Goal: Task Accomplishment & Management: Manage account settings

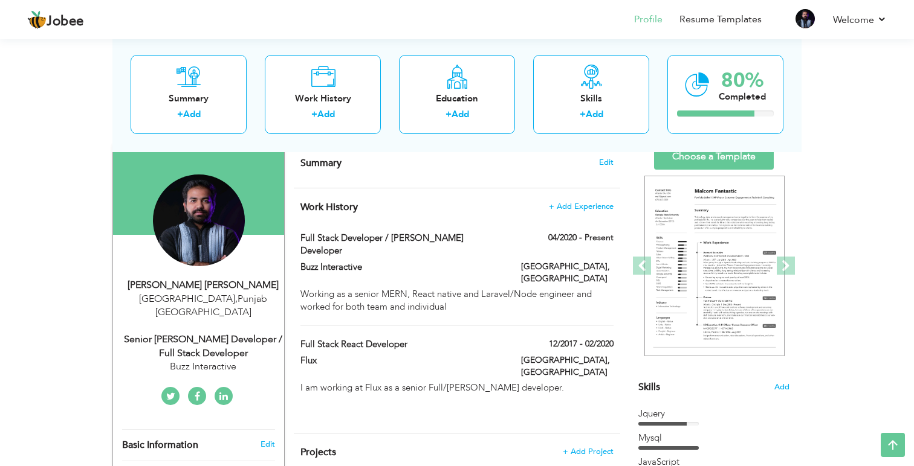
scroll to position [80, 0]
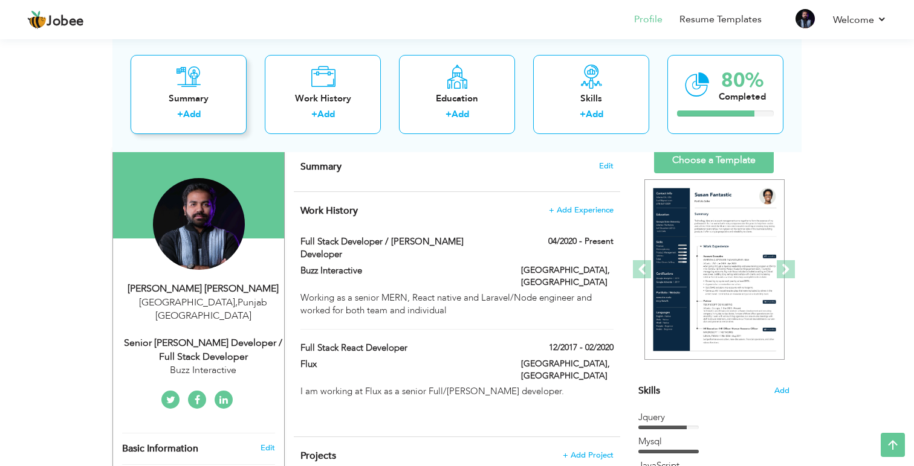
click at [198, 97] on div "Summary" at bounding box center [188, 98] width 97 height 13
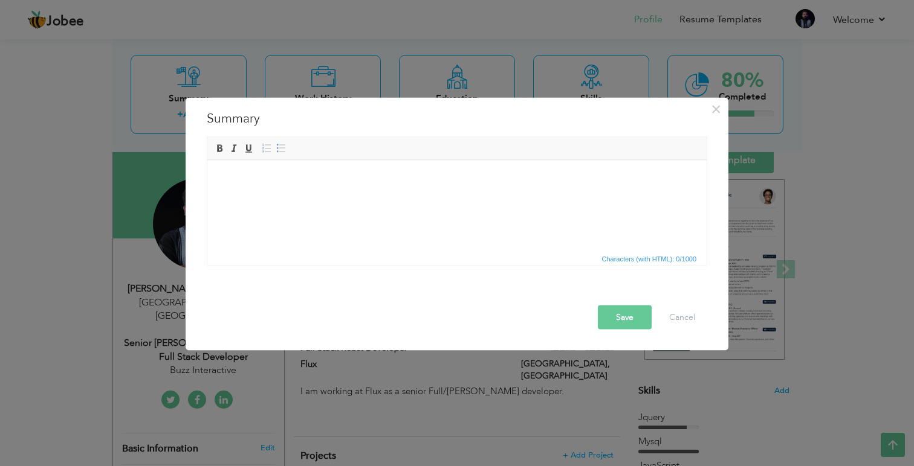
click at [282, 160] on span "Editor toolbars Basic Styles Bold Italic Underline Paragraph Insert/Remove Numb…" at bounding box center [456, 149] width 499 height 23
click at [281, 197] on html at bounding box center [456, 178] width 499 height 37
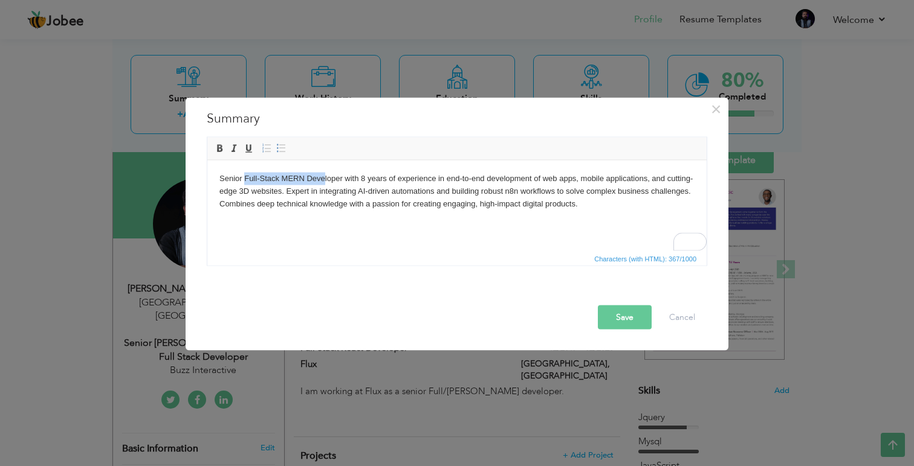
drag, startPoint x: 245, startPoint y: 180, endPoint x: 322, endPoint y: 181, distance: 76.7
click at [322, 181] on body "Senior Full-Stack MERN Developer with 8 years of experience in end-to-end devel…" at bounding box center [456, 190] width 475 height 37
click at [340, 180] on body "Senior Full-Stack MERN Developer with 8 years of experience in end-to-end devel…" at bounding box center [456, 190] width 475 height 37
click at [341, 177] on body "Senior Full-Stack MERN Developer with 8 years of experience in end-to-end devel…" at bounding box center [456, 190] width 475 height 37
click at [491, 221] on html "Senior Full-Stack MERN Developer with 8 years of experience in end-to-end devel…" at bounding box center [456, 191] width 499 height 62
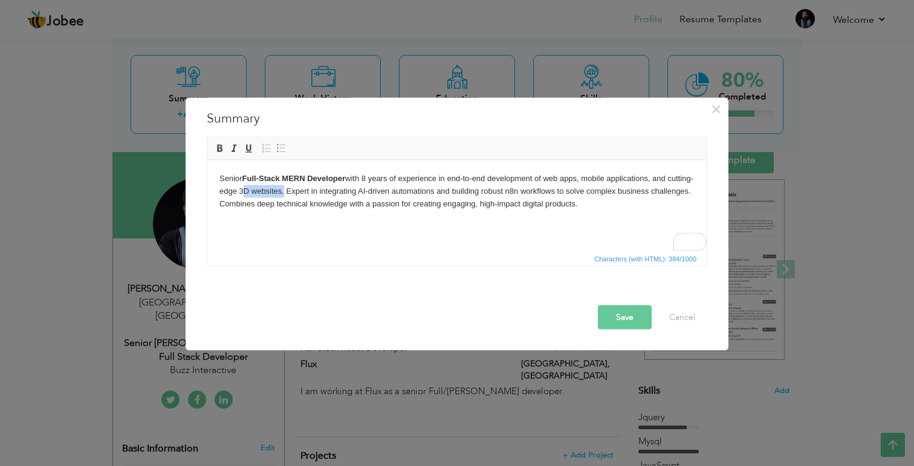
drag, startPoint x: 265, startPoint y: 191, endPoint x: 308, endPoint y: 191, distance: 42.9
click at [308, 191] on body "Senior Full-Stack MERN Developer with 8 years of experience in end-to-end devel…" at bounding box center [456, 190] width 475 height 37
drag, startPoint x: 547, startPoint y: 180, endPoint x: 581, endPoint y: 181, distance: 33.8
click at [581, 181] on body "Senior Full-Stack MERN Developer with 8 years of experience in end-to-end devel…" at bounding box center [456, 190] width 475 height 37
drag, startPoint x: 589, startPoint y: 176, endPoint x: 656, endPoint y: 179, distance: 67.1
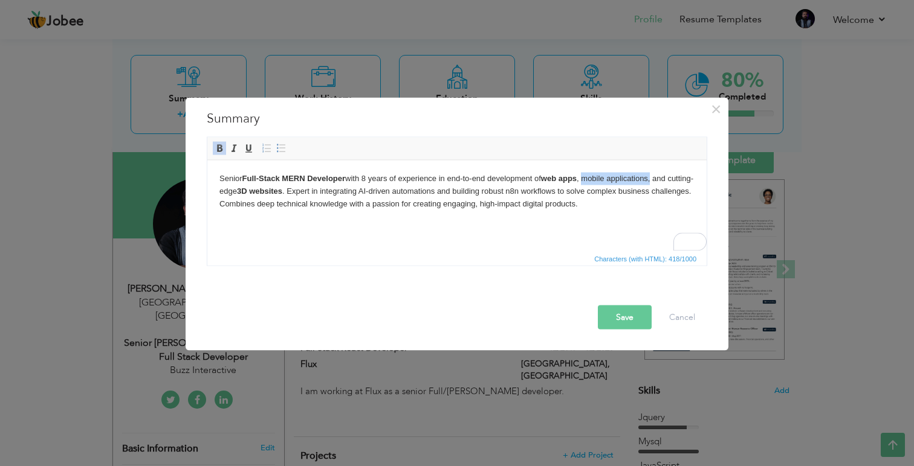
click at [656, 179] on body "Senior Full-Stack MERN Developer with 8 years of experience in end-to-end devel…" at bounding box center [456, 190] width 475 height 37
click at [671, 183] on body "Senior Full-Stack MERN Developer with 8 years of experience in end-to-end devel…" at bounding box center [456, 190] width 475 height 37
click at [595, 181] on body "Senior Full-Stack MERN Developer with 8 years of experience in end-to-end devel…" at bounding box center [456, 190] width 475 height 37
click at [628, 181] on body "Senior Full-Stack MERN Developer with 8 years of experience in end-to-end devel…" at bounding box center [456, 190] width 475 height 37
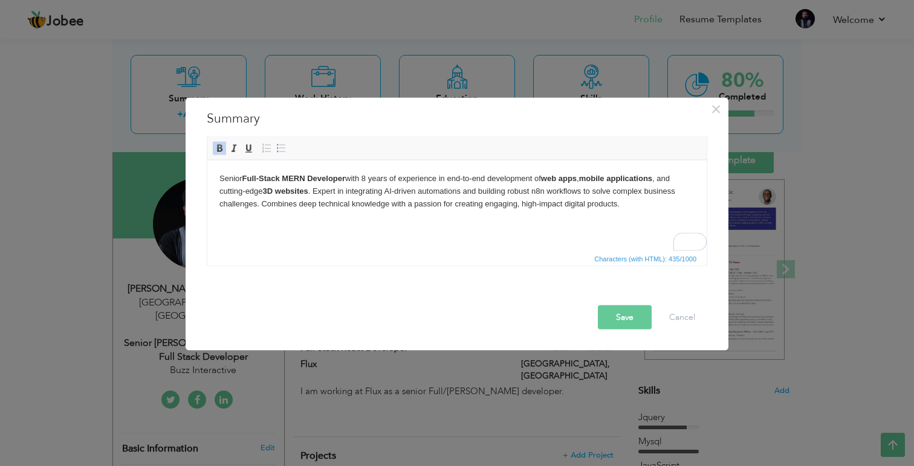
click at [401, 190] on body "Senior Full-Stack MERN Developer with 8 years of experience in end-to-end devel…" at bounding box center [456, 190] width 475 height 37
drag, startPoint x: 387, startPoint y: 191, endPoint x: 418, endPoint y: 192, distance: 30.2
click at [418, 192] on body "Senior Full-Stack MERN Developer with 8 years of experience in end-to-end devel…" at bounding box center [456, 190] width 475 height 37
click at [462, 193] on body "Senior Full-Stack MERN Developer with 8 years of experience in end-to-end devel…" at bounding box center [456, 190] width 475 height 37
click at [547, 192] on body "Senior Full-Stack MERN Developer with 8 years of experience in end-to-end devel…" at bounding box center [456, 190] width 475 height 37
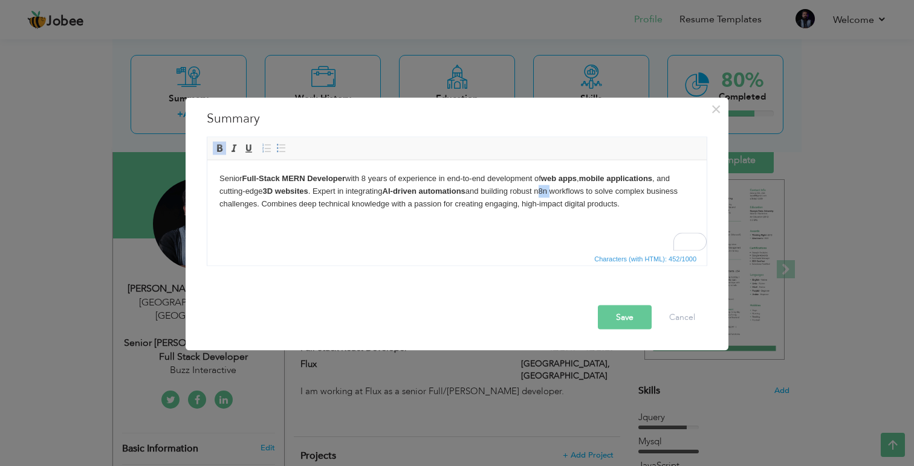
click at [547, 192] on body "Senior Full-Stack MERN Developer with 8 years of experience in end-to-end devel…" at bounding box center [456, 190] width 475 height 37
click at [564, 222] on html "Senior Full-Stack MERN Developer with 8 years of experience in end-to-end devel…" at bounding box center [456, 191] width 499 height 62
click at [537, 222] on html "Senior Full-Stack MERN Developer with 8 years of experience in end-to-end devel…" at bounding box center [456, 191] width 499 height 62
click at [618, 315] on button "Save" at bounding box center [625, 318] width 54 height 24
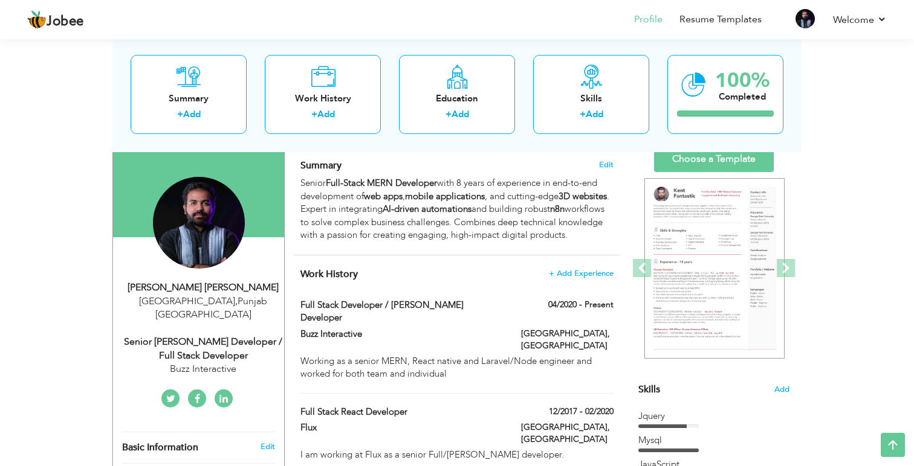
scroll to position [0, 0]
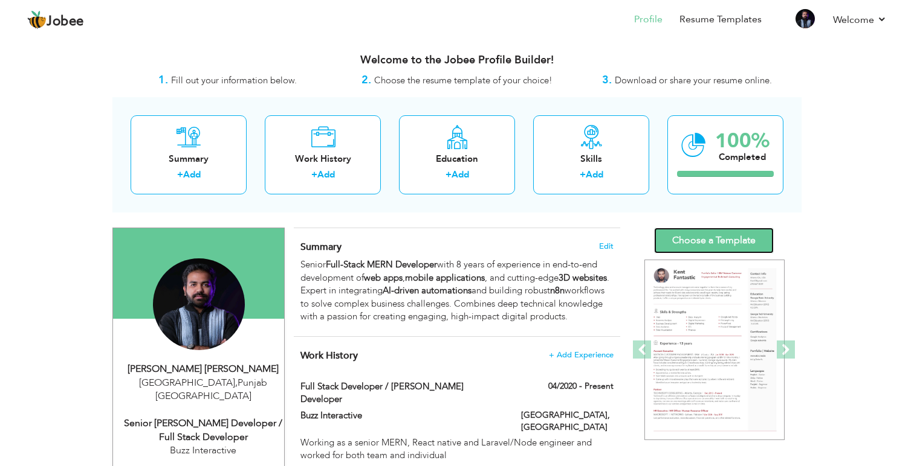
click at [695, 245] on link "Choose a Template" at bounding box center [714, 241] width 120 height 26
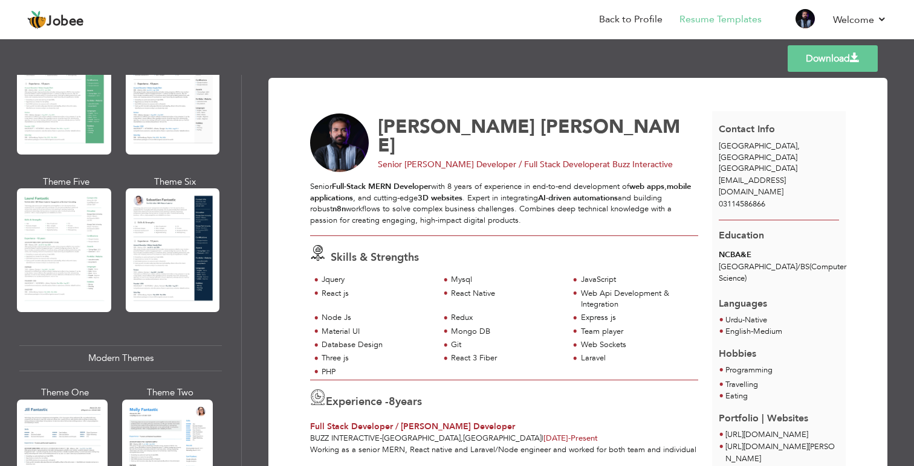
click at [573, 53] on div "Templates Download" at bounding box center [457, 58] width 914 height 39
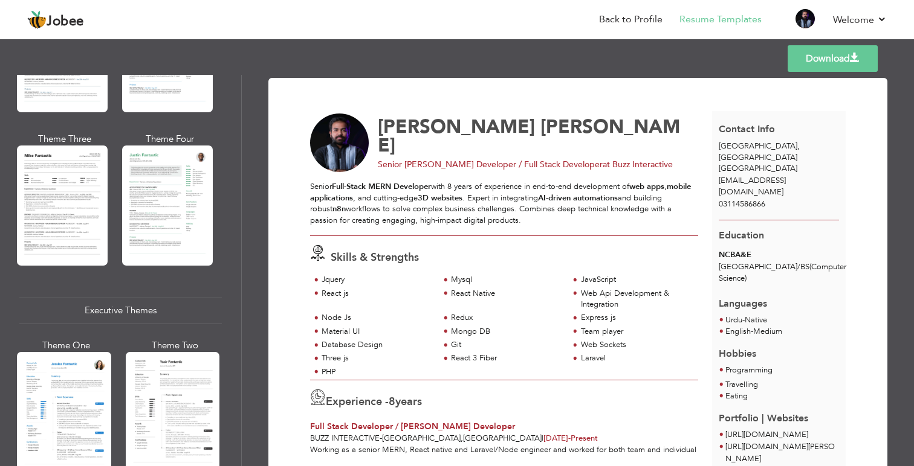
scroll to position [696, 0]
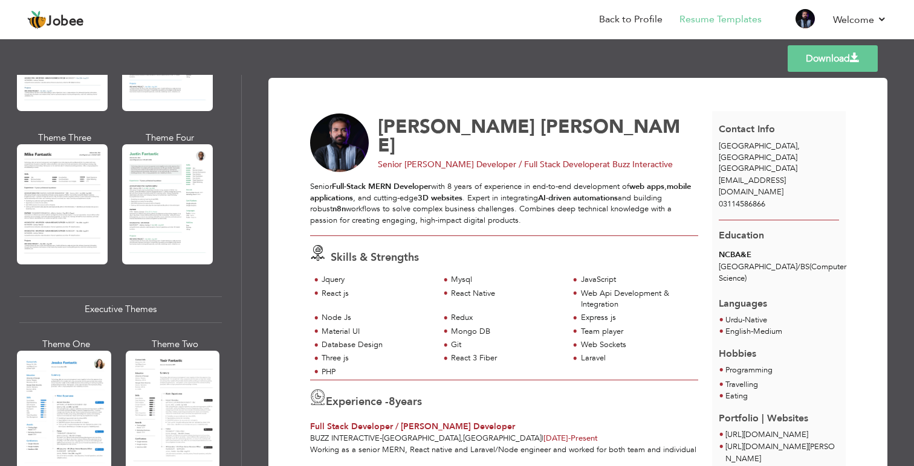
click at [51, 306] on div "Executive Themes" at bounding box center [120, 310] width 202 height 26
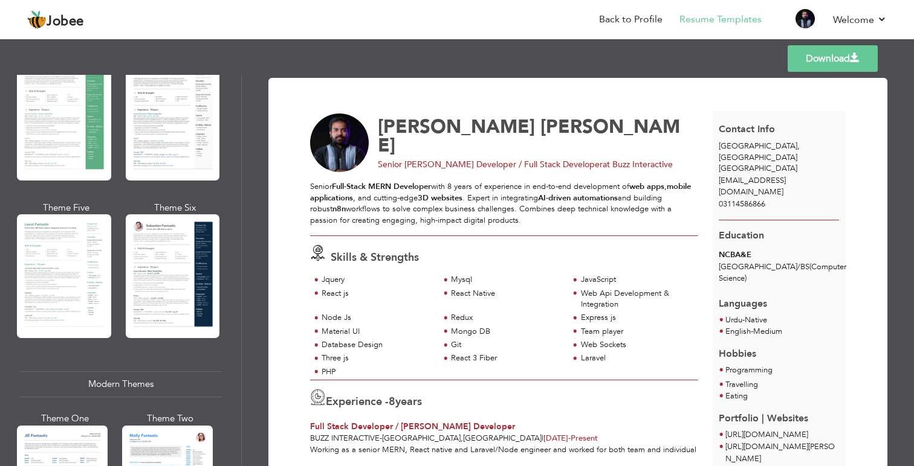
scroll to position [0, 0]
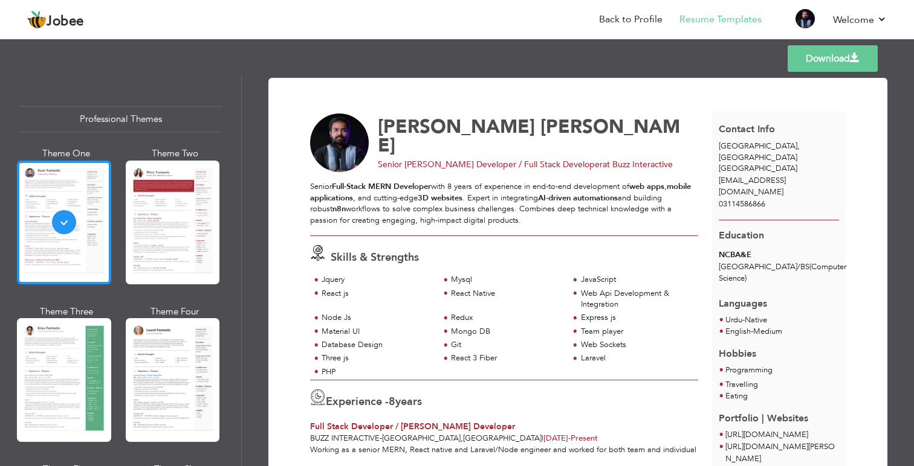
click at [71, 234] on div at bounding box center [64, 223] width 94 height 124
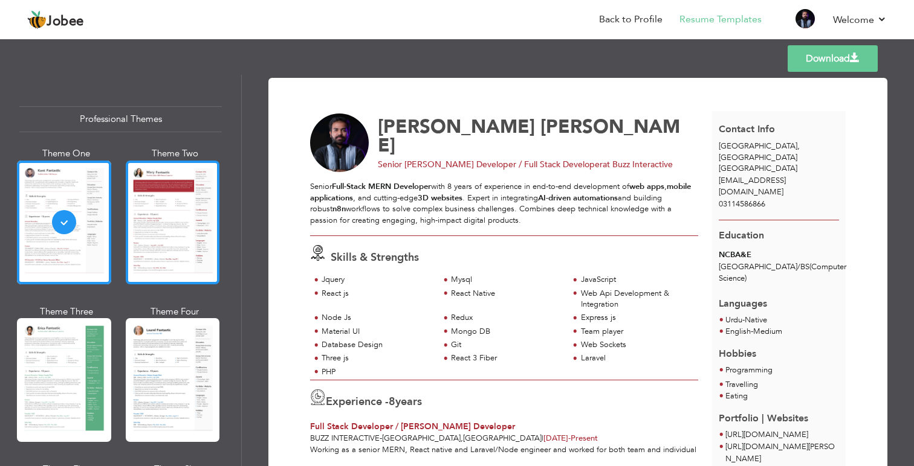
click at [173, 227] on div at bounding box center [173, 223] width 94 height 124
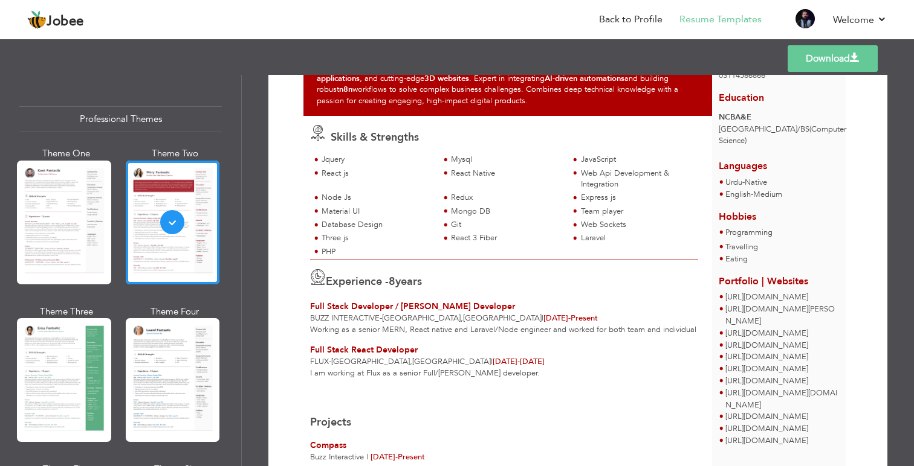
scroll to position [174, 0]
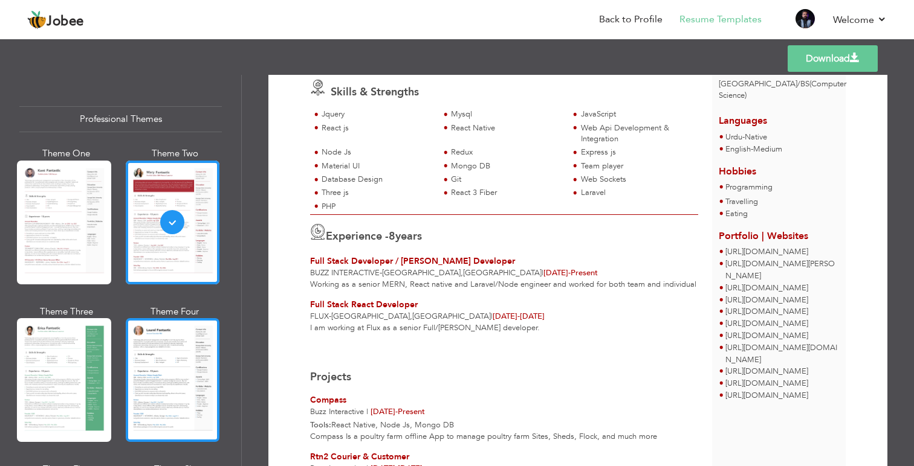
click at [160, 376] on div at bounding box center [173, 380] width 94 height 124
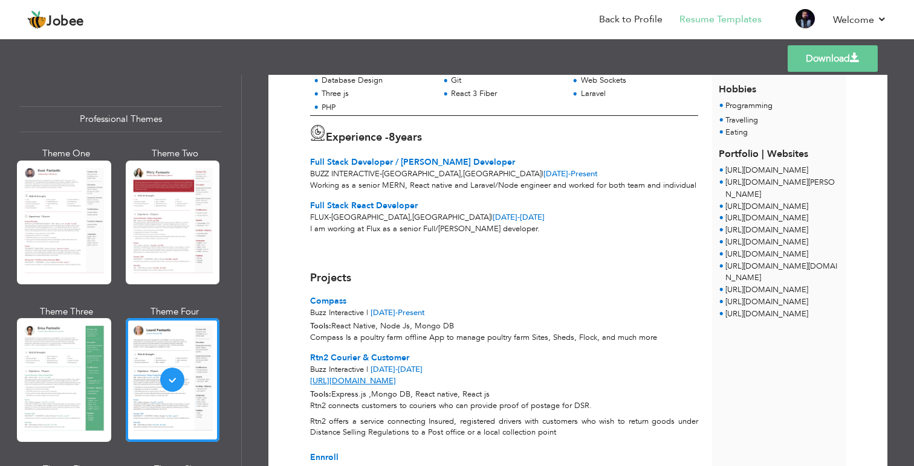
scroll to position [261, 0]
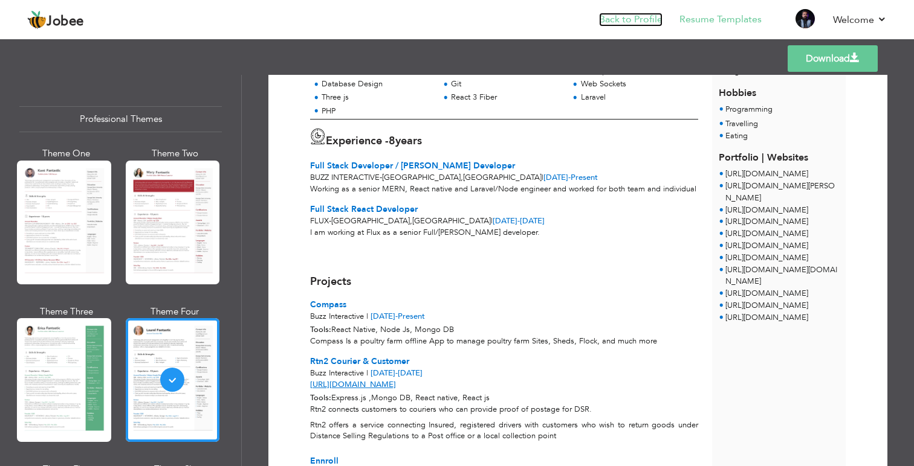
click at [633, 25] on link "Back to Profile" at bounding box center [630, 20] width 63 height 14
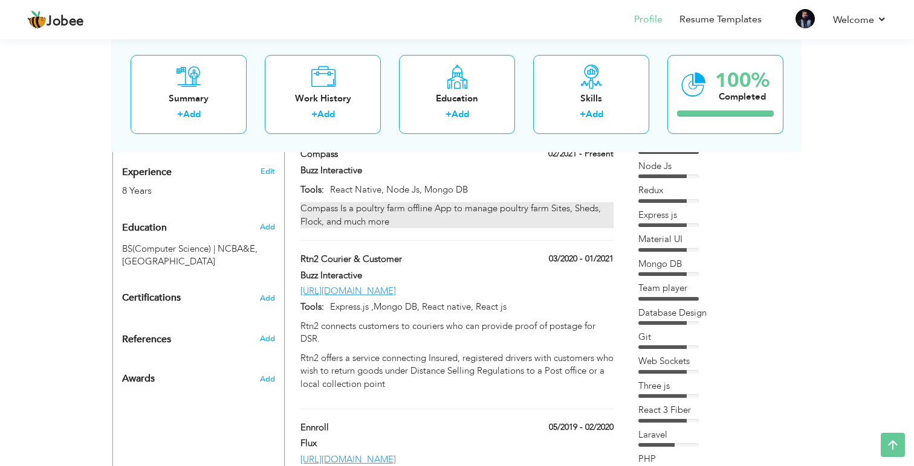
scroll to position [483, 0]
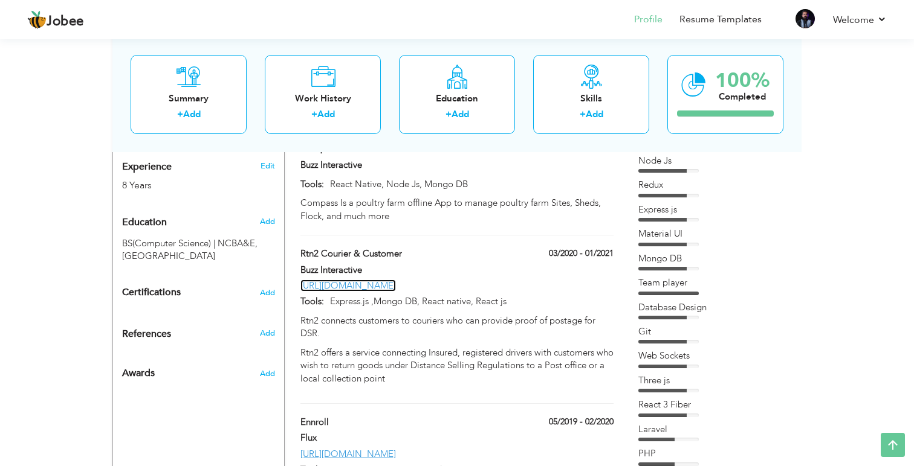
click at [337, 280] on link "[URL][DOMAIN_NAME]" at bounding box center [347, 286] width 95 height 12
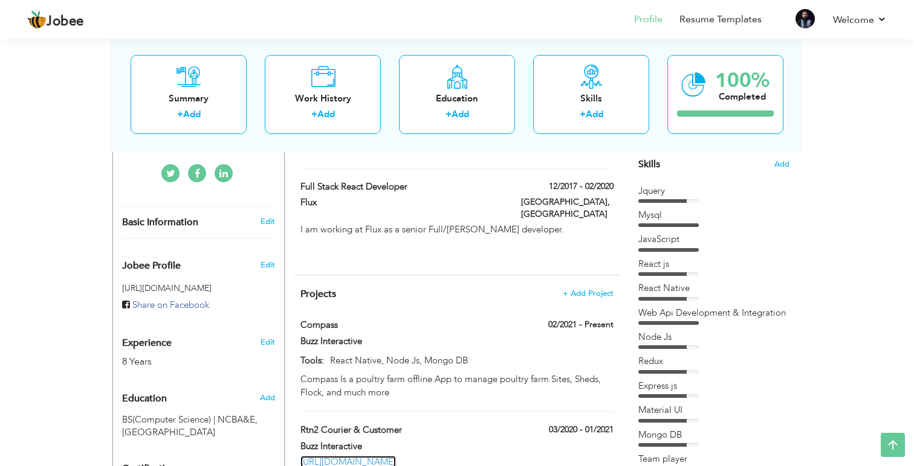
scroll to position [305, 0]
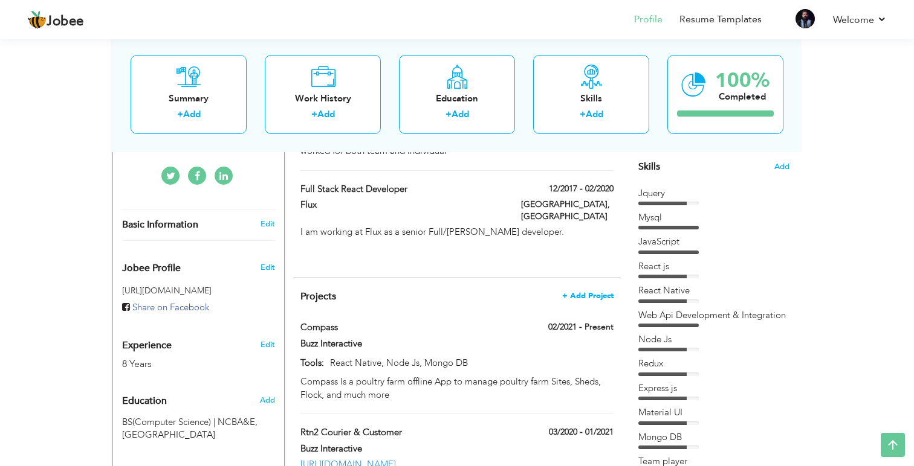
click at [588, 292] on span "+ Add Project" at bounding box center [587, 296] width 51 height 8
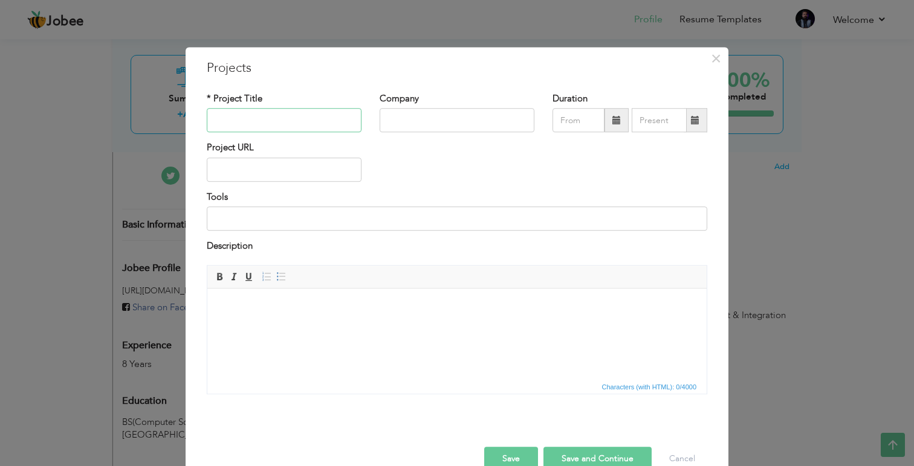
click at [268, 120] on input "text" at bounding box center [284, 121] width 155 height 24
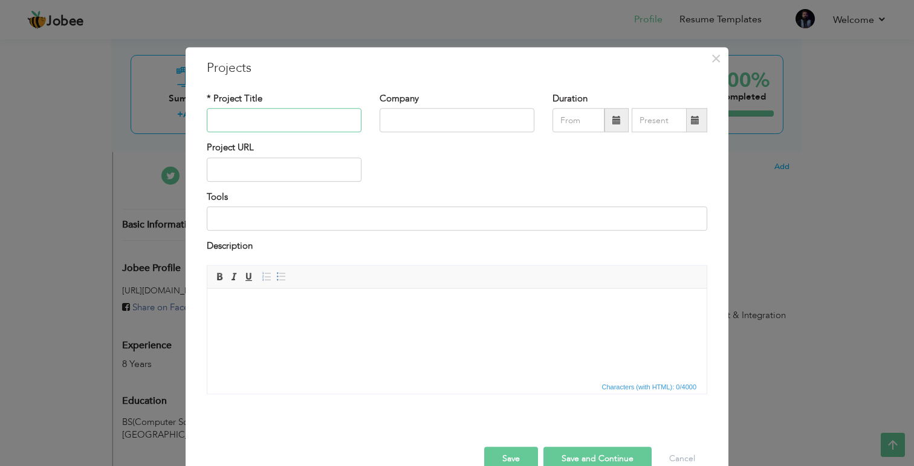
click at [268, 120] on input "text" at bounding box center [284, 121] width 155 height 24
click at [283, 116] on input "text" at bounding box center [284, 121] width 155 height 24
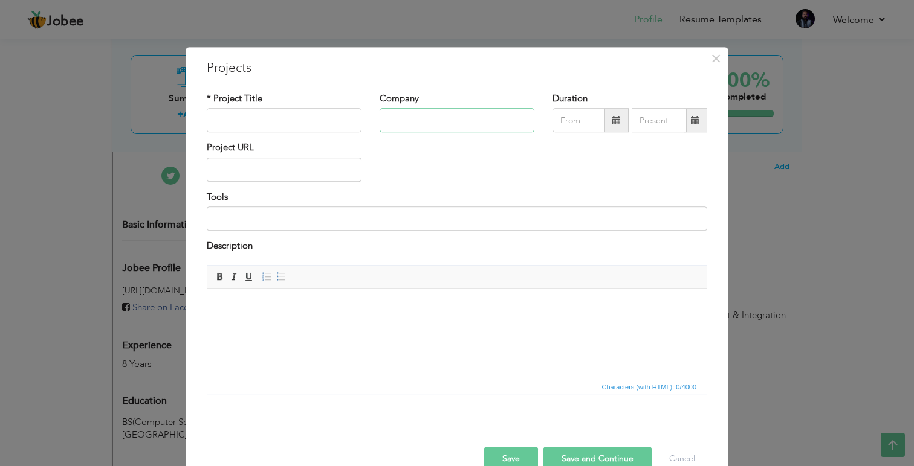
click at [443, 122] on input "text" at bounding box center [456, 121] width 155 height 24
click at [275, 124] on input "text" at bounding box center [284, 121] width 155 height 24
click at [718, 60] on span "×" at bounding box center [716, 59] width 10 height 22
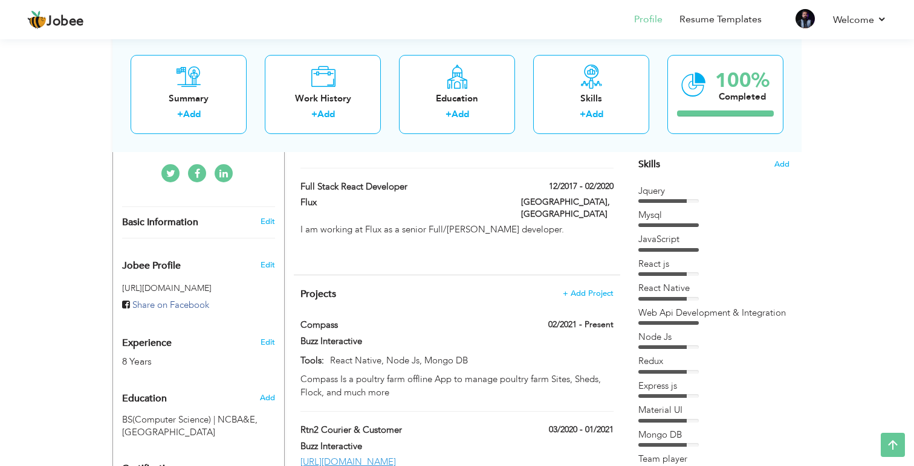
scroll to position [298, 0]
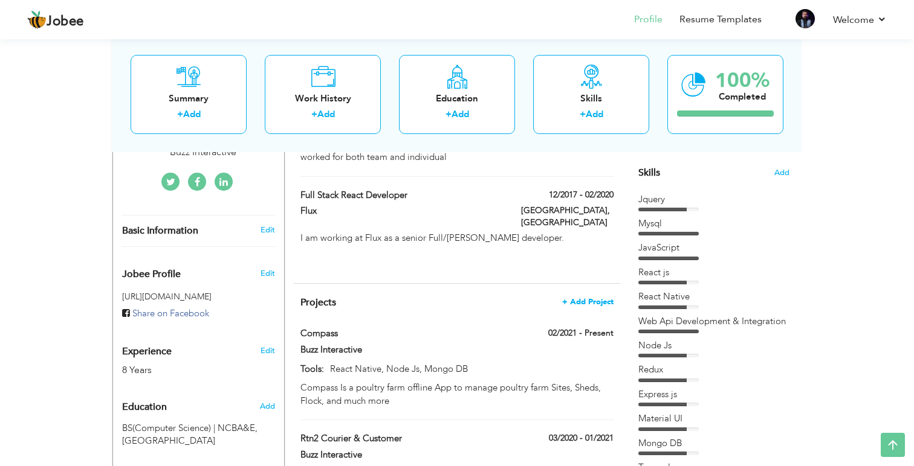
click at [592, 298] on span "+ Add Project" at bounding box center [587, 302] width 51 height 8
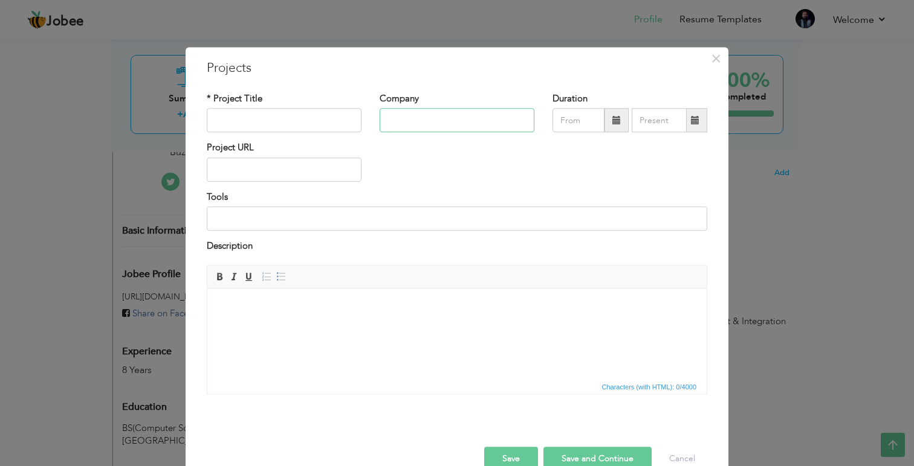
click at [423, 130] on input "text" at bounding box center [456, 121] width 155 height 24
click at [714, 61] on span "×" at bounding box center [716, 59] width 10 height 22
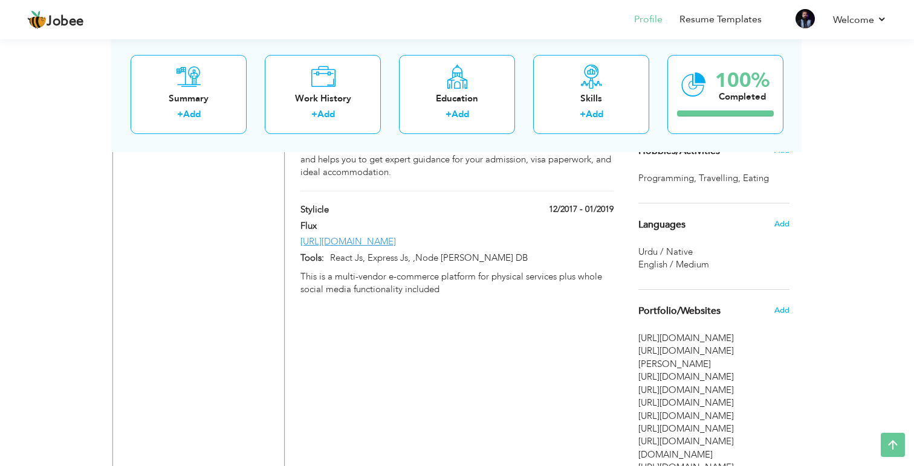
scroll to position [848, 0]
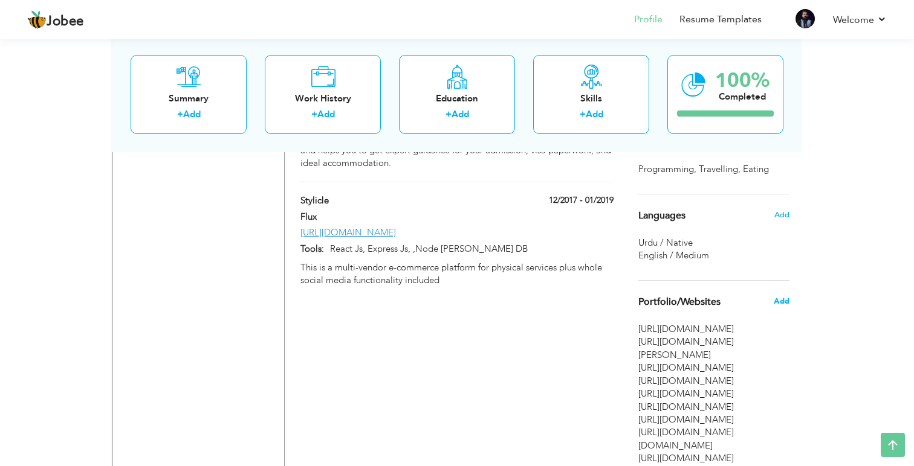
click at [788, 302] on span "Add" at bounding box center [781, 301] width 16 height 11
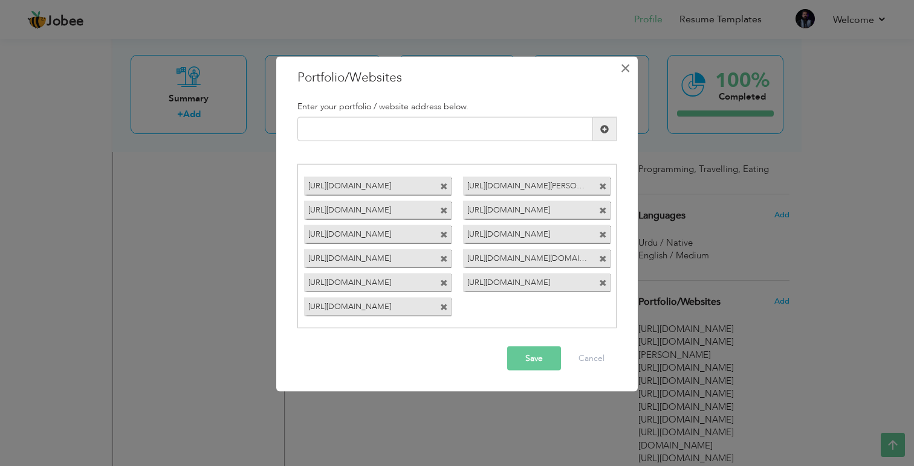
click at [621, 70] on span "×" at bounding box center [625, 68] width 10 height 22
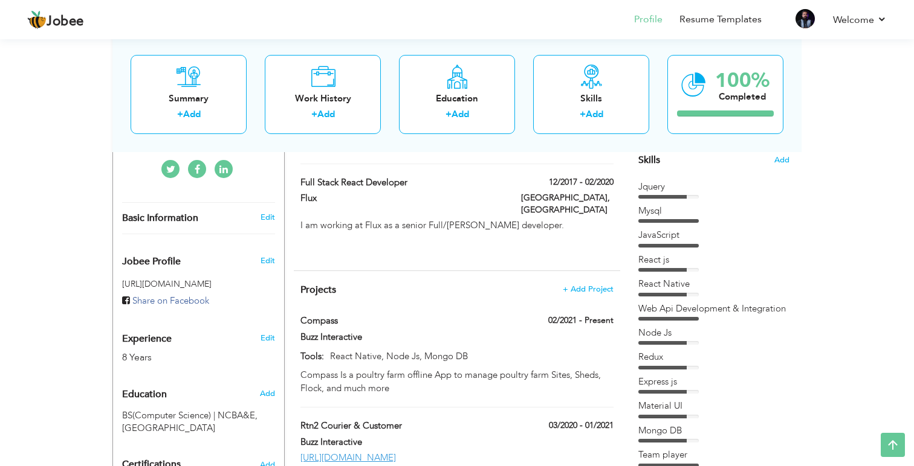
scroll to position [310, 0]
click at [595, 286] on span "+ Add Project" at bounding box center [587, 290] width 51 height 8
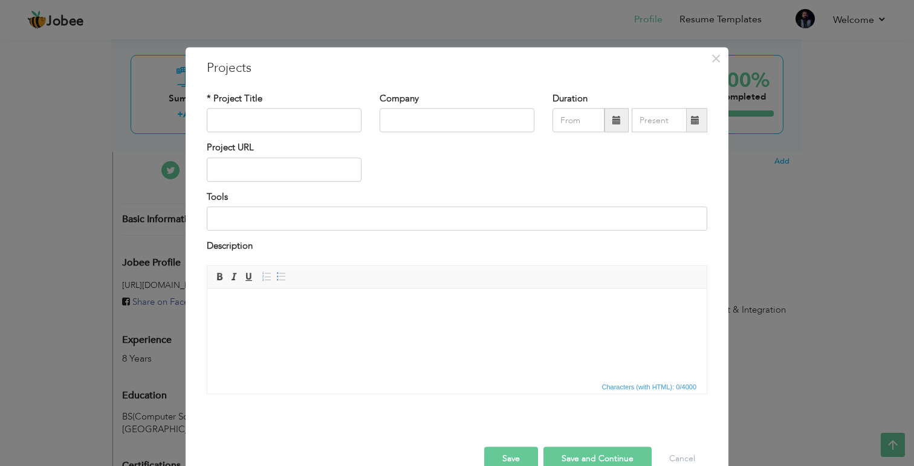
click at [744, 118] on div "× Projects * Project Title Company Duration Project URL Tools Description" at bounding box center [457, 233] width 914 height 466
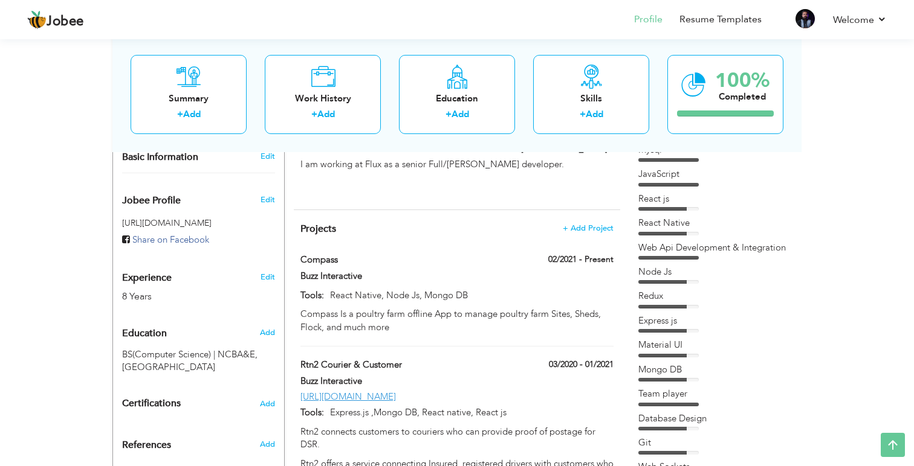
scroll to position [385, 0]
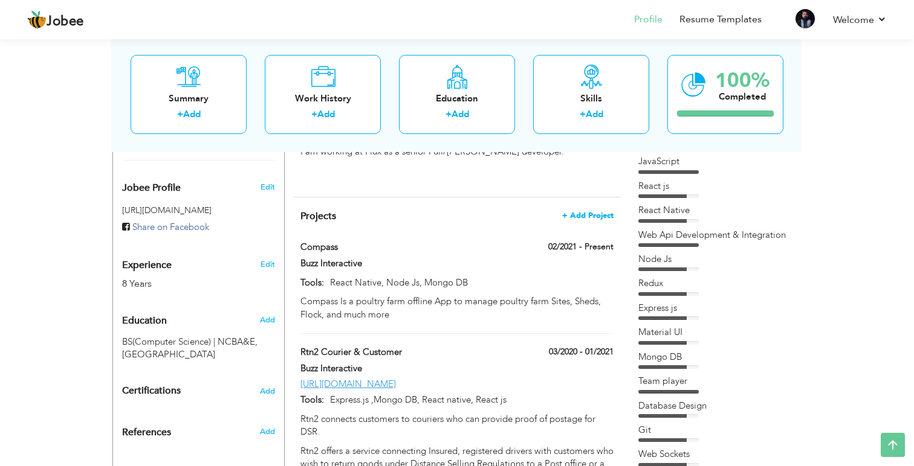
click at [592, 211] on span "+ Add Project" at bounding box center [587, 215] width 51 height 8
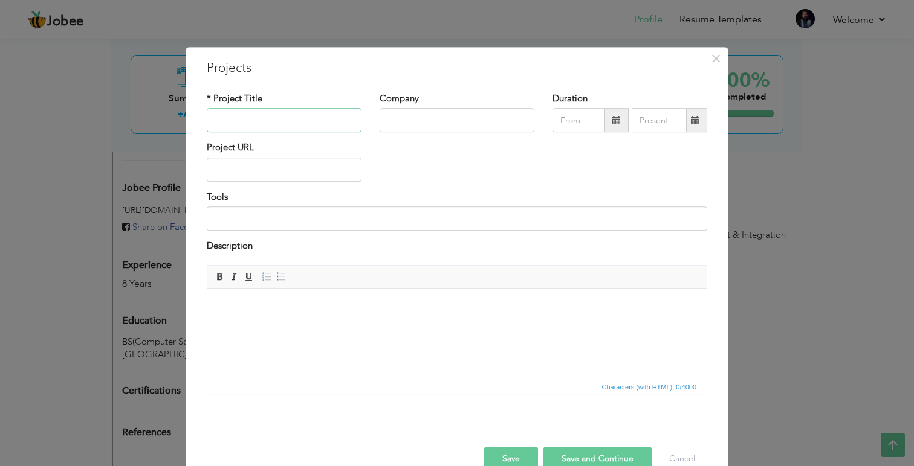
click at [279, 123] on input "text" at bounding box center [284, 121] width 155 height 24
click at [262, 121] on input "text" at bounding box center [284, 121] width 155 height 24
click at [258, 176] on input "text" at bounding box center [284, 170] width 155 height 24
paste input "[URL][DOMAIN_NAME]"
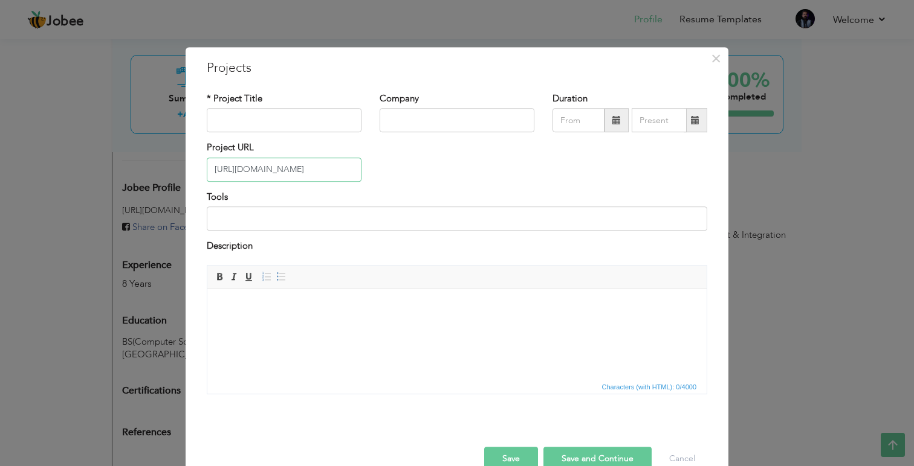
click at [257, 173] on input "[URL][DOMAIN_NAME]" at bounding box center [284, 170] width 155 height 24
click at [285, 172] on input "[URL][DOMAIN_NAME]" at bounding box center [284, 170] width 155 height 24
type input "[URL][DOMAIN_NAME]"
click at [283, 127] on input "text" at bounding box center [284, 121] width 155 height 24
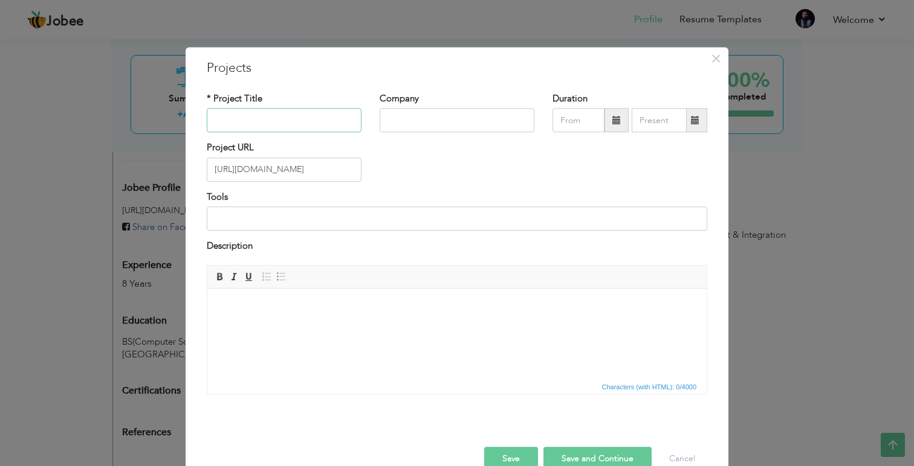
paste input "magenta-lab"
click at [252, 126] on input "magenta-lab" at bounding box center [284, 121] width 155 height 24
type input "magenta lab"
click at [441, 120] on input "text" at bounding box center [456, 121] width 155 height 24
type input "Buzz Interactive"
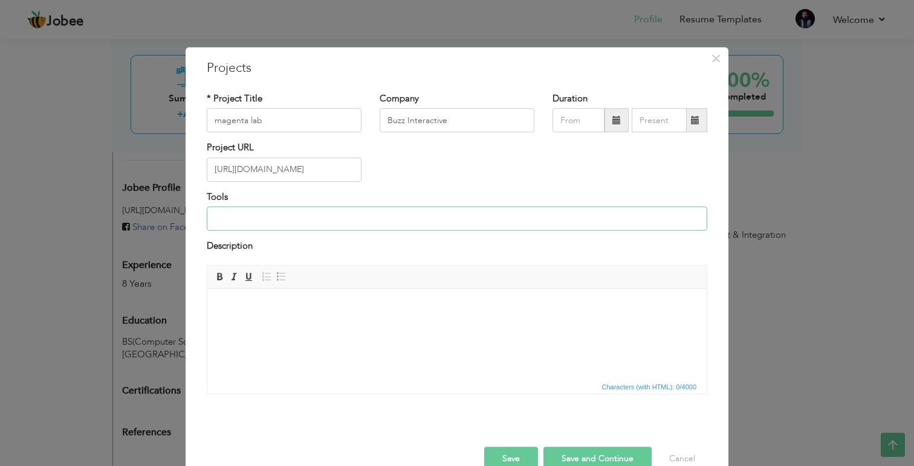
click at [270, 228] on input at bounding box center [457, 219] width 500 height 24
click at [251, 215] on input at bounding box center [457, 219] width 500 height 24
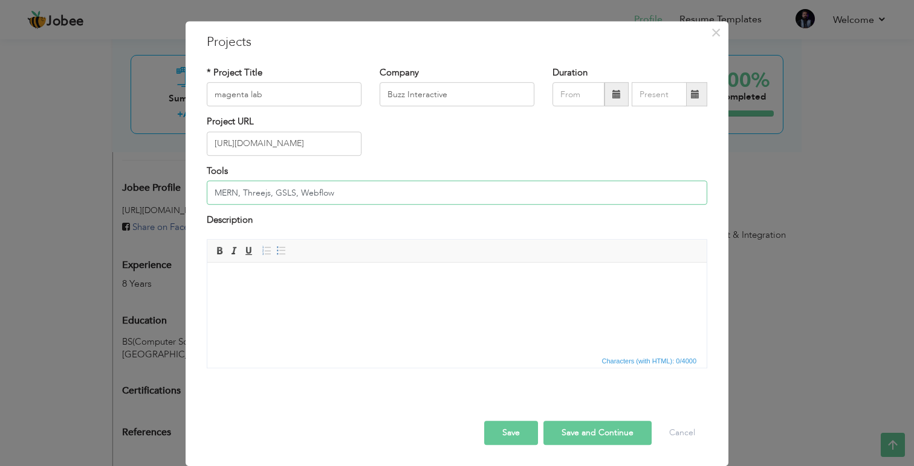
type input "MERN, Threejs, GSLS, Webflow"
click at [563, 434] on button "Save and Continue" at bounding box center [597, 433] width 108 height 24
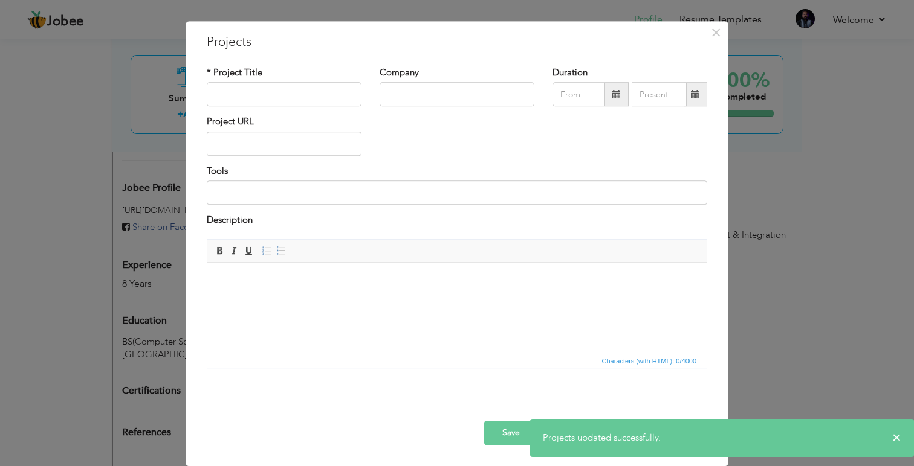
click at [767, 167] on div "× Projects * Project Title Company Duration Project URL Tools Description" at bounding box center [457, 233] width 914 height 466
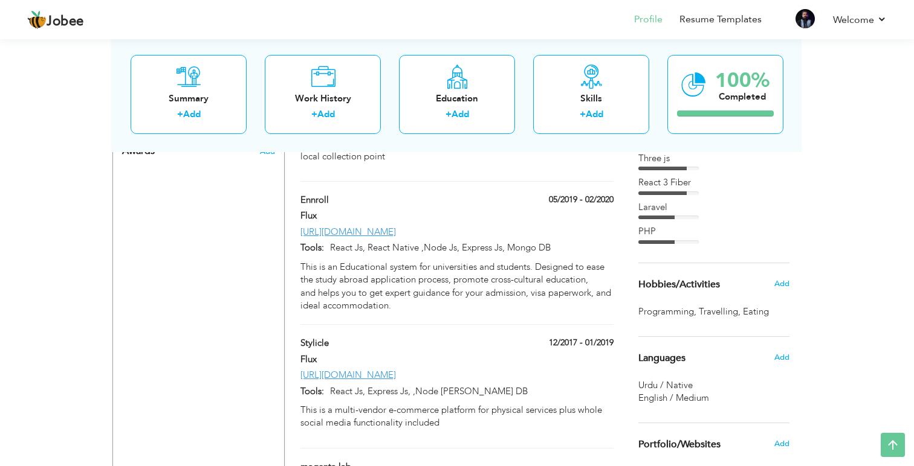
scroll to position [703, 0]
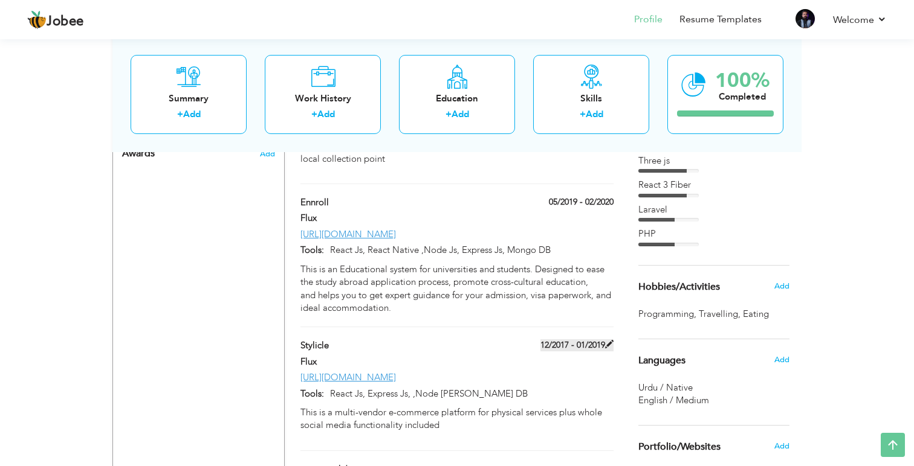
click at [609, 340] on span at bounding box center [609, 344] width 8 height 8
type input "Stylicle"
type input "Flux"
type input "12/2017"
type input "01/2019"
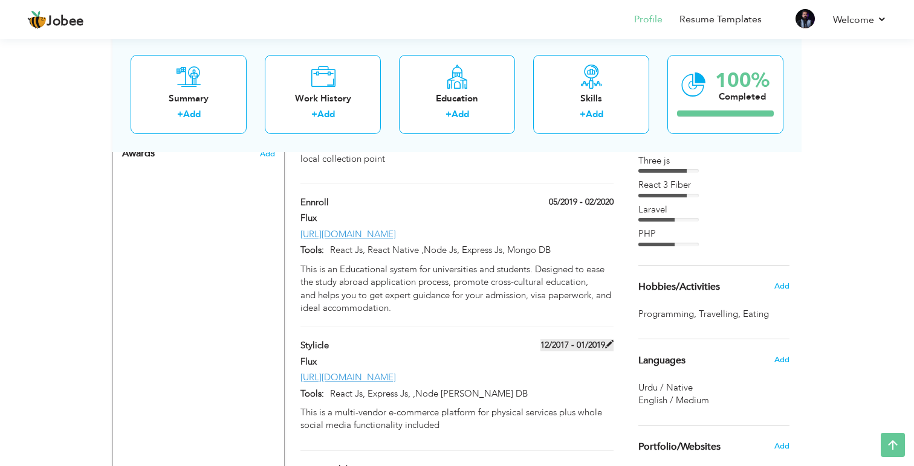
type input "https://www.stylicle.com/"
type input "React Js, Express Js, ,Node Js Mongo DB"
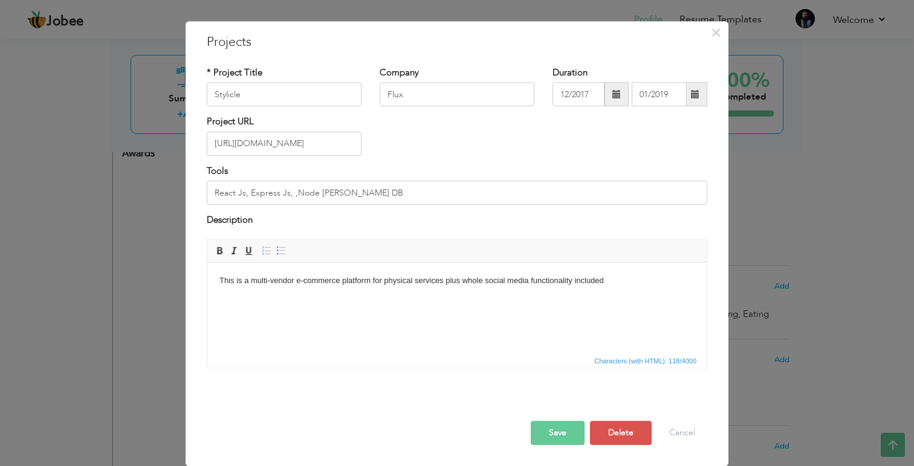
scroll to position [0, 0]
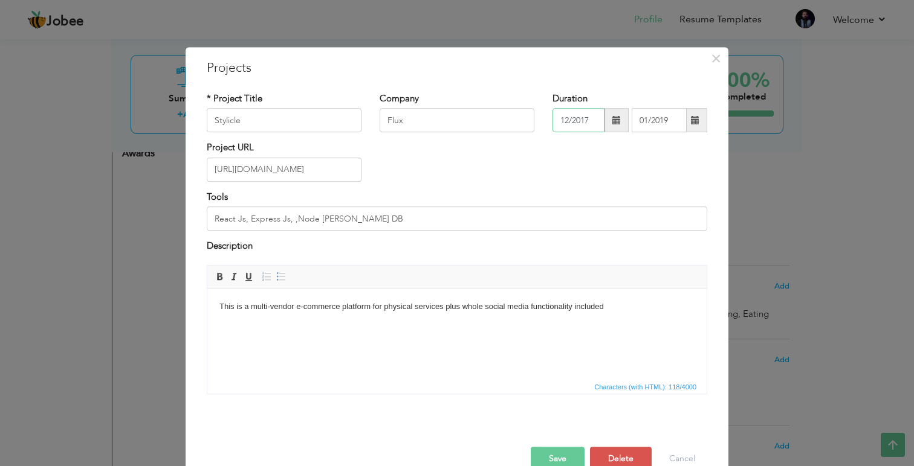
click at [586, 125] on input "12/2017" at bounding box center [578, 121] width 52 height 24
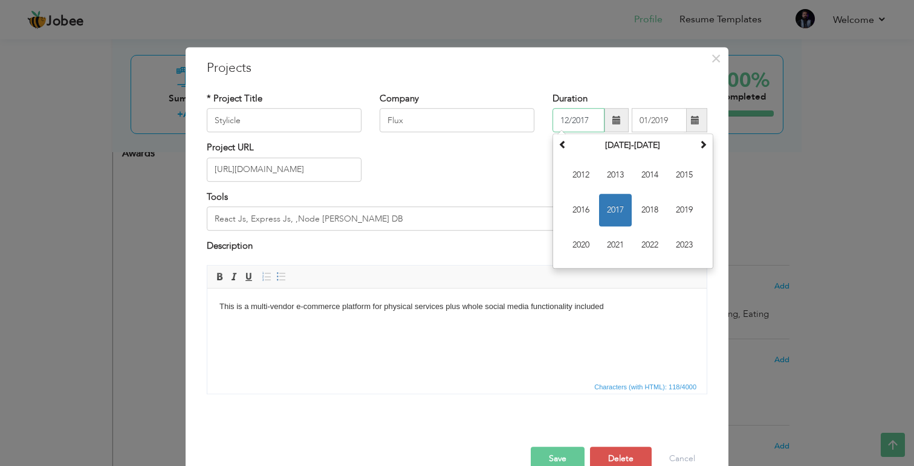
click at [586, 125] on input "12/2017" at bounding box center [578, 121] width 52 height 24
click at [647, 122] on input "01/2019" at bounding box center [658, 121] width 55 height 24
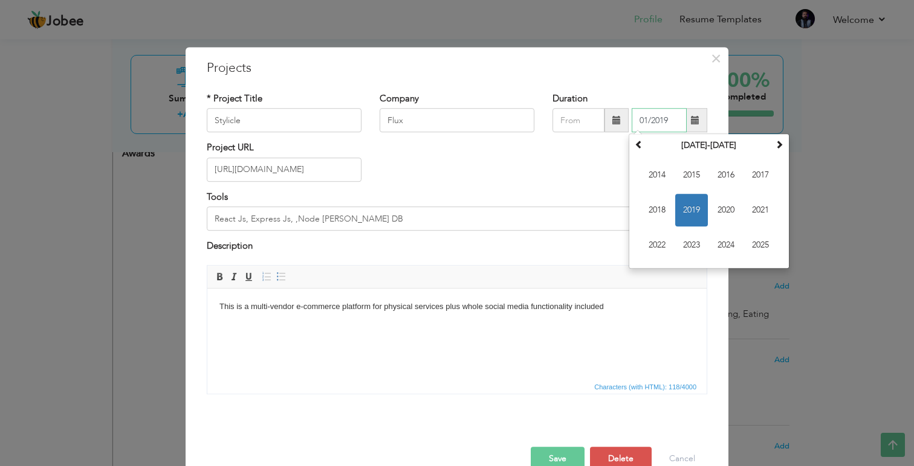
click at [647, 122] on input "01/2019" at bounding box center [658, 121] width 55 height 24
click at [443, 205] on div "Tools React Js, Express Js, ,Node Js Mongo DB" at bounding box center [457, 211] width 500 height 40
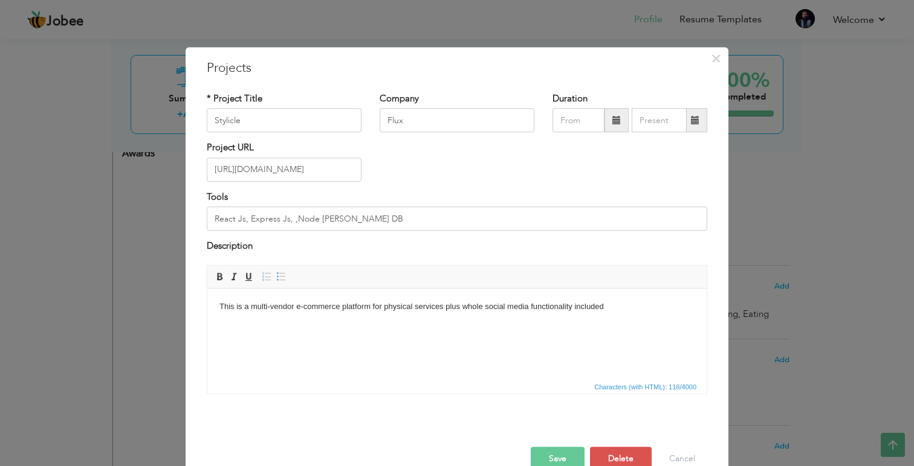
click at [561, 454] on button "Save" at bounding box center [558, 459] width 54 height 24
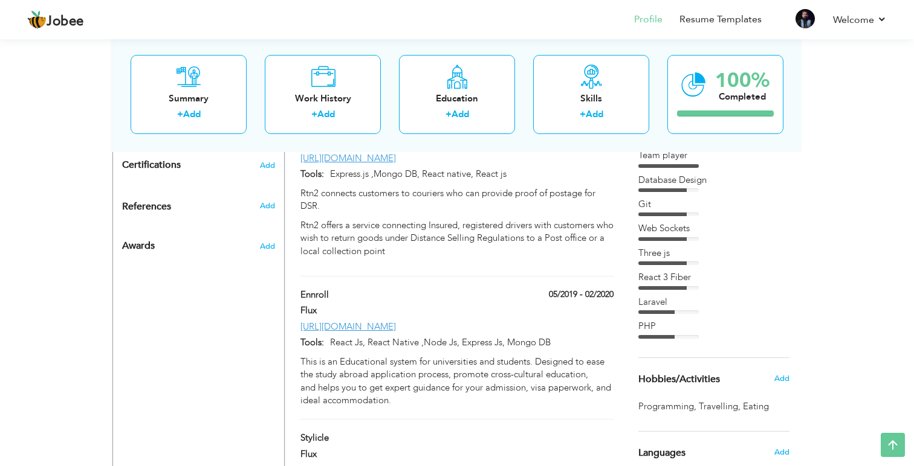
scroll to position [607, 0]
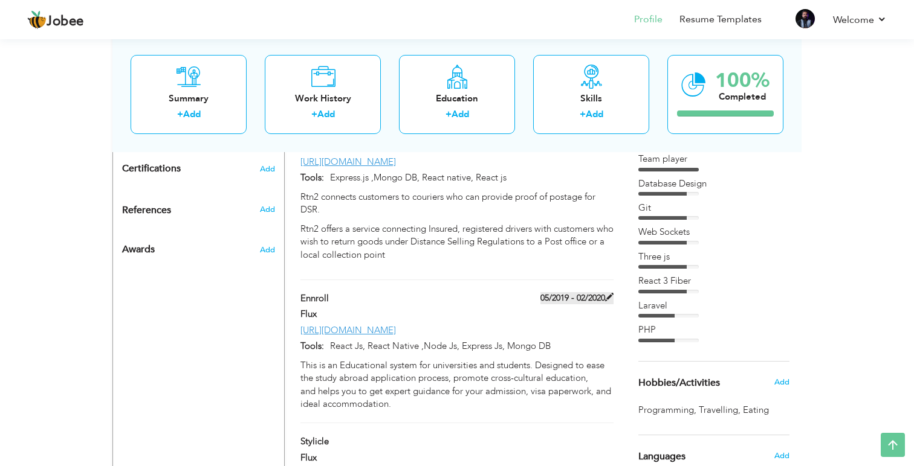
click at [608, 293] on span at bounding box center [609, 297] width 8 height 8
type input "Ennroll"
type input "05/2019"
type input "02/2020"
type input "https://www.ennroll.com/"
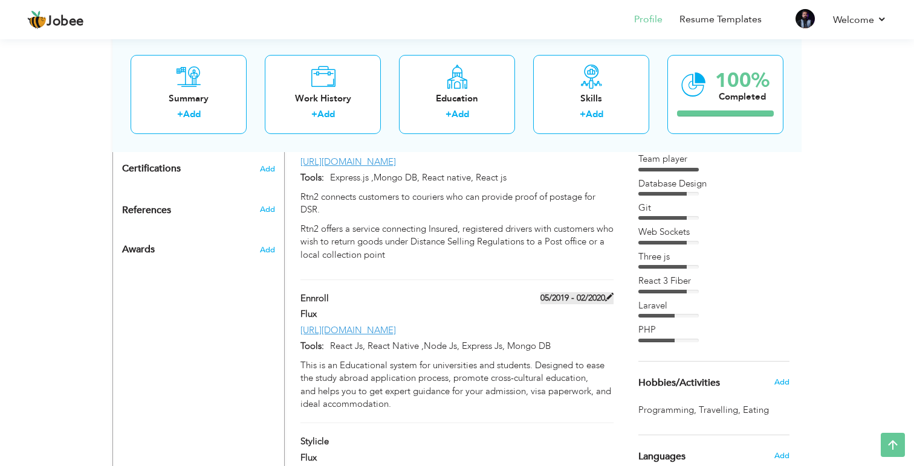
type input "React Js, React Native ,Node Js, Express Js, Mongo DB"
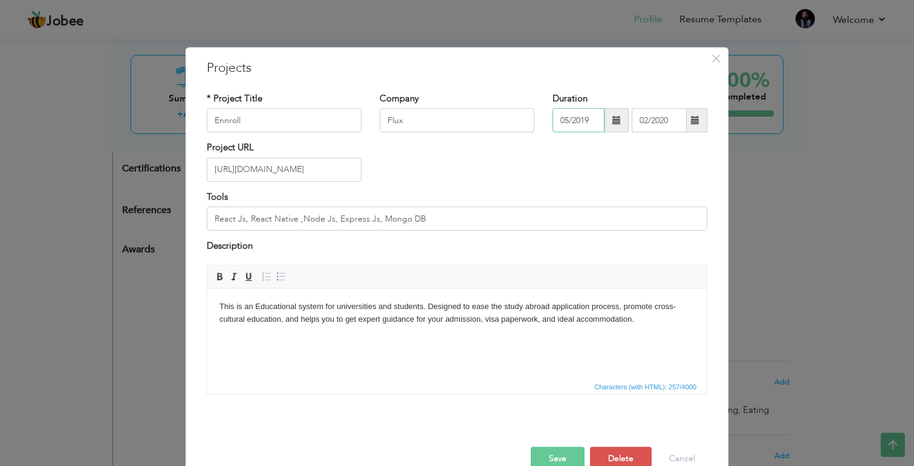
click at [586, 124] on input "05/2019" at bounding box center [578, 121] width 52 height 24
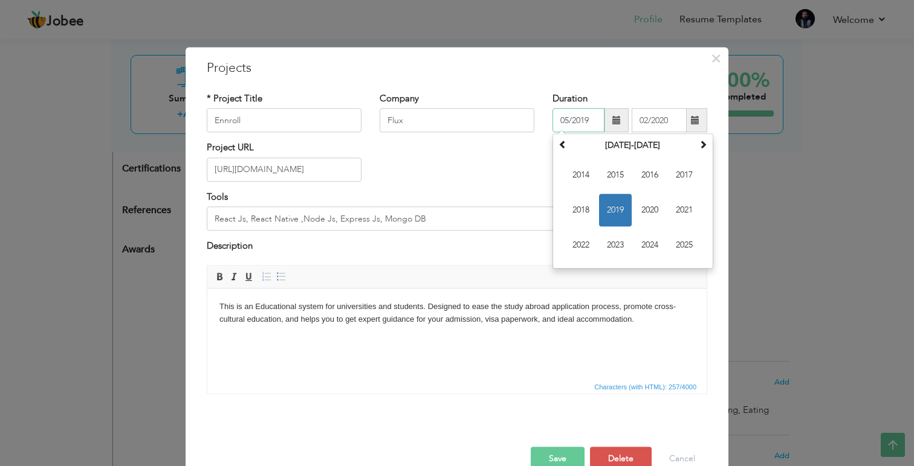
click at [586, 124] on input "05/2019" at bounding box center [578, 121] width 52 height 24
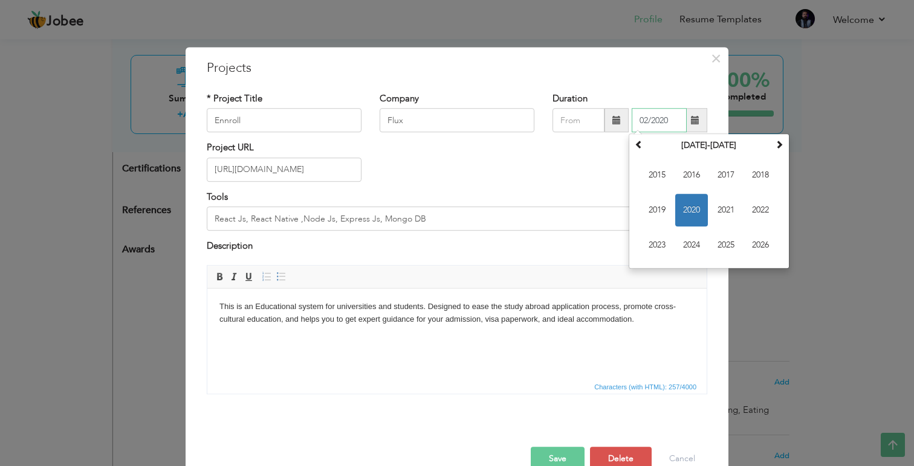
click at [651, 117] on input "02/2020" at bounding box center [658, 121] width 55 height 24
click at [465, 185] on div "Project URL https://www.ennroll.com/" at bounding box center [457, 166] width 518 height 49
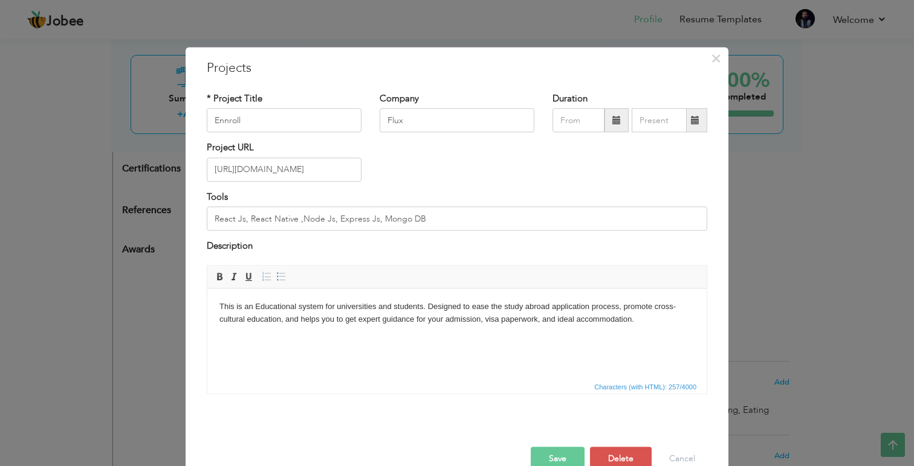
scroll to position [27, 0]
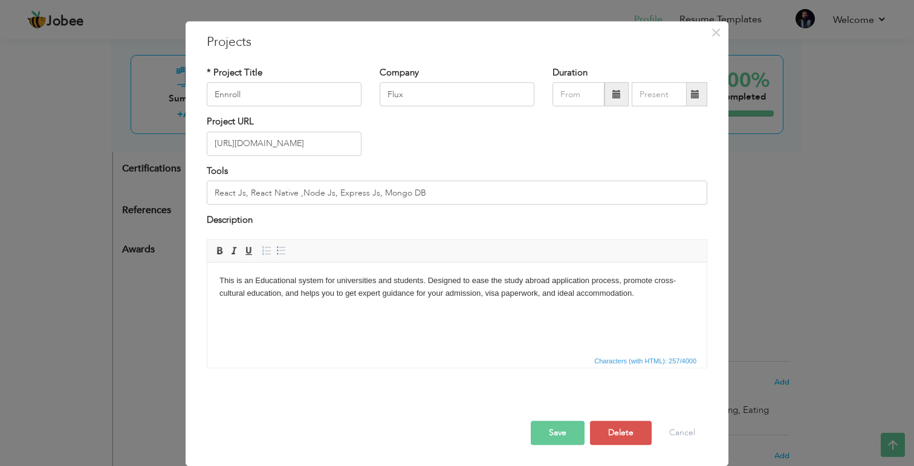
click at [553, 426] on button "Save" at bounding box center [558, 433] width 54 height 24
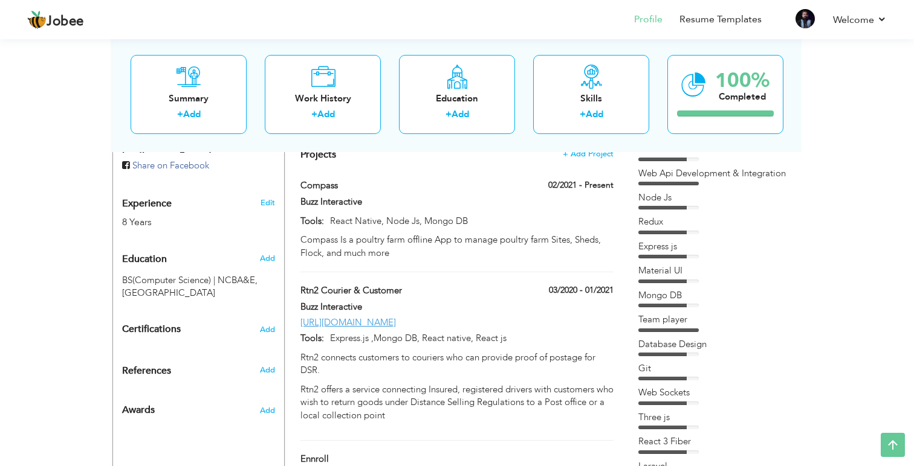
scroll to position [437, 0]
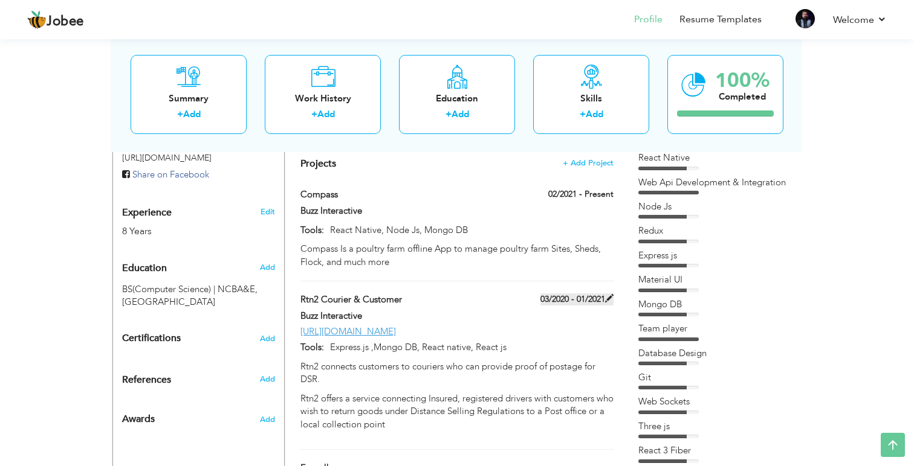
click at [609, 294] on span at bounding box center [609, 298] width 8 height 8
type input "Rtn2 Courier & Customer"
type input "Buzz Interactive"
type input "03/2020"
type input "01/2021"
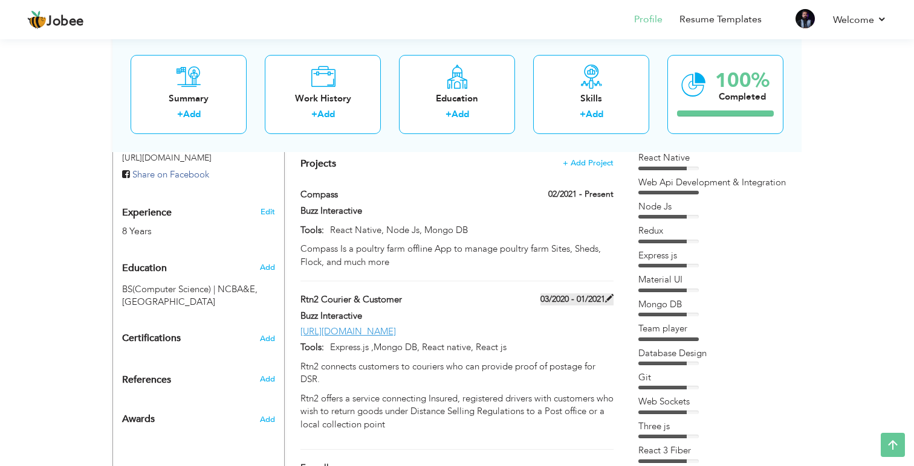
type input "https://rtn2.com/"
type input "Express.js ,Mongo DB, React native, React js"
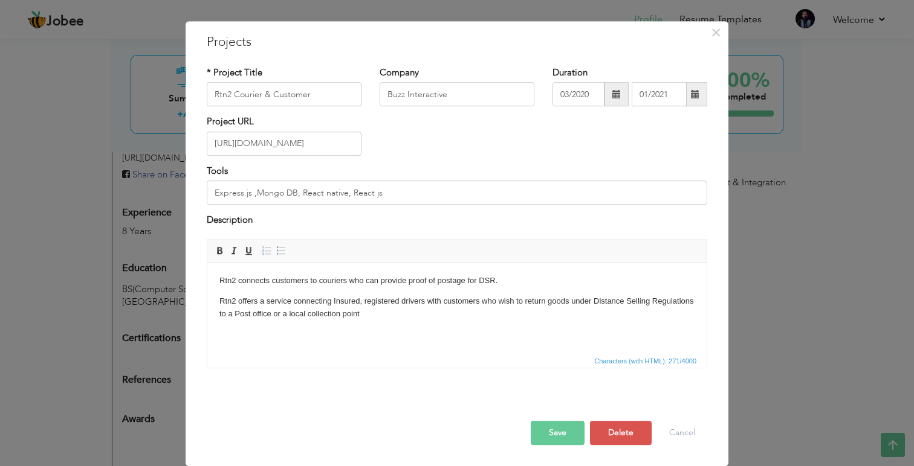
scroll to position [0, 0]
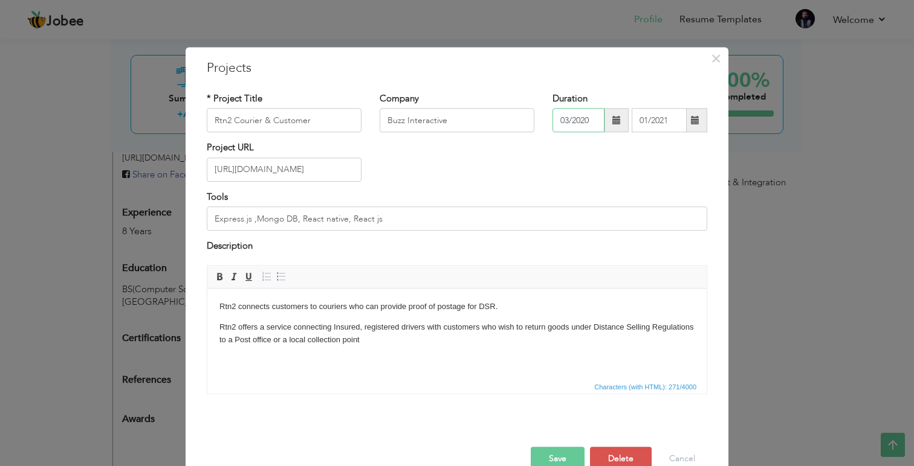
click at [592, 123] on input "03/2020" at bounding box center [578, 121] width 52 height 24
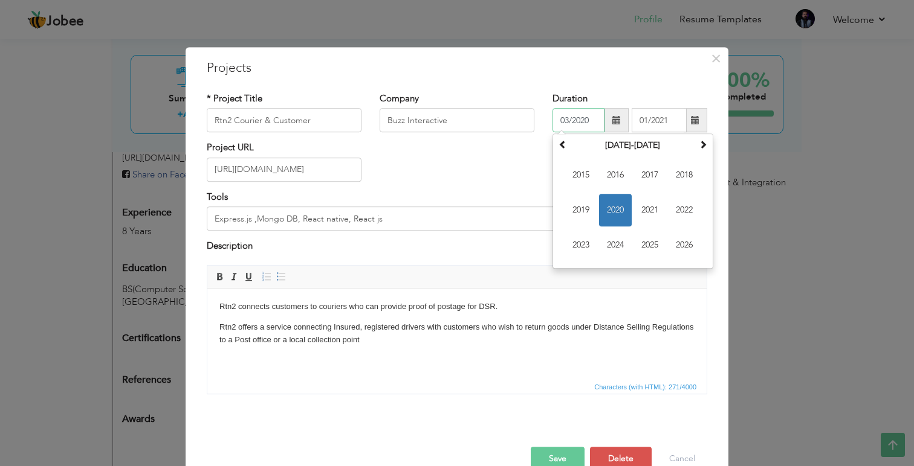
click at [592, 123] on input "03/2020" at bounding box center [578, 121] width 52 height 24
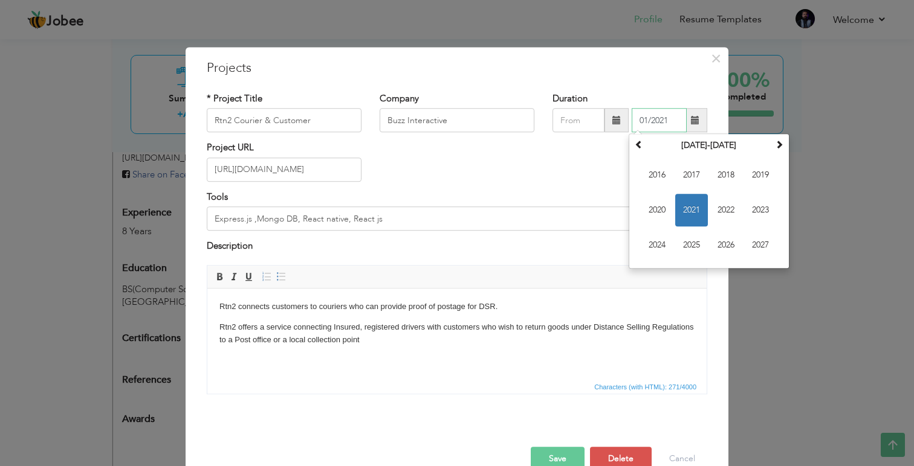
click at [650, 124] on input "01/2021" at bounding box center [658, 121] width 55 height 24
click at [529, 196] on div "Tools Express.js ,Mongo DB, React native, React js" at bounding box center [457, 211] width 500 height 40
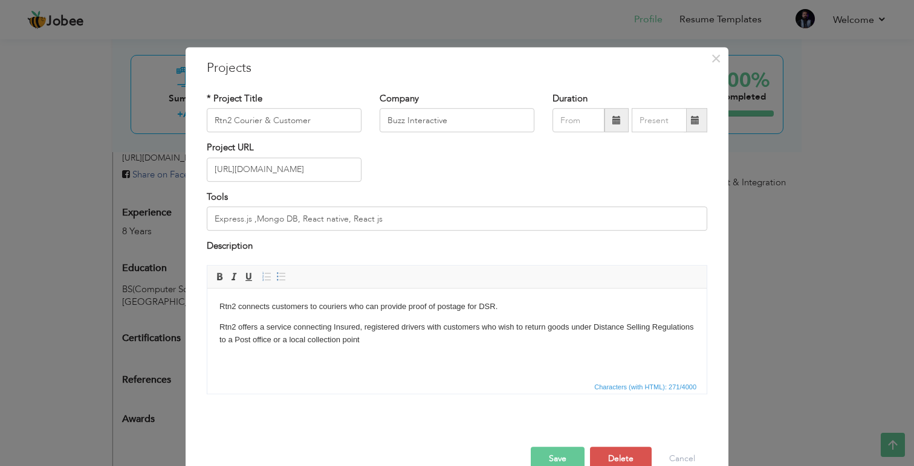
click at [567, 454] on button "Save" at bounding box center [558, 459] width 54 height 24
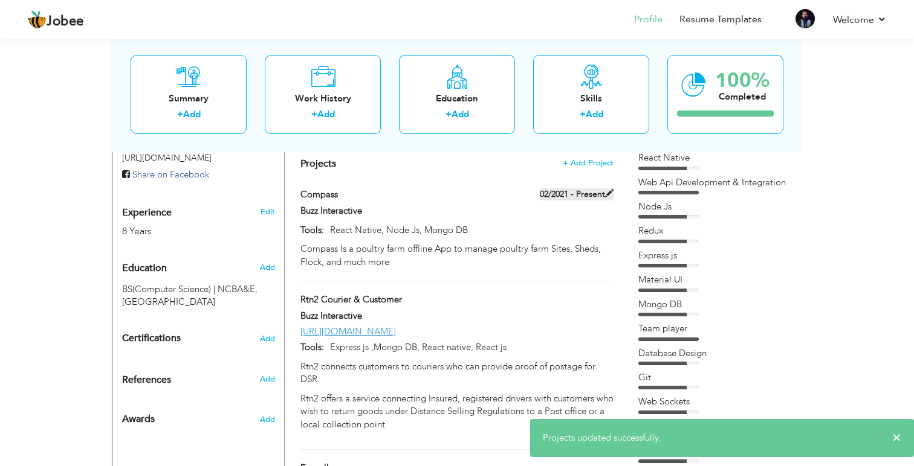
click at [607, 189] on span at bounding box center [609, 193] width 8 height 8
type input "Compass"
type input "02/2021"
type input "React Native, Node Js, Mongo DB"
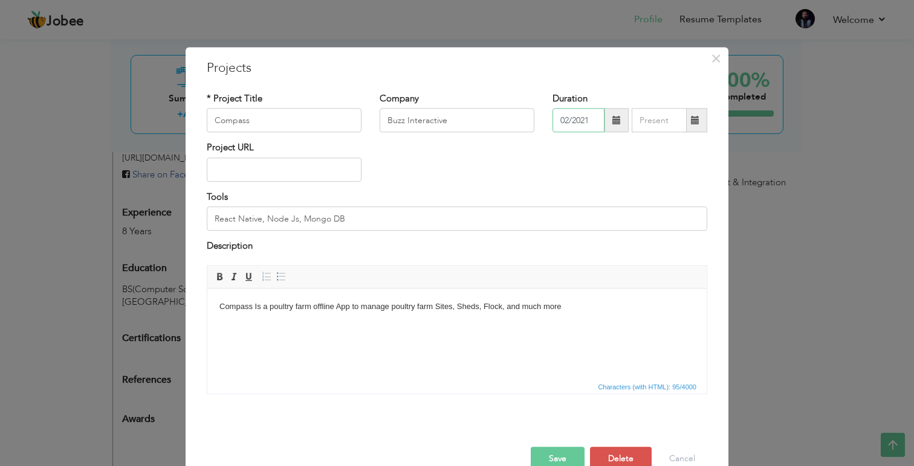
click at [582, 116] on input "02/2021" at bounding box center [578, 121] width 52 height 24
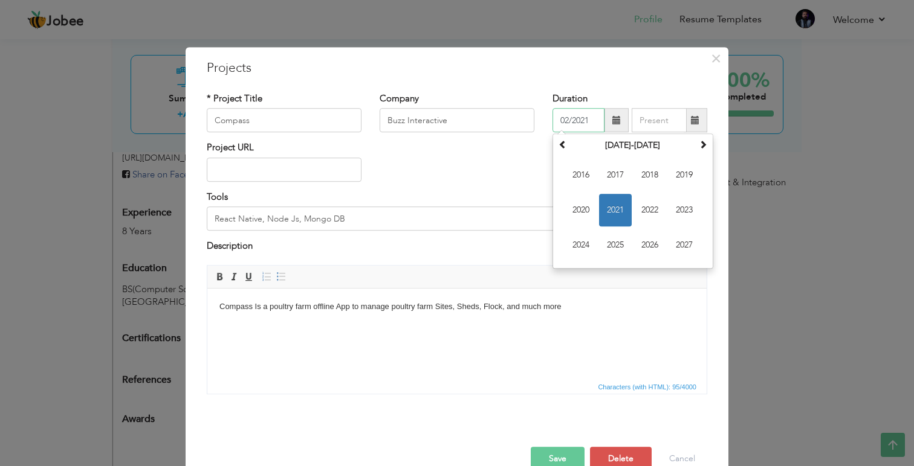
click at [582, 116] on input "02/2021" at bounding box center [578, 121] width 52 height 24
click at [500, 199] on div "Tools React Native, Node Js, Mongo DB" at bounding box center [457, 211] width 500 height 40
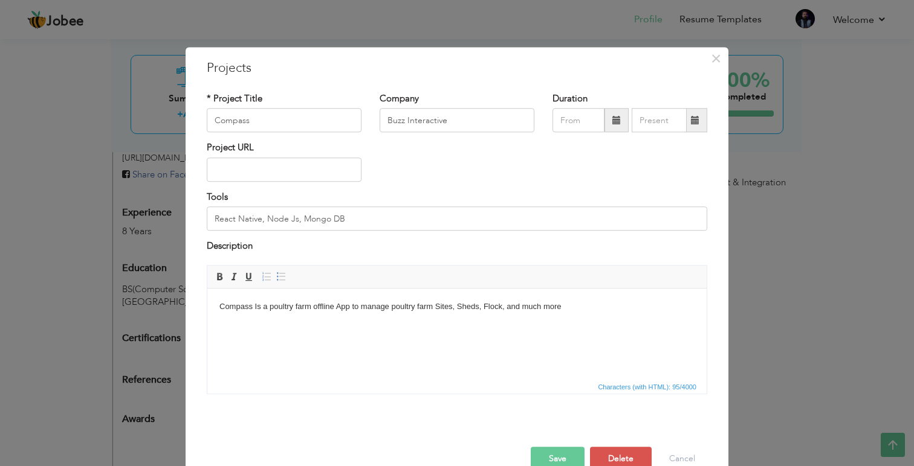
click at [544, 451] on button "Save" at bounding box center [558, 459] width 54 height 24
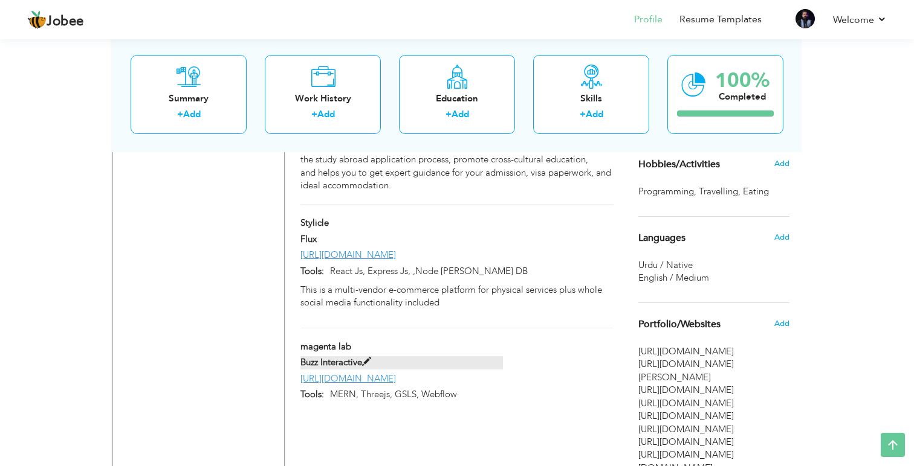
scroll to position [830, 0]
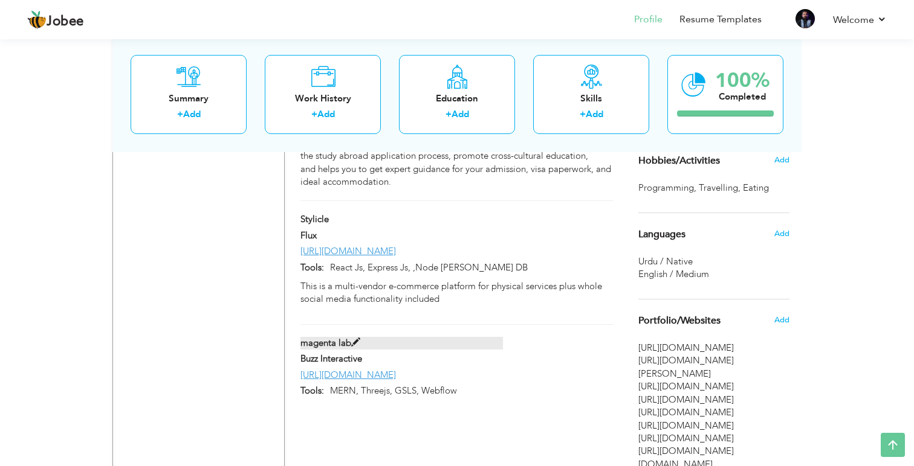
click at [355, 338] on span at bounding box center [355, 342] width 9 height 9
type input "magenta lab"
type input "[URL][DOMAIN_NAME]"
type input "MERN, Threejs, GSLS, Webflow"
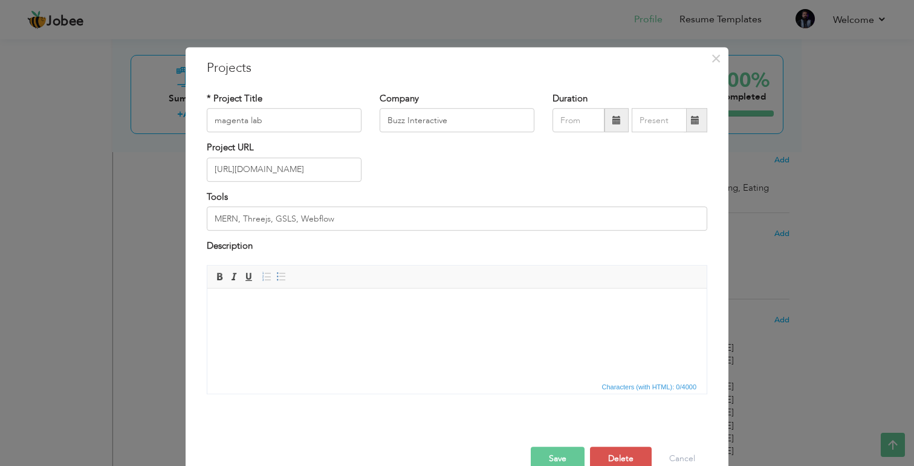
click at [200, 243] on div "Description" at bounding box center [457, 252] width 518 height 25
click at [630, 456] on button "Delete" at bounding box center [621, 459] width 62 height 24
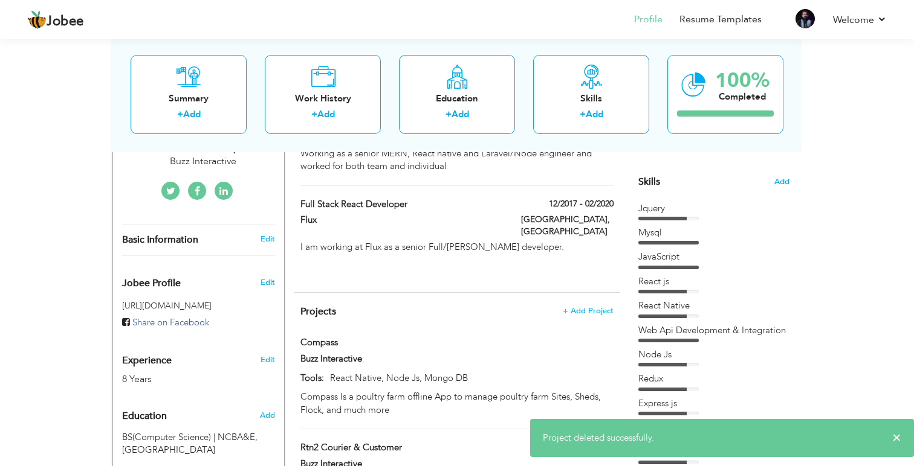
scroll to position [283, 0]
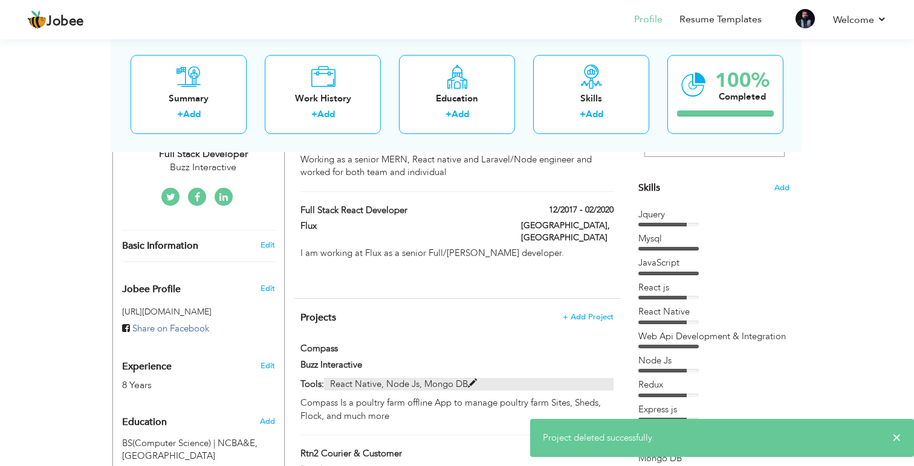
click at [464, 378] on p "React Native, Node Js, Mongo DB" at bounding box center [468, 384] width 289 height 13
type input "Compass"
type input "React Native, Node Js, Mongo DB"
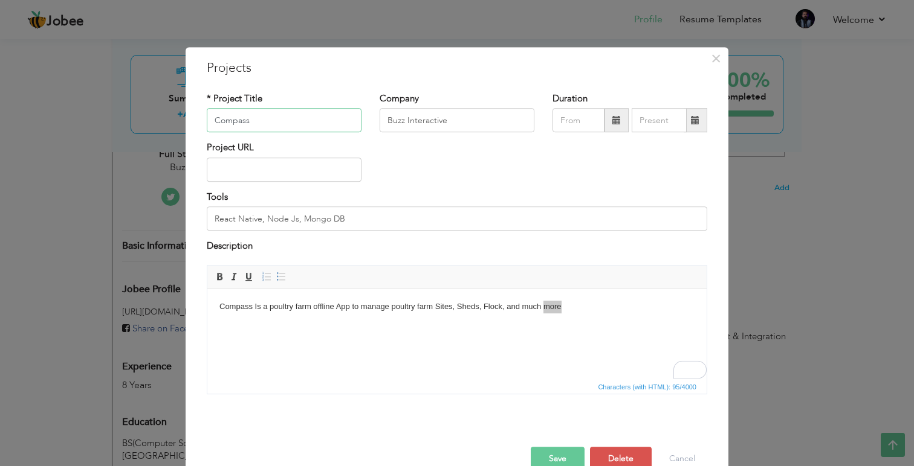
click at [270, 125] on input "Compass" at bounding box center [284, 121] width 155 height 24
click at [411, 127] on input "Buzz Interactive" at bounding box center [456, 121] width 155 height 24
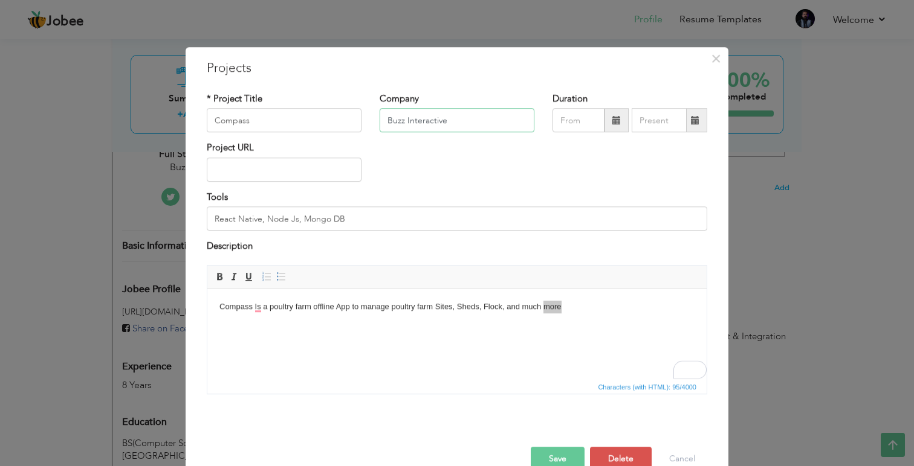
click at [411, 127] on input "Buzz Interactive" at bounding box center [456, 121] width 155 height 24
click at [720, 61] on span "×" at bounding box center [716, 59] width 10 height 22
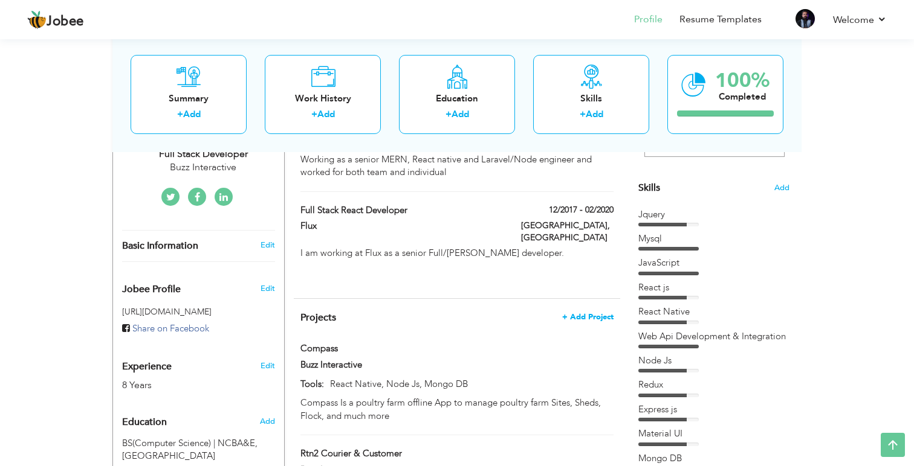
click at [581, 313] on span "+ Add Project" at bounding box center [587, 317] width 51 height 8
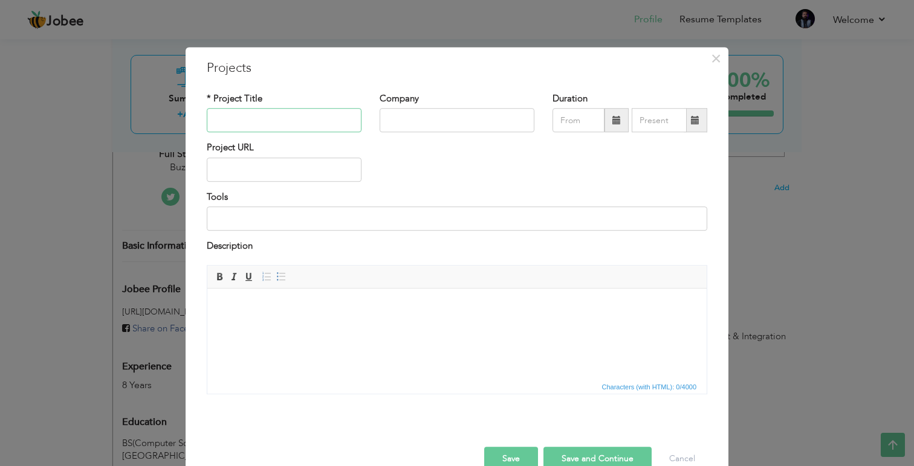
click at [245, 123] on input "text" at bounding box center [284, 121] width 155 height 24
click at [396, 117] on input "text" at bounding box center [456, 121] width 155 height 24
paste input "Buzz Interactive"
type input "Buzz Interactive"
click at [280, 125] on input "text" at bounding box center [284, 121] width 155 height 24
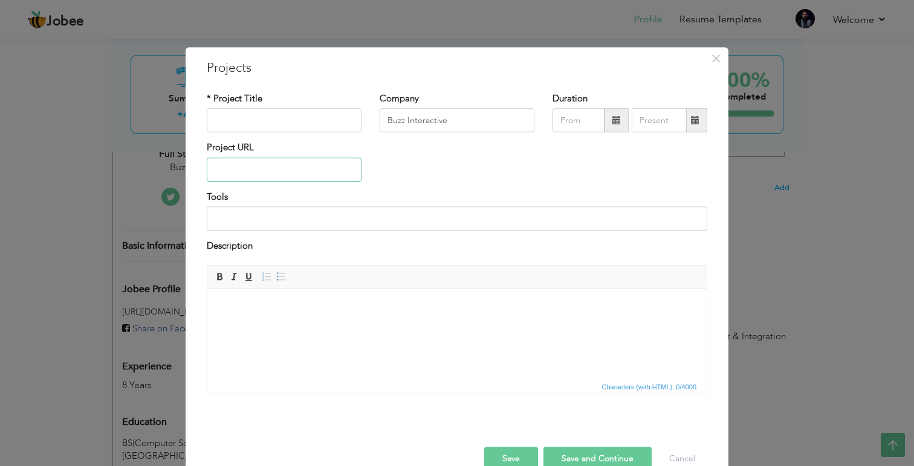
click at [236, 173] on input "text" at bounding box center [284, 170] width 155 height 24
paste input "[URL][DOMAIN_NAME]"
click at [248, 172] on input "[URL][DOMAIN_NAME]" at bounding box center [284, 170] width 155 height 24
click at [288, 172] on input "[URL][DOMAIN_NAME]" at bounding box center [284, 170] width 155 height 24
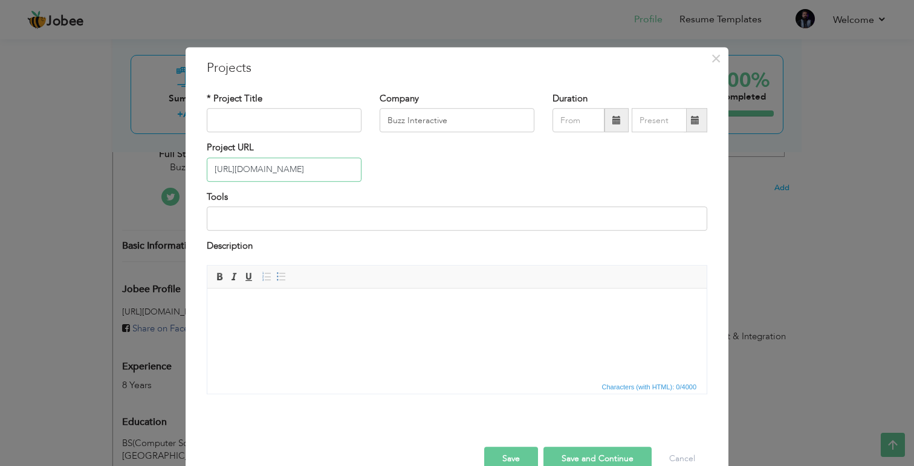
type input "[URL][DOMAIN_NAME]"
click at [282, 124] on input "text" at bounding box center [284, 121] width 155 height 24
paste input "magenta-lab."
click at [238, 118] on input "Magenta Lab" at bounding box center [284, 121] width 155 height 24
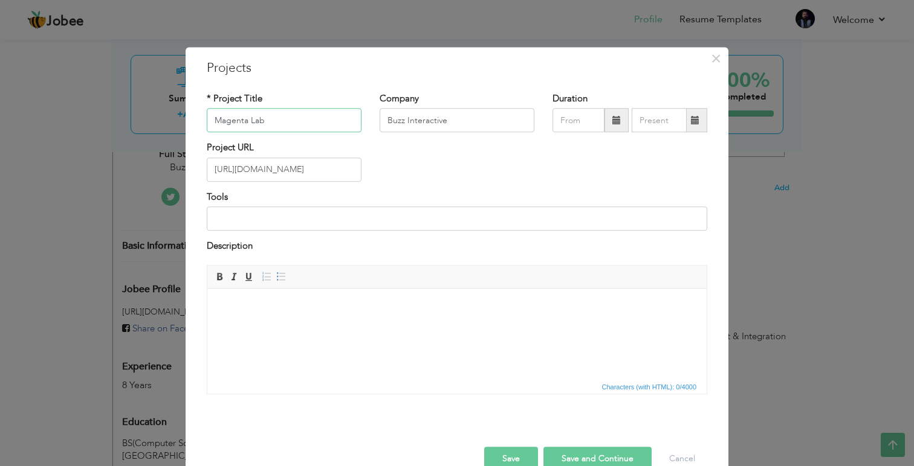
click at [238, 118] on input "Magenta Lab" at bounding box center [284, 121] width 155 height 24
type input "Magenta Lab"
click at [230, 211] on input at bounding box center [457, 219] width 500 height 24
type input "Next js, Three js, GLSL Shaders, webflow"
click at [565, 453] on button "Save and Continue" at bounding box center [597, 459] width 108 height 24
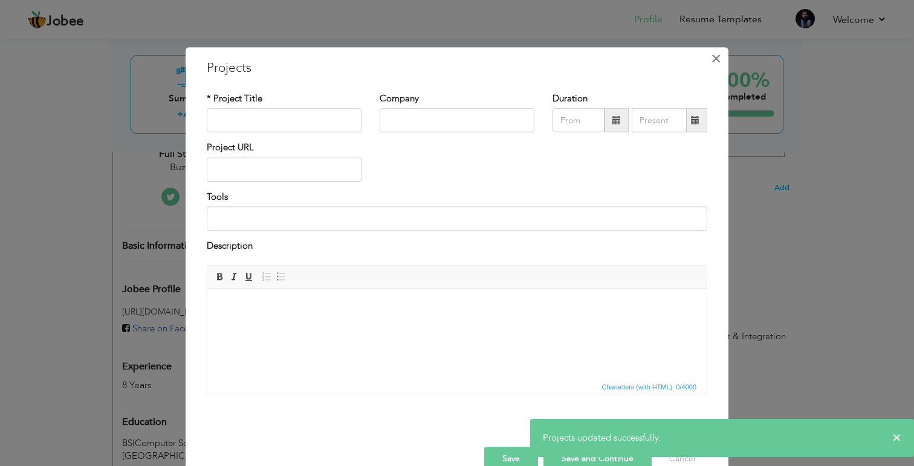
click at [715, 65] on span "×" at bounding box center [716, 59] width 10 height 22
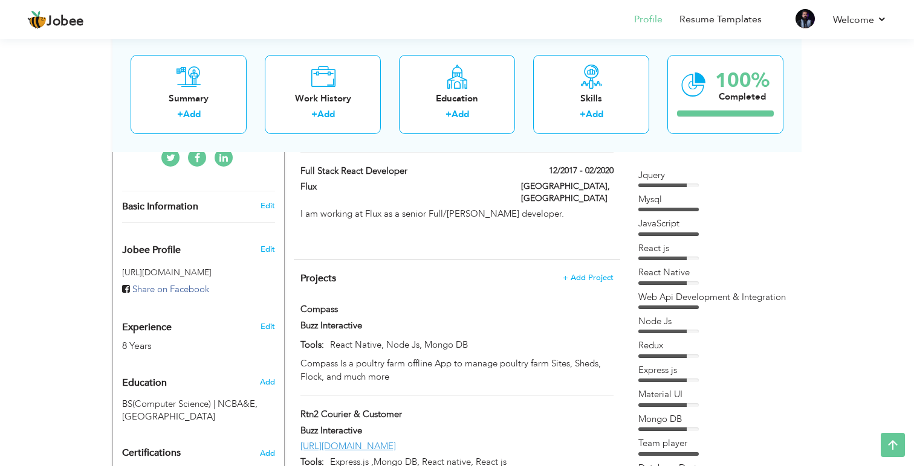
scroll to position [0, 0]
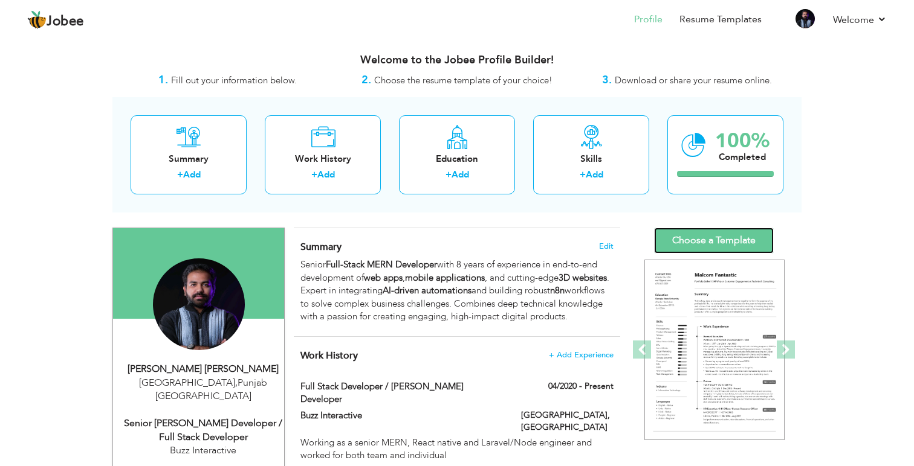
click at [689, 248] on link "Choose a Template" at bounding box center [714, 241] width 120 height 26
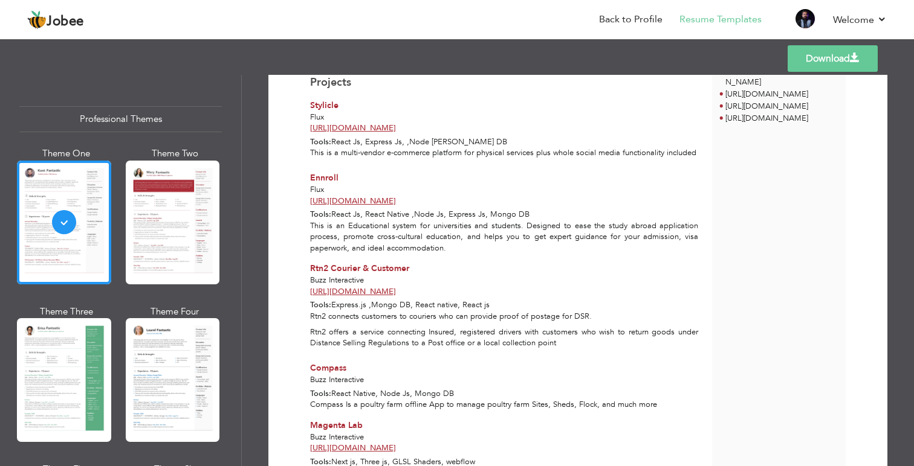
scroll to position [520, 0]
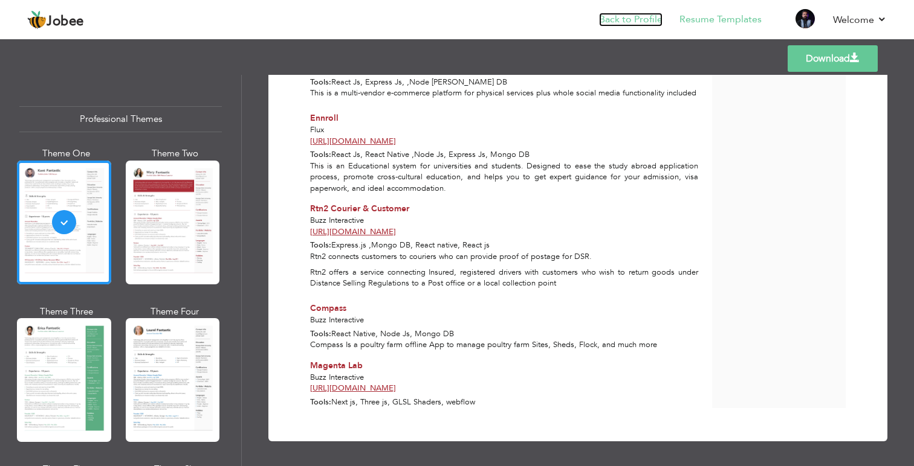
click at [615, 23] on link "Back to Profile" at bounding box center [630, 20] width 63 height 14
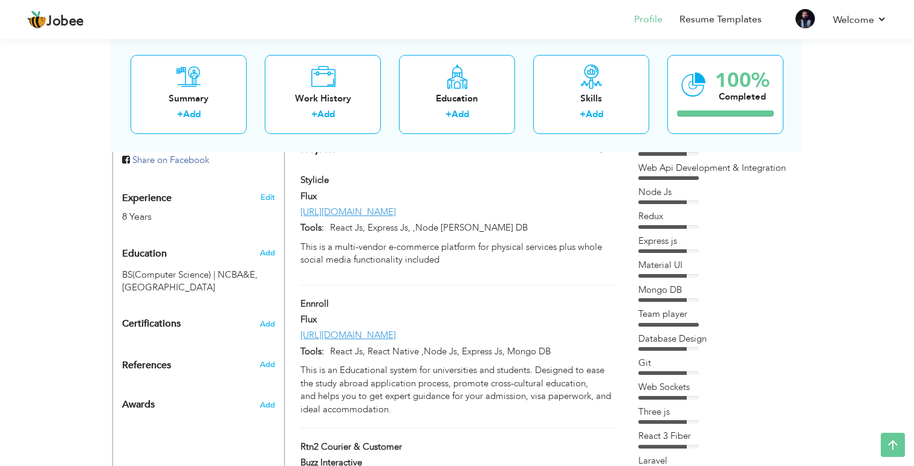
scroll to position [451, 0]
click at [545, 299] on div "Ennroll" at bounding box center [456, 307] width 331 height 16
type input "Ennroll"
type input "Flux"
type input "https://www.ennroll.com/"
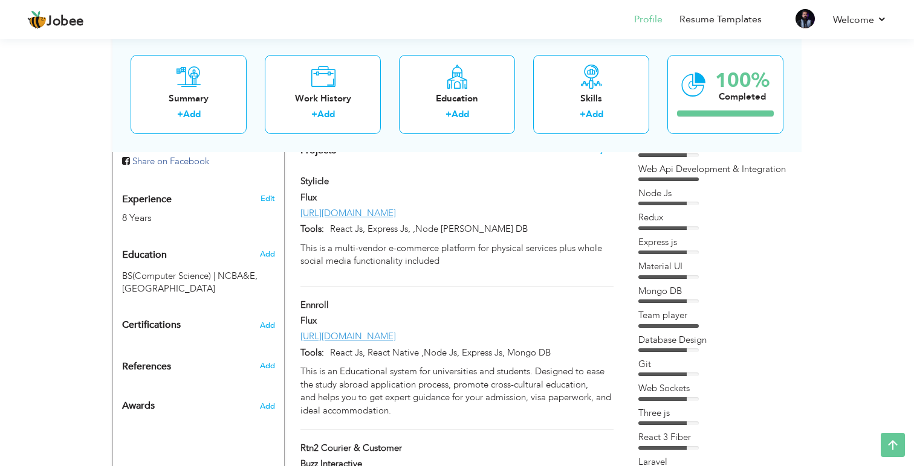
type input "React Js, React Native ,Node Js, Express Js, Mongo DB"
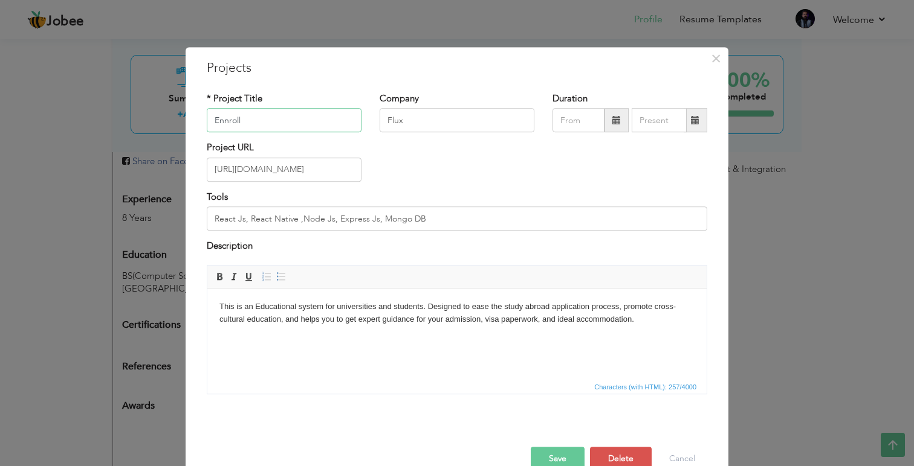
scroll to position [27, 0]
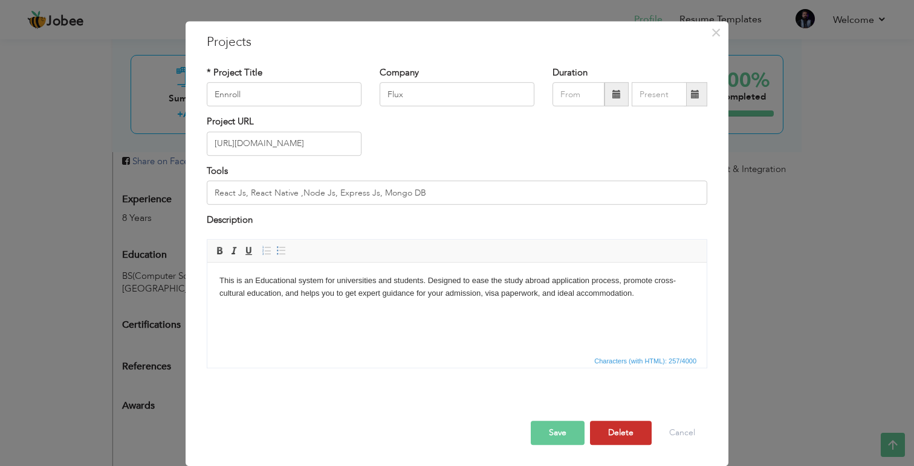
click at [606, 423] on button "Delete" at bounding box center [621, 433] width 62 height 24
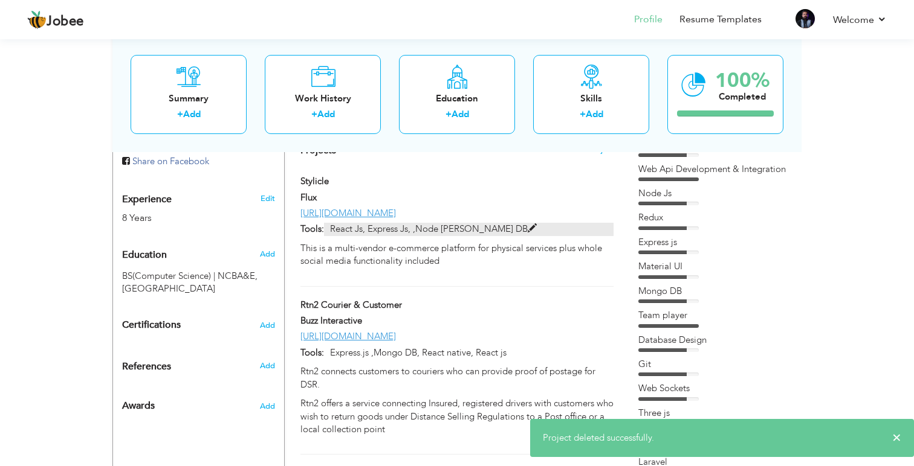
click at [492, 223] on p "React Js, Express Js, ,Node Js Mongo DB" at bounding box center [468, 229] width 289 height 13
type input "Stylicle"
type input "https://www.stylicle.com/"
type input "React Js, Express Js, ,Node Js Mongo DB"
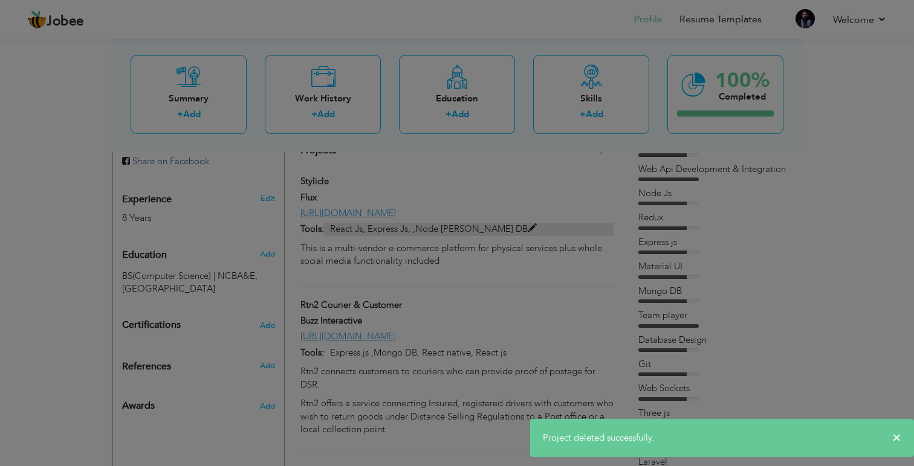
scroll to position [0, 0]
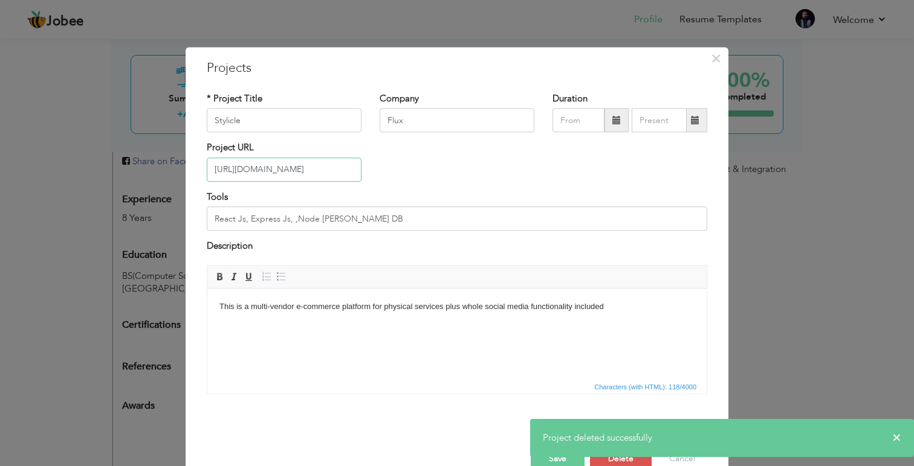
click at [288, 167] on input "https://www.stylicle.com/" at bounding box center [284, 170] width 155 height 24
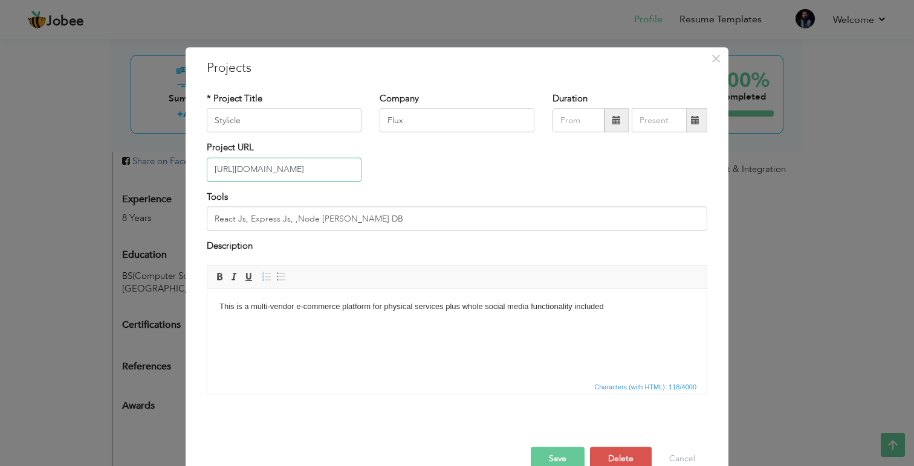
scroll to position [27, 0]
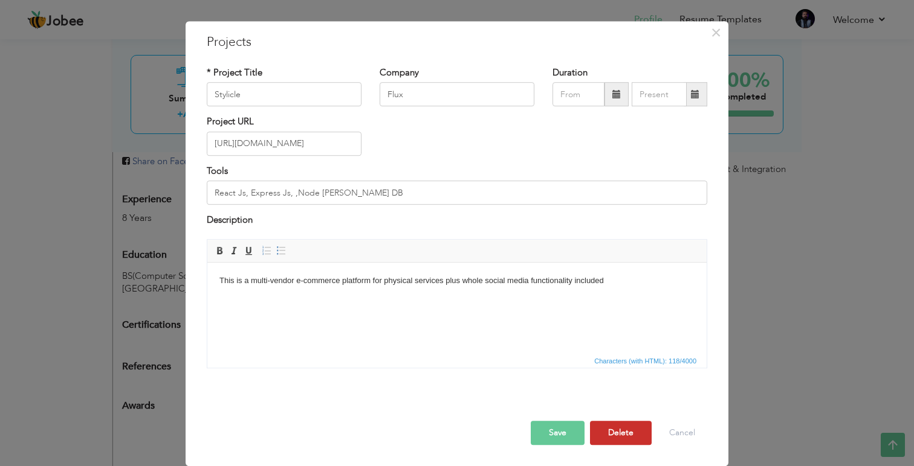
click at [610, 437] on button "Delete" at bounding box center [621, 433] width 62 height 24
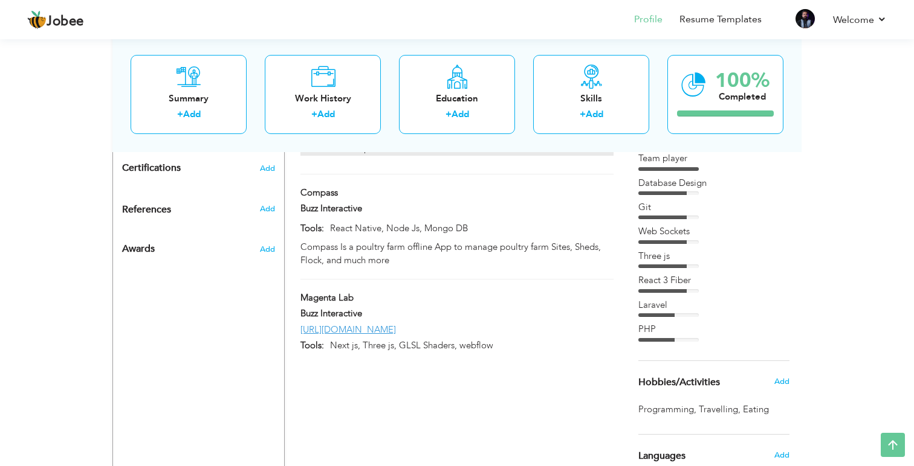
scroll to position [614, 0]
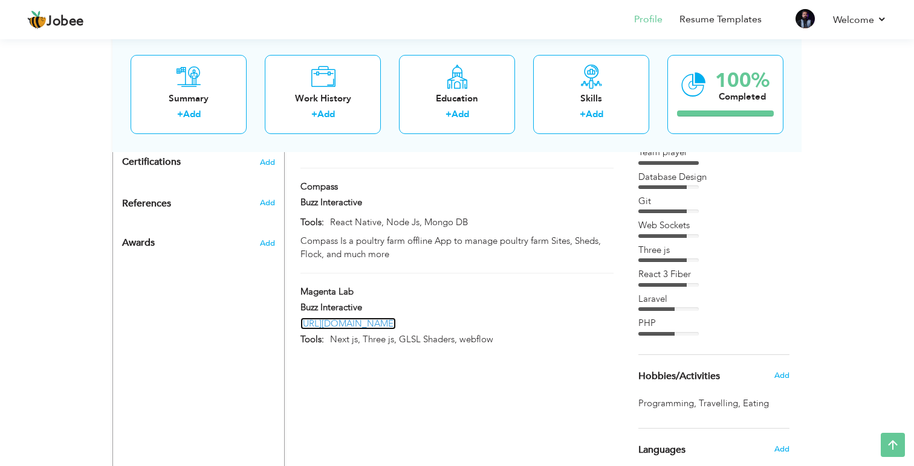
click at [396, 318] on link "[URL][DOMAIN_NAME]" at bounding box center [347, 324] width 95 height 12
click at [356, 287] on span at bounding box center [357, 291] width 9 height 9
type input "Magenta Lab"
type input "Buzz Interactive"
type input "[URL][DOMAIN_NAME]"
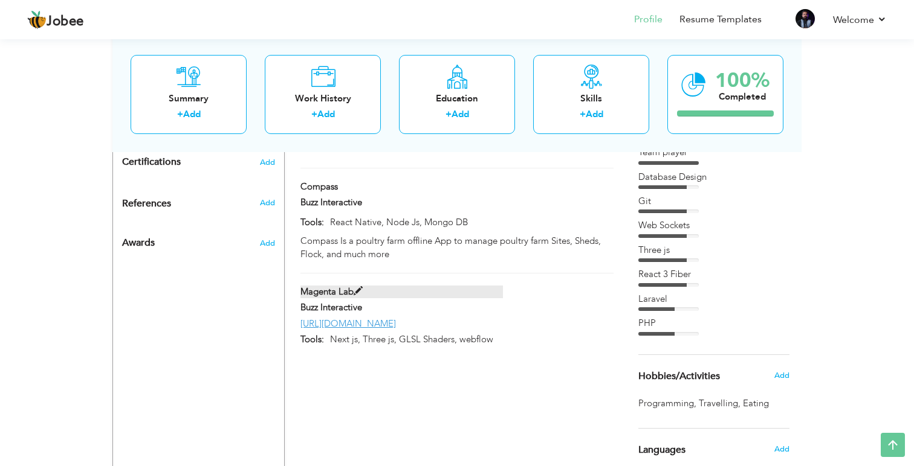
type input "Next js, Three js, GLSL Shaders, webflow"
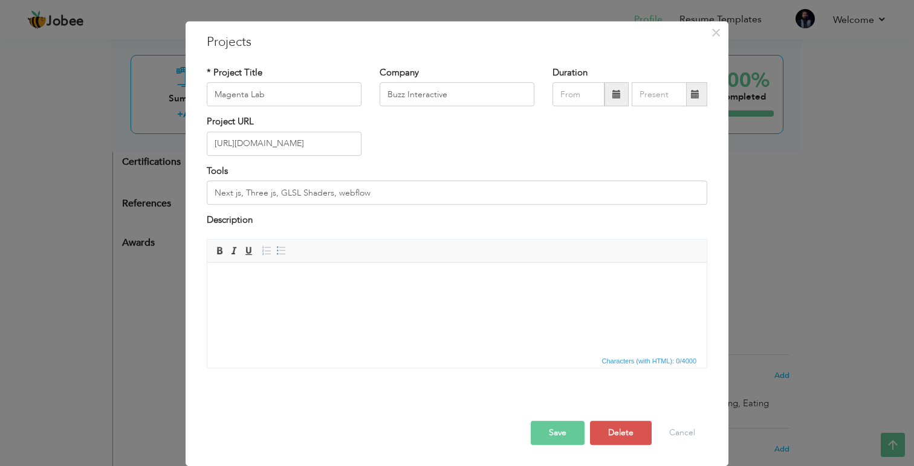
scroll to position [0, 0]
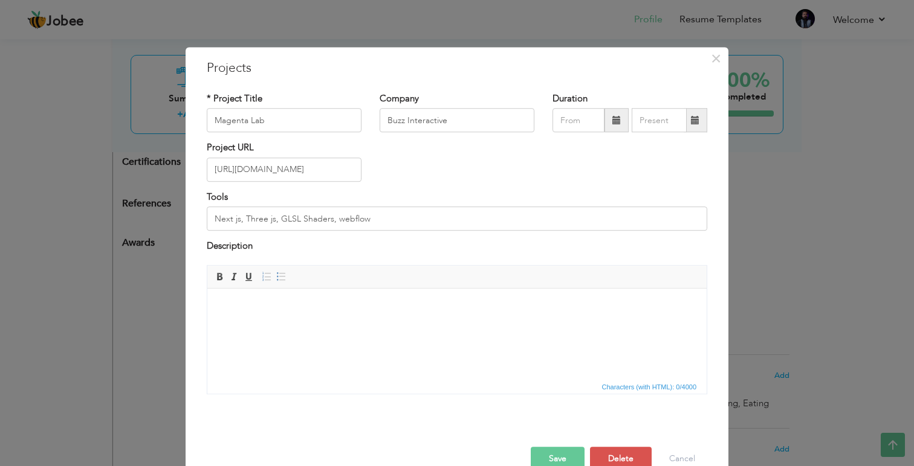
click at [329, 325] on html at bounding box center [456, 306] width 499 height 37
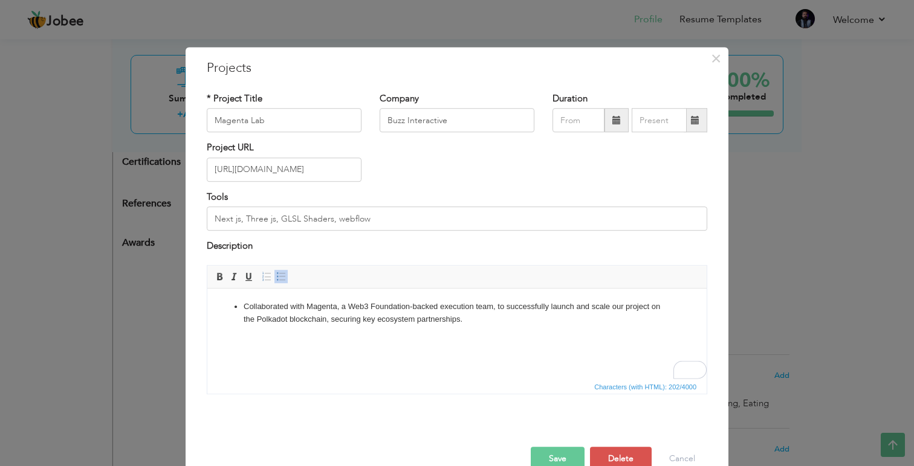
click at [241, 309] on ul "Collaborated with Magenta, a Web3 Foundation-backed execution team, to successf…" at bounding box center [456, 312] width 475 height 25
click at [565, 459] on button "Save" at bounding box center [558, 459] width 54 height 24
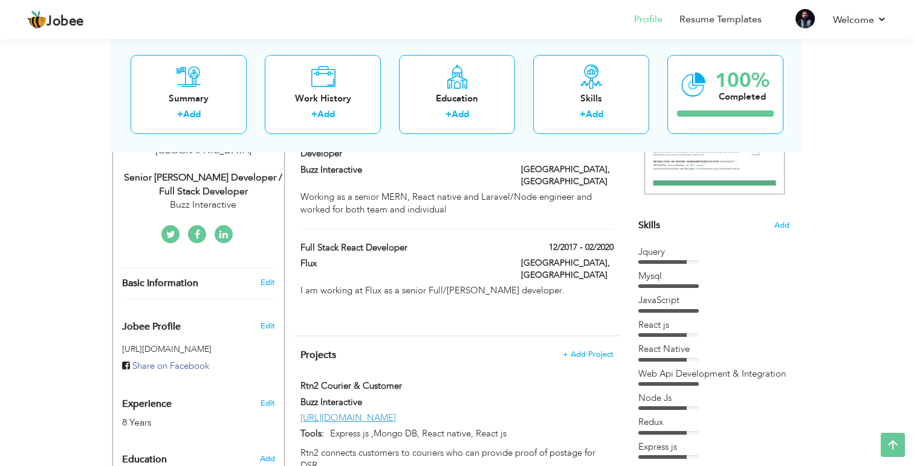
scroll to position [228, 0]
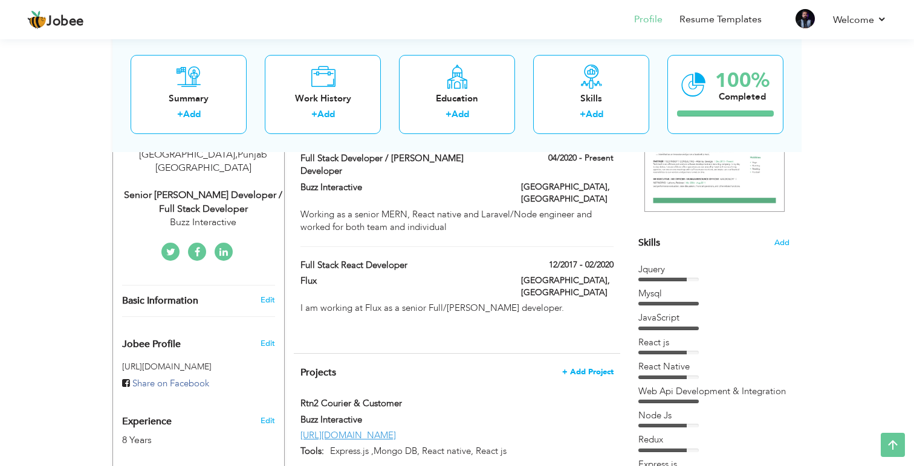
click at [578, 368] on span "+ Add Project" at bounding box center [587, 372] width 51 height 8
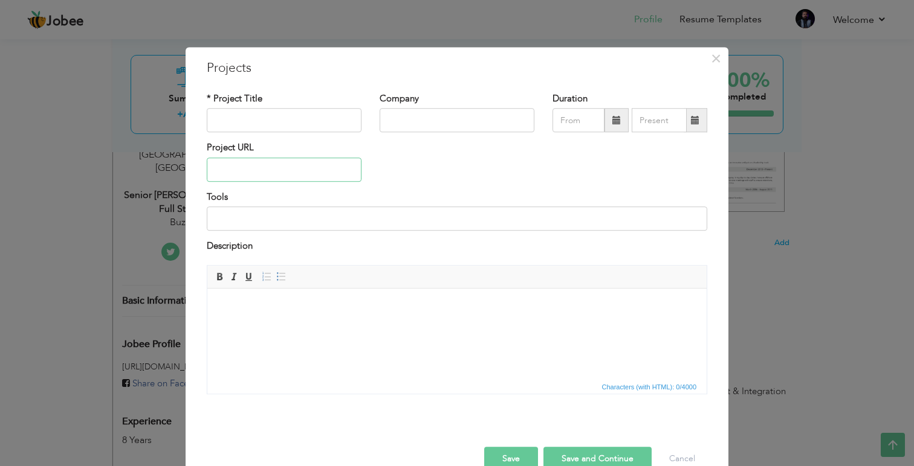
click at [264, 159] on input "text" at bounding box center [284, 170] width 155 height 24
paste input "[URL][DOMAIN_NAME]"
type input "[URL][DOMAIN_NAME]"
click at [244, 121] on input "text" at bounding box center [284, 121] width 155 height 24
click at [288, 169] on input "[URL][DOMAIN_NAME]" at bounding box center [284, 170] width 155 height 24
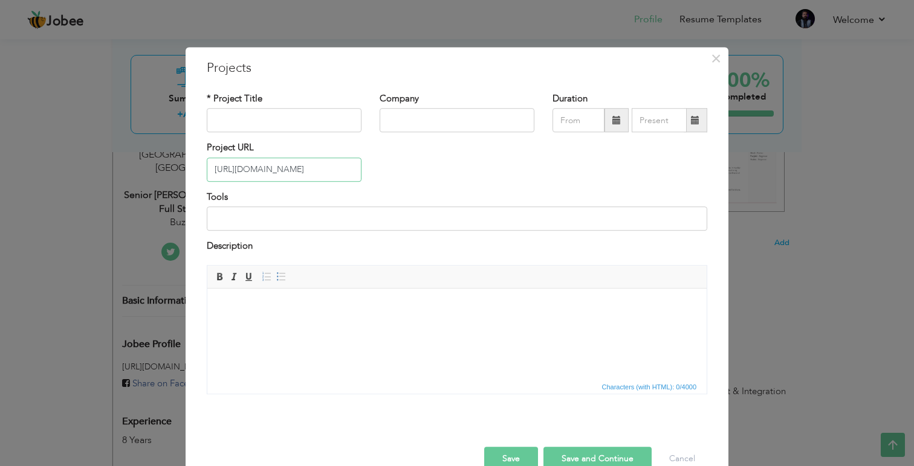
click at [288, 169] on input "[URL][DOMAIN_NAME]" at bounding box center [284, 170] width 155 height 24
click at [255, 126] on input "text" at bounding box center [284, 121] width 155 height 24
click at [320, 123] on input "Selva" at bounding box center [284, 121] width 155 height 24
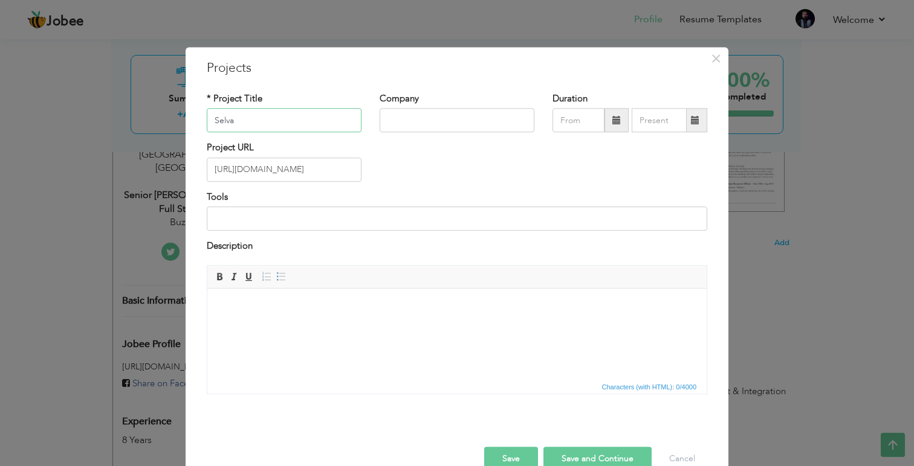
click at [320, 123] on input "Selva" at bounding box center [284, 121] width 155 height 24
type input "A La Selva"
click at [439, 123] on input "text" at bounding box center [456, 121] width 155 height 24
type input "Buzz Interactive"
click at [334, 227] on input at bounding box center [457, 219] width 500 height 24
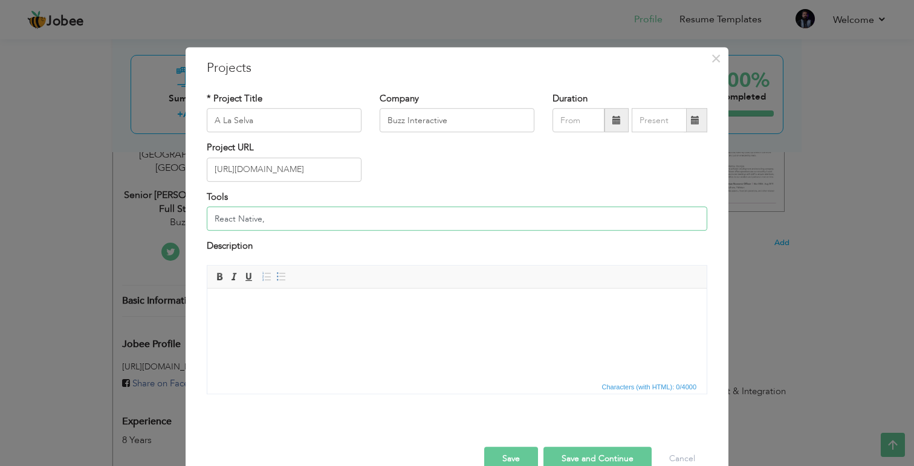
type input "React Native,"
click at [286, 172] on input "[URL][DOMAIN_NAME]" at bounding box center [284, 170] width 155 height 24
paste input "apps.apple.com/pk/app/a-la-selva/id6743526913"
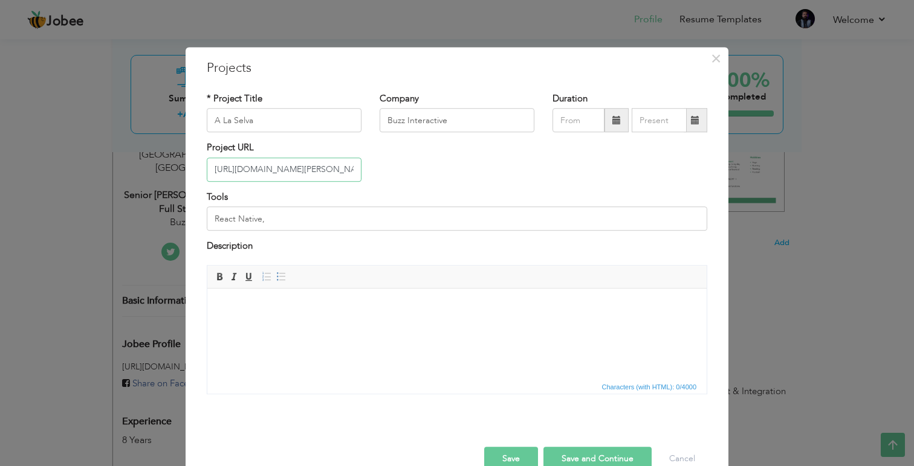
scroll to position [0, 71]
type input "[URL][DOMAIN_NAME][PERSON_NAME]"
click at [285, 216] on input "React Native," at bounding box center [457, 219] width 500 height 24
type input "React Native, Node js, Mongo DB,"
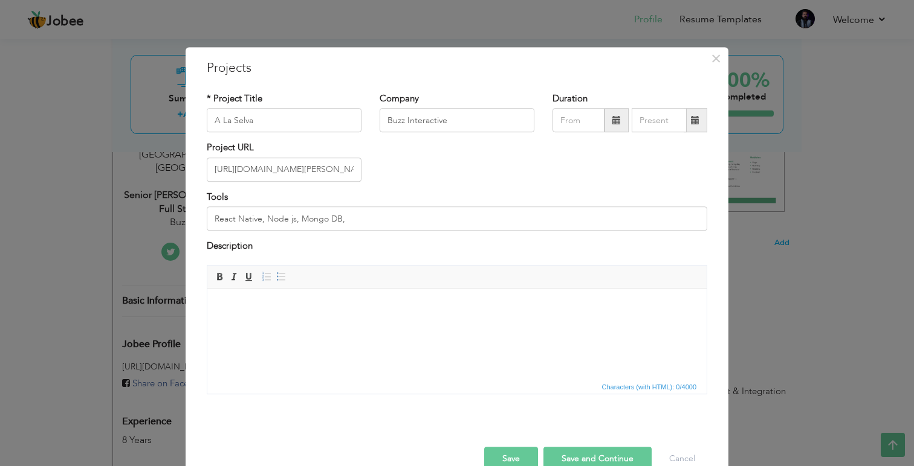
click at [278, 325] on html at bounding box center [456, 306] width 499 height 37
paste body "To enrich screen reader interactions, please activate Accessibility in Grammarl…"
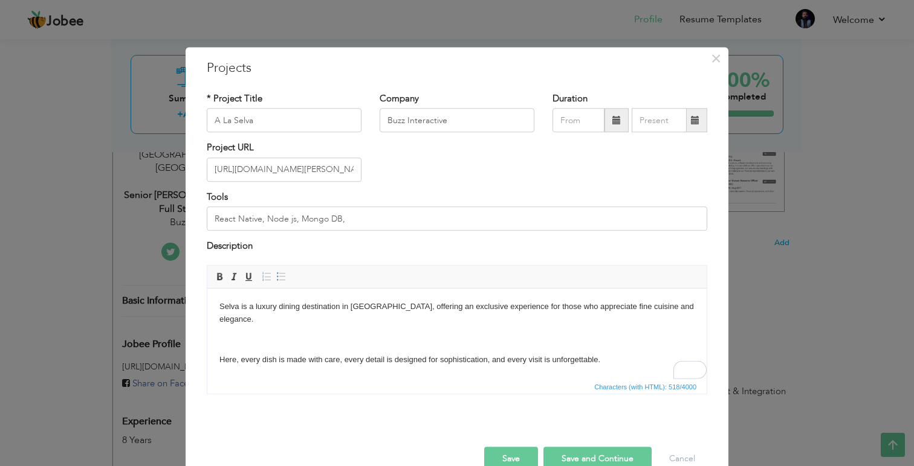
click at [266, 324] on body "Selva is a luxury dining destination in Turkey, offering an exclusive experienc…" at bounding box center [456, 380] width 475 height 160
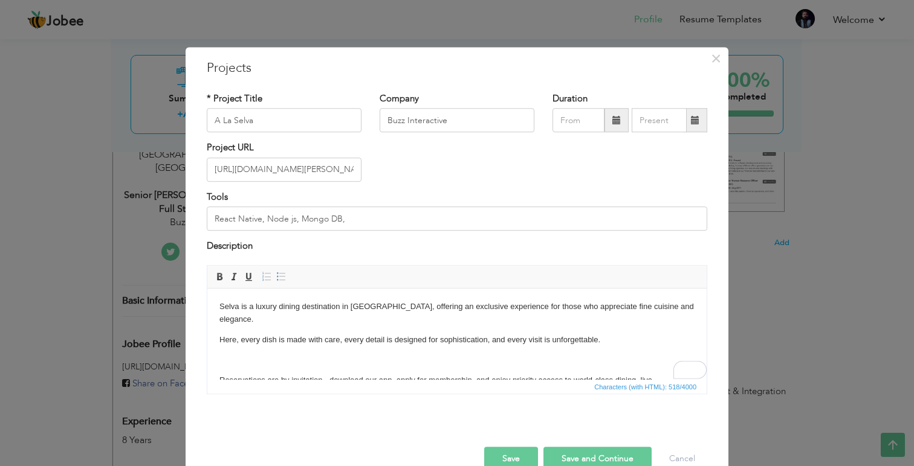
click at [265, 314] on body "Selva is a luxury dining destination in Turkey, offering an exclusive experienc…" at bounding box center [456, 370] width 475 height 140
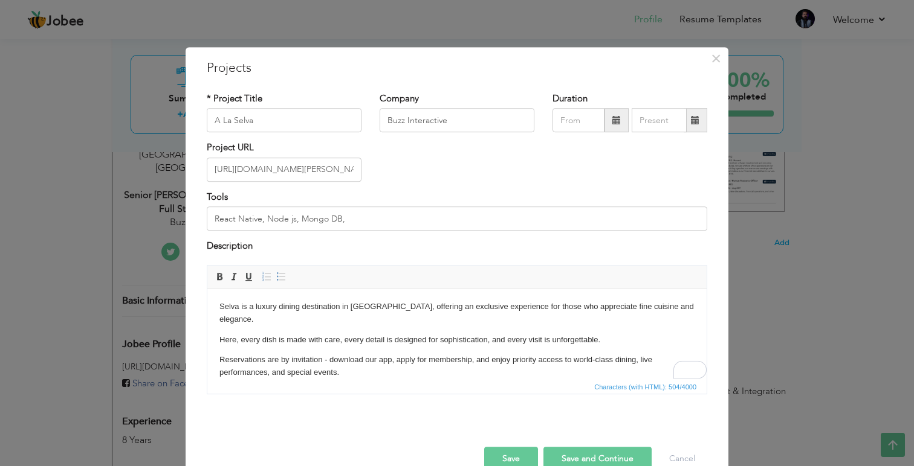
click at [218, 346] on html "Selva is a luxury dining destination in Turkey, offering an exclusive experienc…" at bounding box center [456, 360] width 499 height 144
click at [239, 355] on p "Reservations are by invitation - download our app, apply for membership, and en…" at bounding box center [456, 365] width 475 height 25
click at [251, 355] on p "Reservations are by invitation - download our app, apply for membership, and en…" at bounding box center [456, 365] width 475 height 25
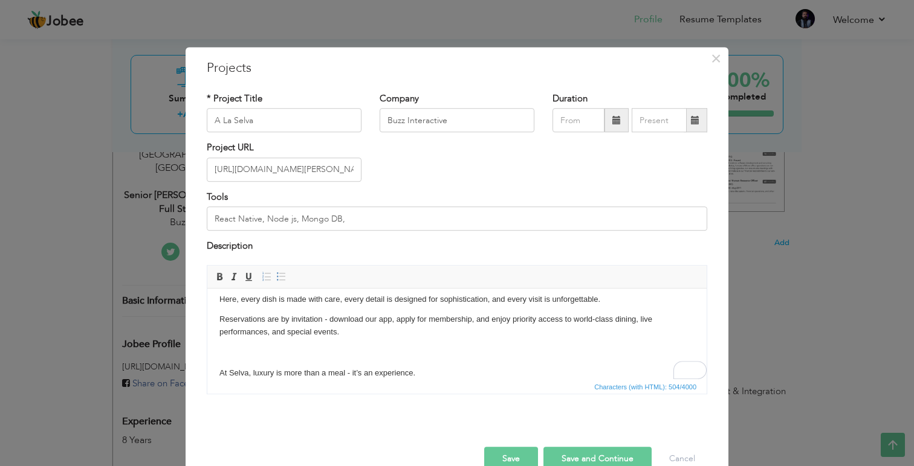
scroll to position [37, 0]
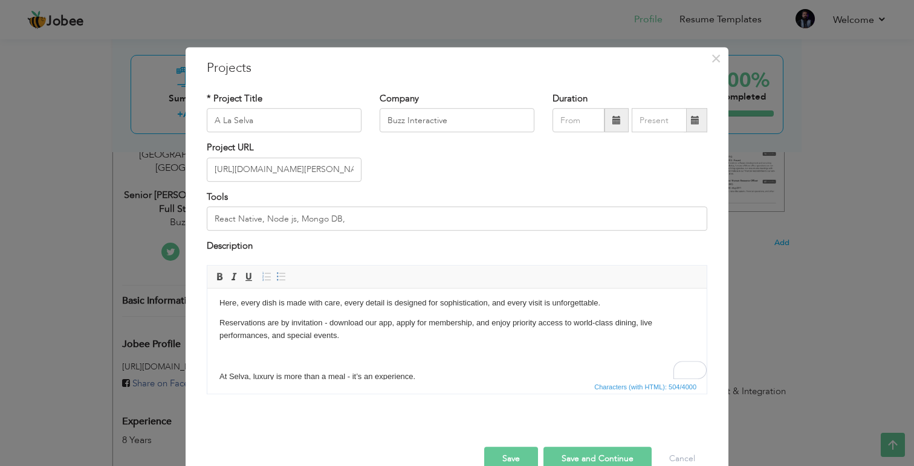
click at [279, 350] on body "Selva is a luxury dining destination in Turkey, offering an exclusive experienc…" at bounding box center [456, 323] width 475 height 120
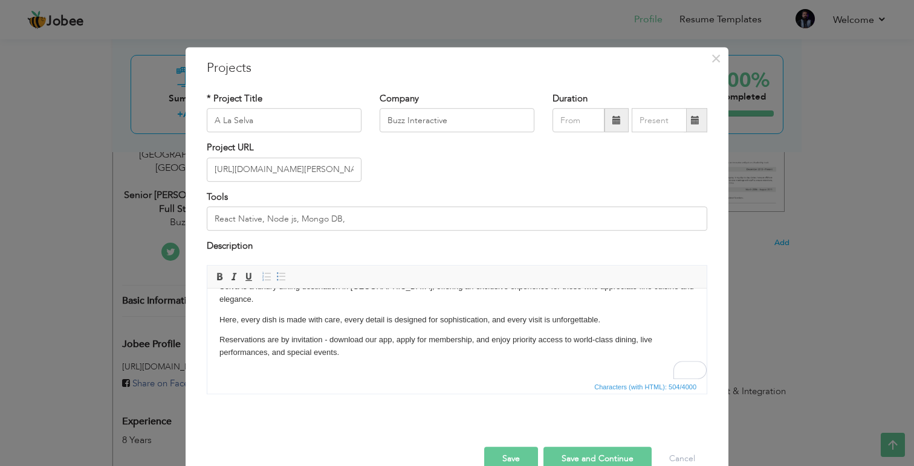
scroll to position [20, 0]
click at [298, 347] on body "Selva is a luxury dining destination in Turkey, offering an exclusive experienc…" at bounding box center [456, 329] width 475 height 99
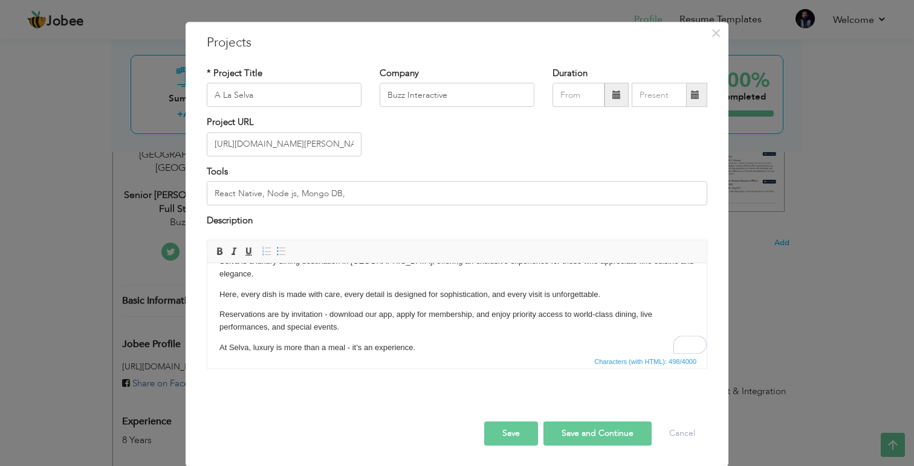
scroll to position [0, 0]
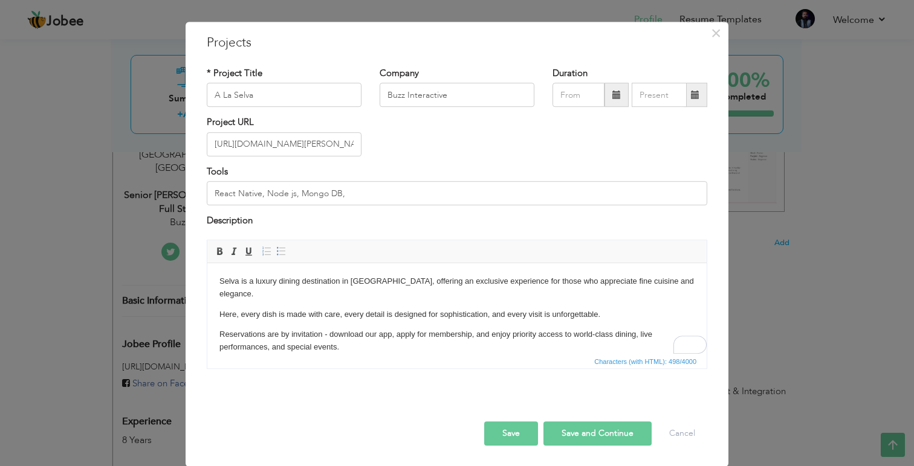
click at [503, 432] on button "Save" at bounding box center [511, 434] width 54 height 24
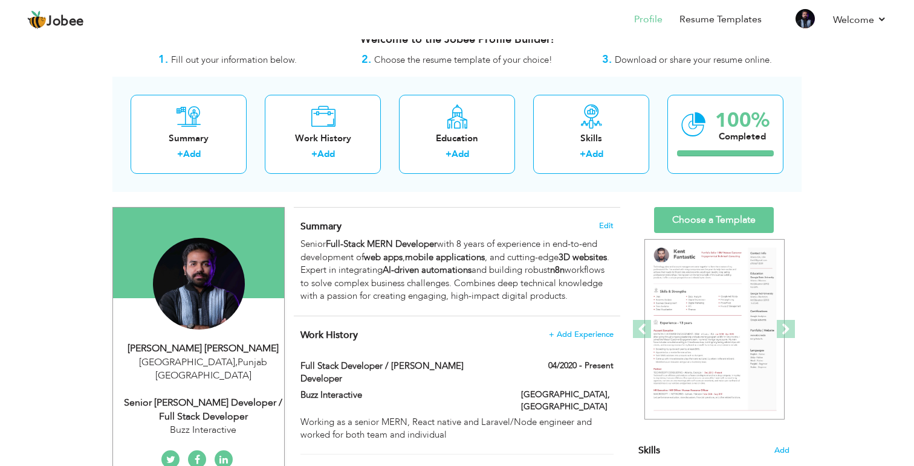
scroll to position [21, 0]
click at [572, 338] on span "+ Add Experience" at bounding box center [580, 334] width 65 height 8
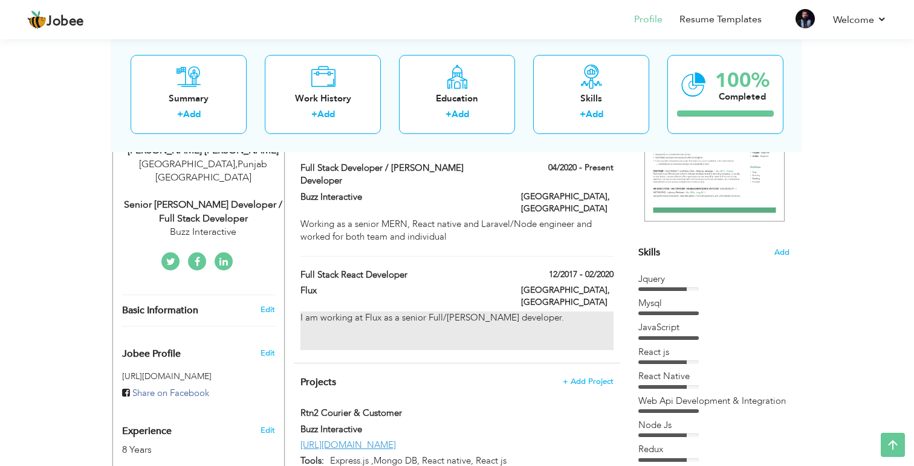
scroll to position [237, 0]
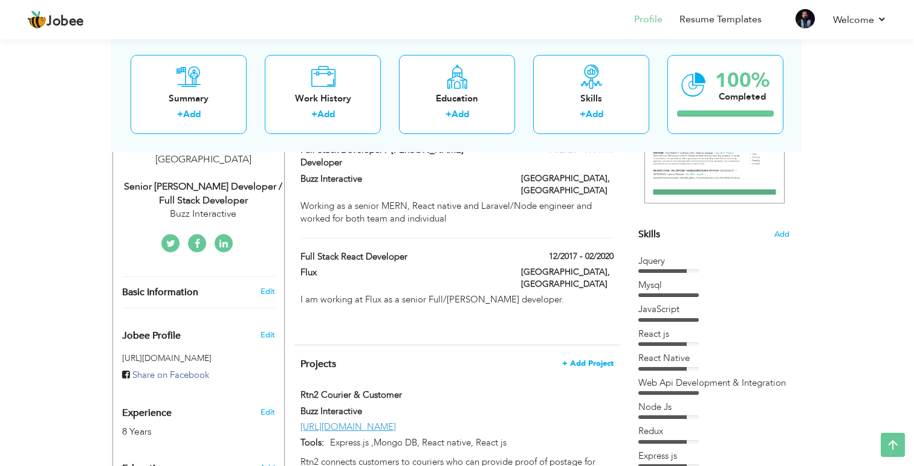
click at [587, 360] on span "+ Add Project" at bounding box center [587, 364] width 51 height 8
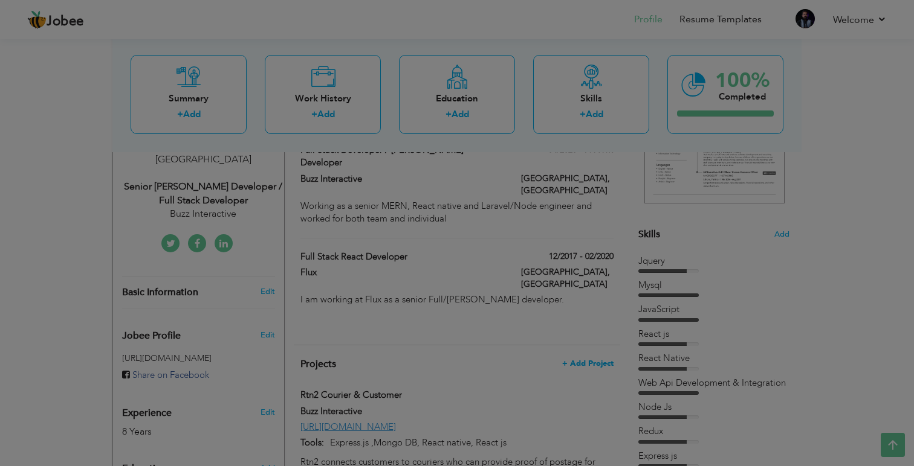
scroll to position [0, 0]
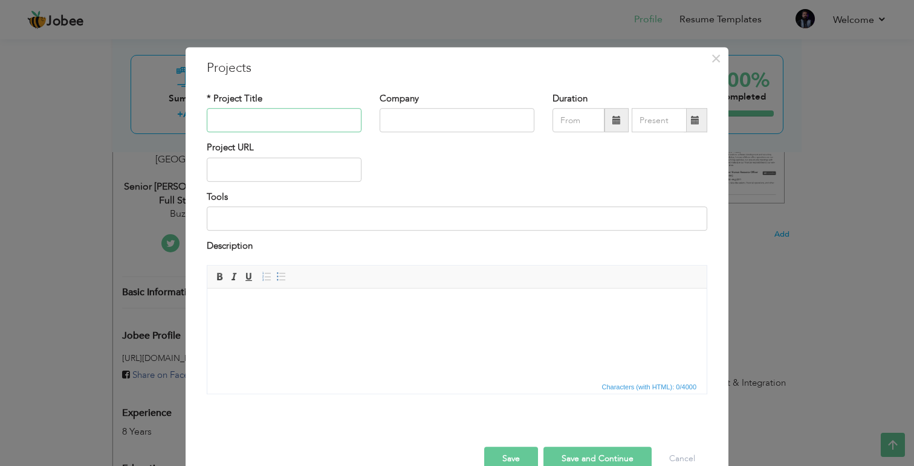
click at [286, 121] on input "text" at bounding box center [284, 121] width 155 height 24
type input "GariConnect"
click at [394, 127] on input "text" at bounding box center [456, 121] width 155 height 24
type input "Alpha3"
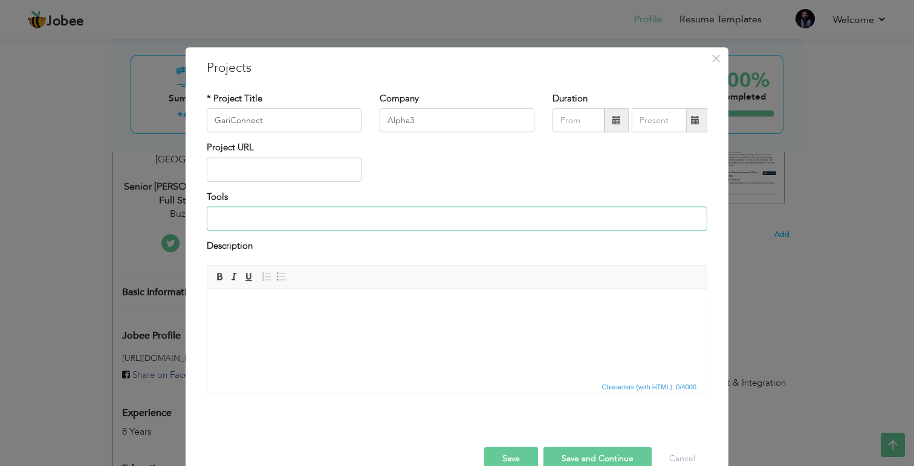
click at [294, 216] on input at bounding box center [457, 219] width 500 height 24
type input "React Native, React js, Node js, PostgreSQL"
click at [280, 181] on input "text" at bounding box center [284, 170] width 155 height 24
paste input "[URL][DOMAIN_NAME]"
type input "[URL][DOMAIN_NAME]"
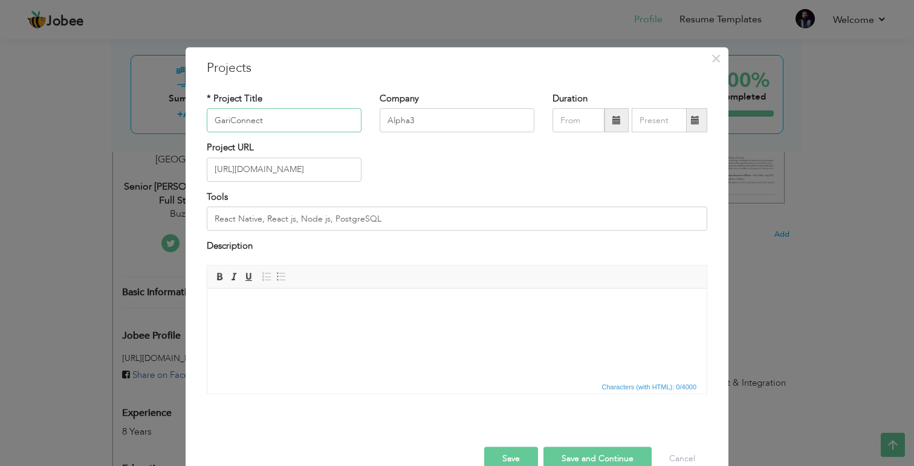
click at [292, 118] on input "GariConnect" at bounding box center [284, 121] width 155 height 24
type input "GariConnect Mobile/Web App"
click at [262, 325] on html at bounding box center [456, 306] width 499 height 37
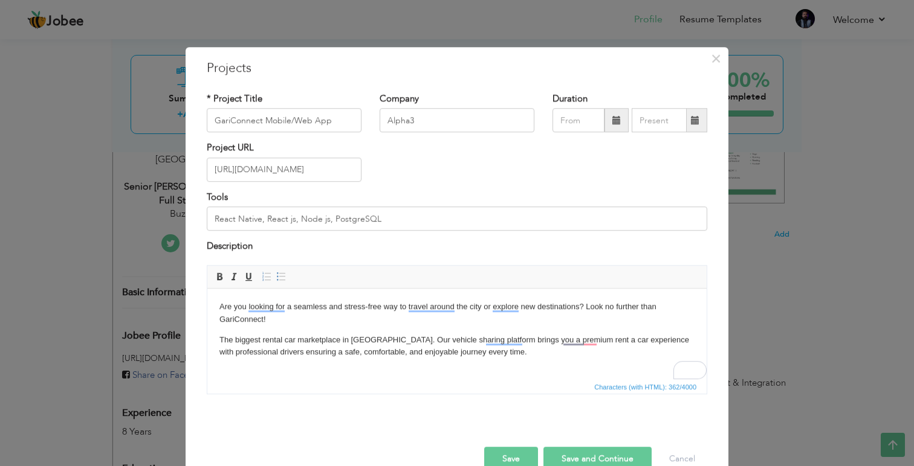
click at [234, 308] on p "Are you looking for a seamless and stress-free way to travel around the city or…" at bounding box center [456, 312] width 475 height 25
click at [256, 313] on p "Are you looking for a seamless and stress-free way to travel around the city or…" at bounding box center [456, 312] width 475 height 25
click at [582, 313] on p "Are you looking for a seamless and stress-free way to travel around the city or…" at bounding box center [456, 312] width 475 height 25
click at [275, 316] on p "Are you looking for a seamless and stress-free way to travel around the city or…" at bounding box center [456, 312] width 475 height 25
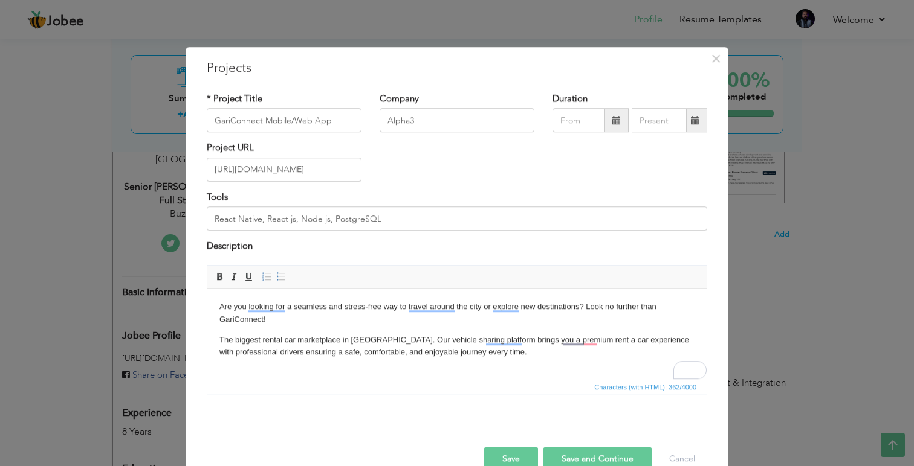
click at [275, 316] on p "Are you looking for a seamless and stress-free way to travel around the city or…" at bounding box center [456, 312] width 475 height 25
click at [218, 332] on html "Are you looking for a seamless and stress-free way to travel around the city or…" at bounding box center [456, 329] width 499 height 82
click at [231, 329] on body "Are you looking for a seamless and stress-free way to travel around the city or…" at bounding box center [456, 329] width 475 height 58
click at [240, 327] on body "Are you looking for a seamless and stress-free way to travel around the city or…" at bounding box center [456, 329] width 475 height 58
click at [241, 327] on body "Are you looking for a seamless and stress-free way to travel around the city or…" at bounding box center [456, 329] width 475 height 58
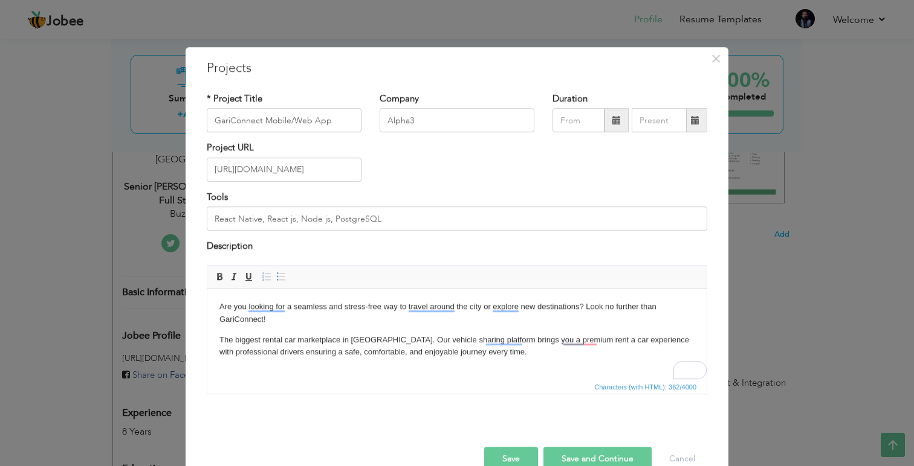
click at [521, 451] on button "Save" at bounding box center [511, 459] width 54 height 24
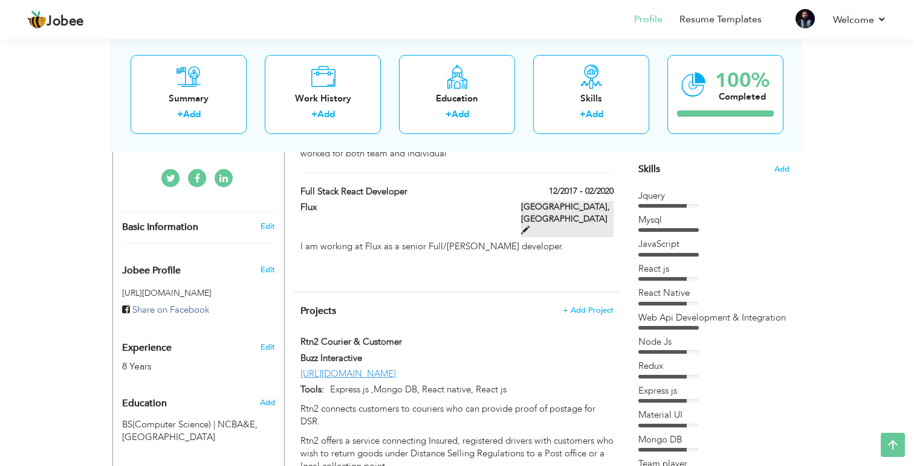
scroll to position [335, 0]
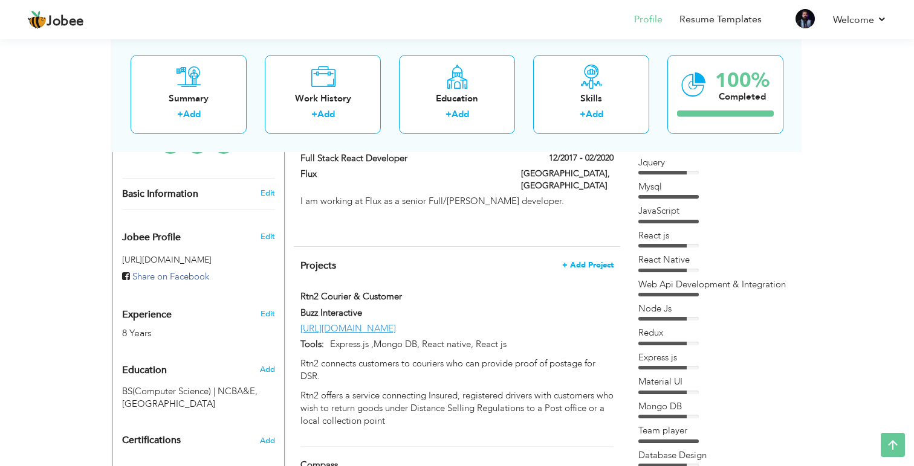
click at [594, 261] on span "+ Add Project" at bounding box center [587, 265] width 51 height 8
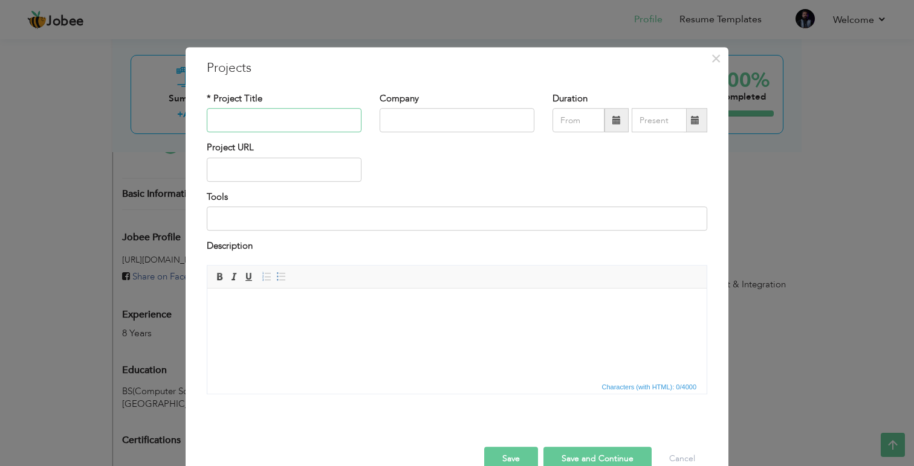
click at [277, 124] on input "text" at bounding box center [284, 121] width 155 height 24
type input "H"
type input "AlphaHRM"
click at [393, 120] on input "text" at bounding box center [456, 121] width 155 height 24
type input "Alpha3"
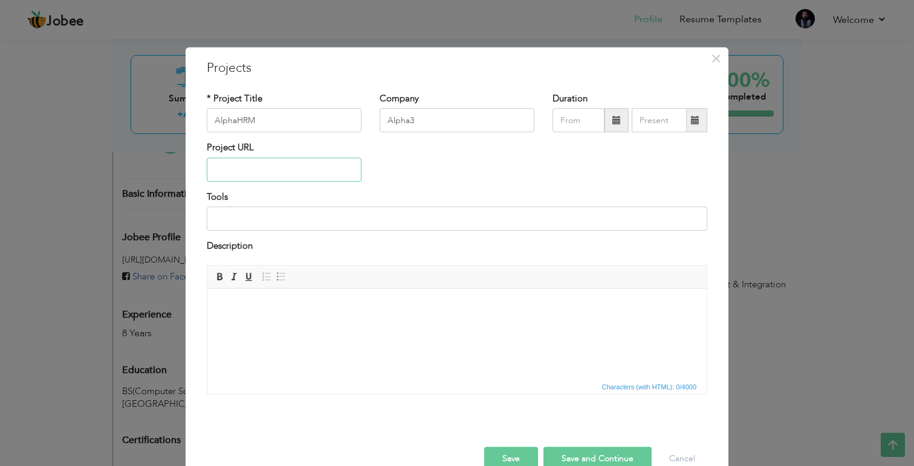
click at [282, 179] on input "text" at bounding box center [284, 170] width 155 height 24
paste input "[URL][DOMAIN_NAME]"
type input "[URL][DOMAIN_NAME]"
click at [266, 221] on input at bounding box center [457, 219] width 500 height 24
type input "Next js, Node js, [PERSON_NAME] DB, DigitalOcean, CICD"
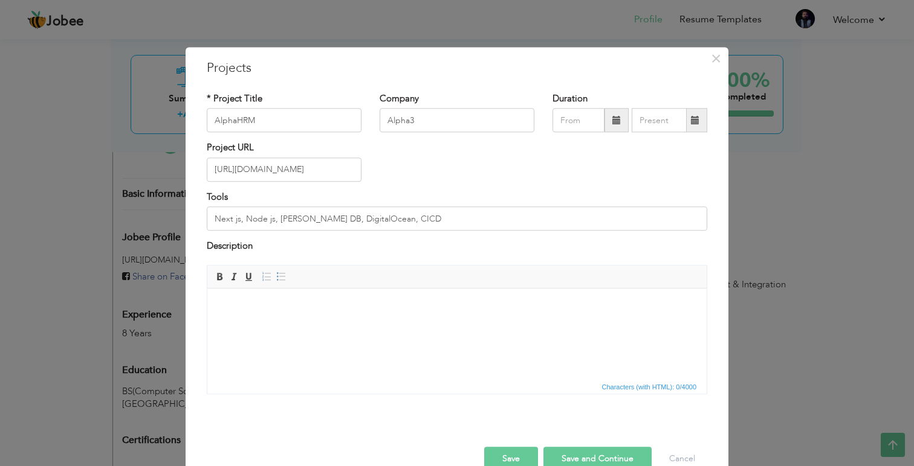
click at [383, 325] on html at bounding box center [456, 306] width 499 height 37
click at [515, 455] on button "Save" at bounding box center [511, 459] width 54 height 24
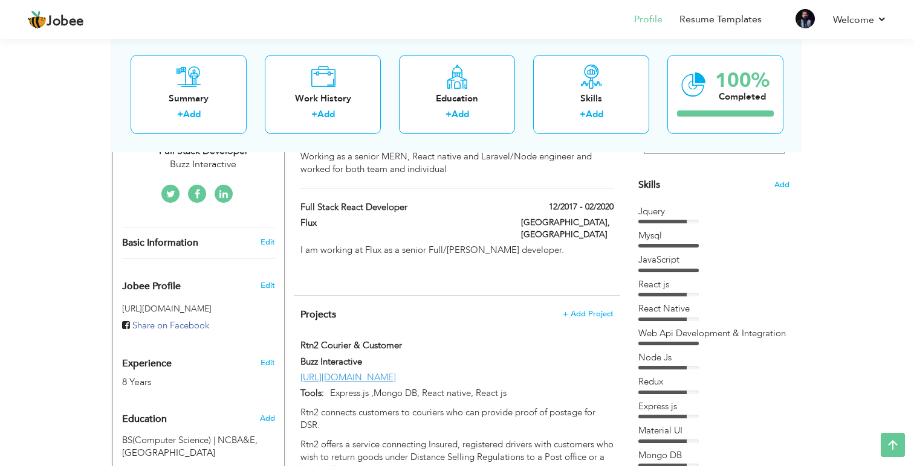
scroll to position [306, 0]
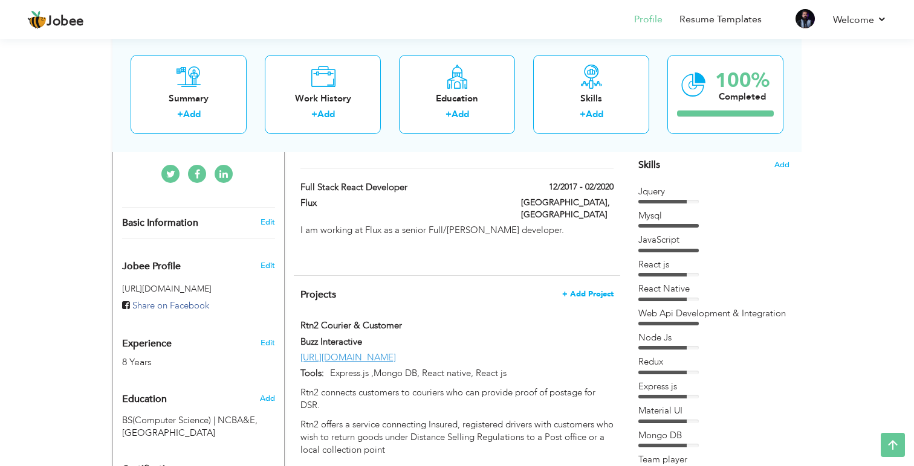
click at [587, 290] on span "+ Add Project" at bounding box center [587, 294] width 51 height 8
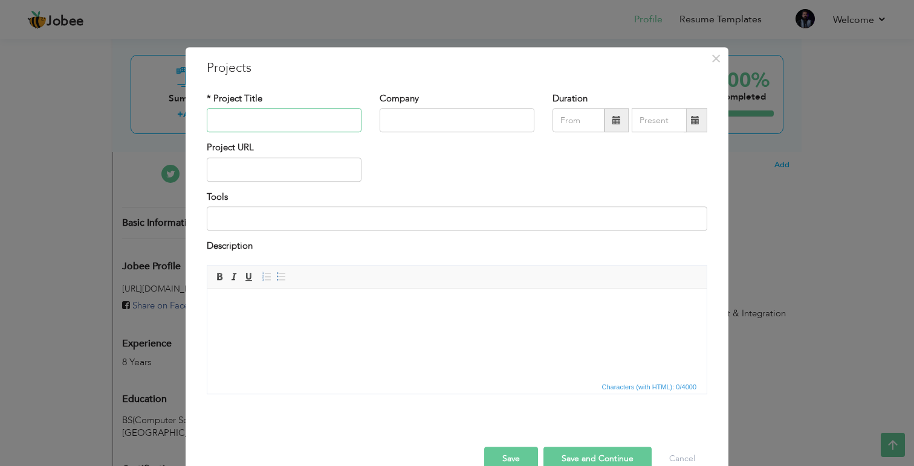
click at [251, 124] on input "text" at bounding box center [284, 121] width 155 height 24
click at [259, 129] on input "text" at bounding box center [284, 121] width 155 height 24
click at [258, 128] on input "text" at bounding box center [284, 121] width 155 height 24
type input "ZOR, Lawyer booking app"
click at [425, 123] on input "text" at bounding box center [456, 121] width 155 height 24
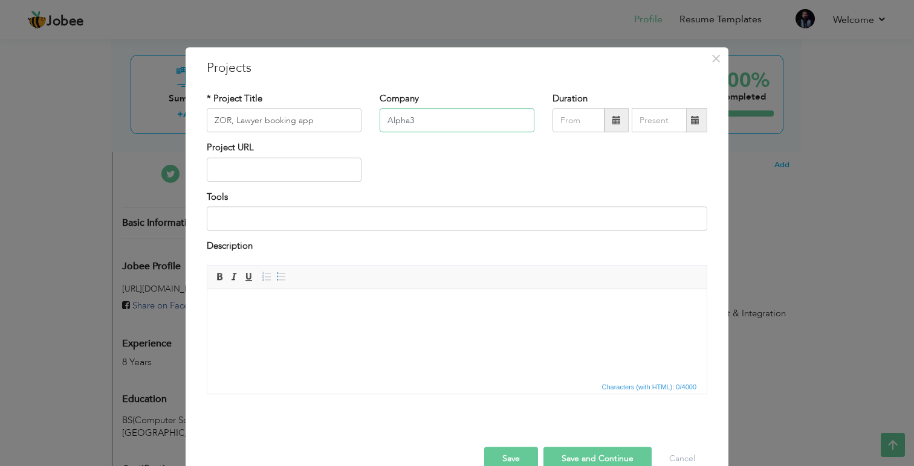
type input "Alpha3"
click at [273, 186] on div "Project URL" at bounding box center [284, 166] width 173 height 49
click at [253, 176] on input "text" at bounding box center [284, 170] width 155 height 24
paste input "[URL][DOMAIN_NAME]"
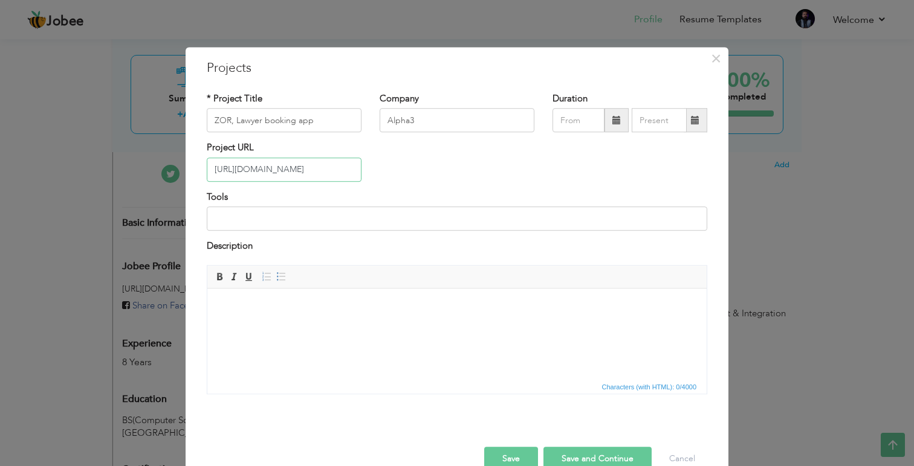
type input "[URL][DOMAIN_NAME]"
click at [261, 222] on input at bounding box center [457, 219] width 500 height 24
type input "N"
click at [379, 223] on input "React Native, Node Js, Mongo DB" at bounding box center [457, 219] width 500 height 24
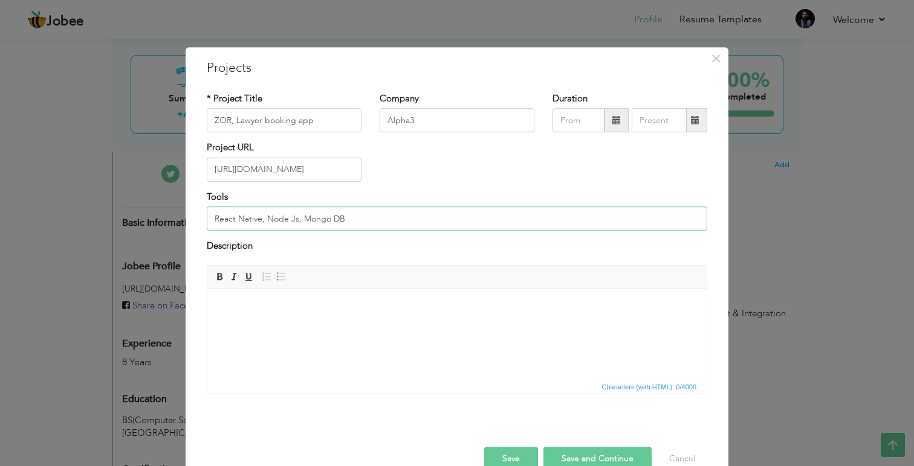
click at [389, 225] on input "React Native, Node Js, Mongo DB" at bounding box center [457, 219] width 500 height 24
type input "React Native, Node Js, Mongo DB, Render, CICD"
click at [256, 302] on body at bounding box center [456, 306] width 475 height 13
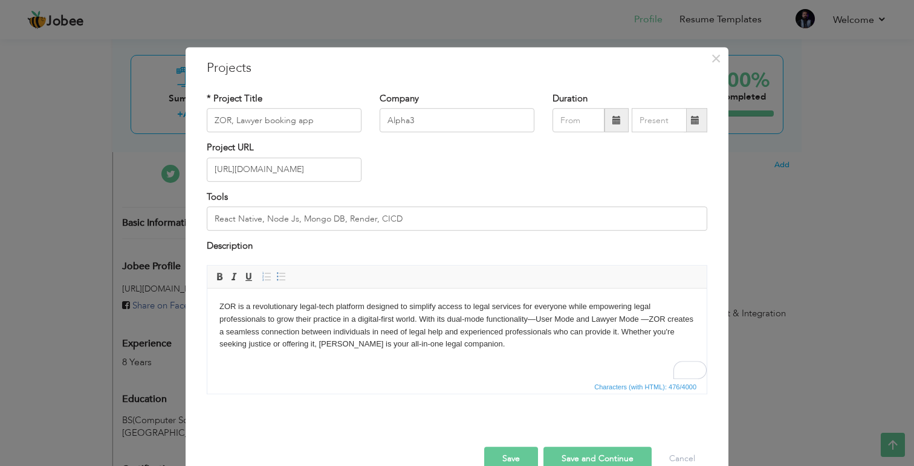
click at [519, 454] on button "Save" at bounding box center [511, 459] width 54 height 24
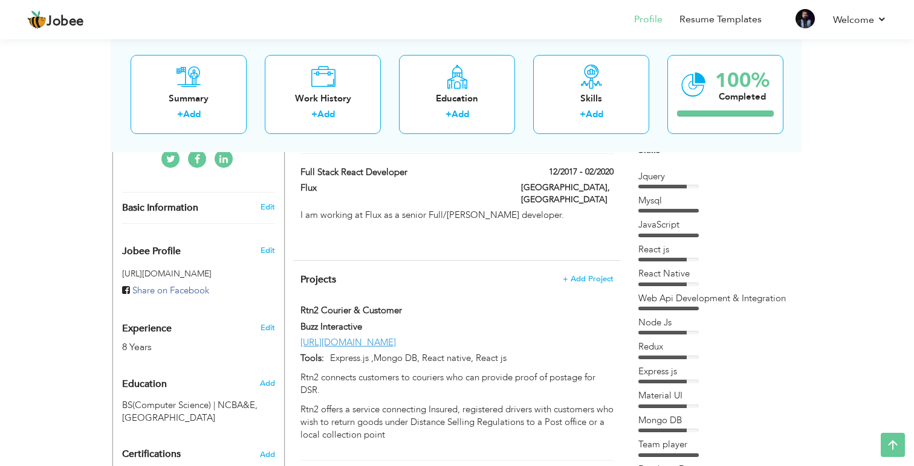
scroll to position [318, 0]
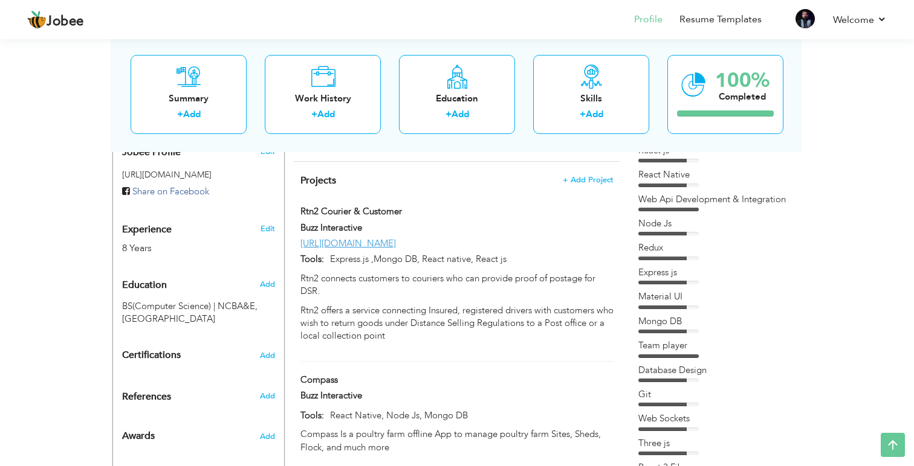
scroll to position [410, 0]
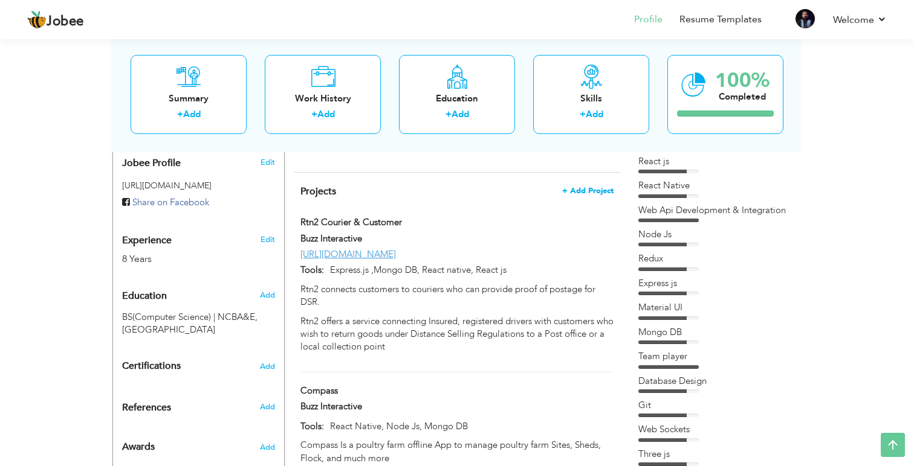
click at [595, 187] on span "+ Add Project" at bounding box center [587, 191] width 51 height 8
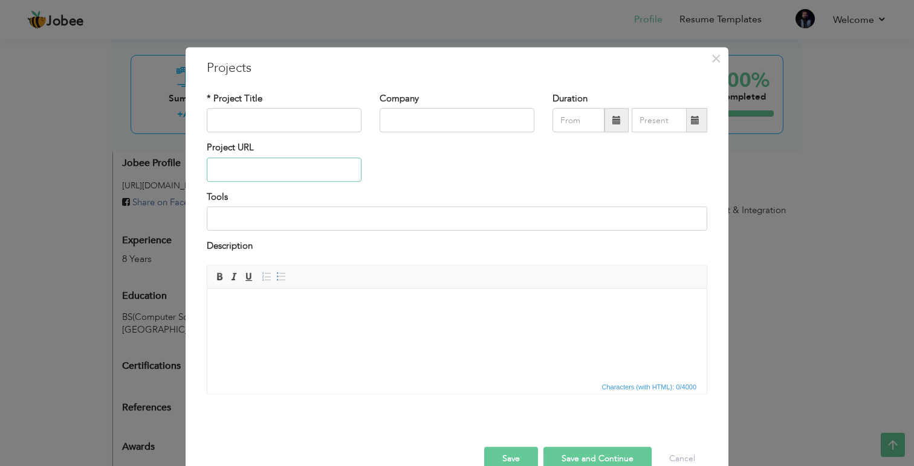
click at [266, 171] on input "text" at bounding box center [284, 170] width 155 height 24
paste input "[URL][DOMAIN_NAME]"
click at [249, 173] on input "[URL][DOMAIN_NAME]" at bounding box center [284, 170] width 155 height 24
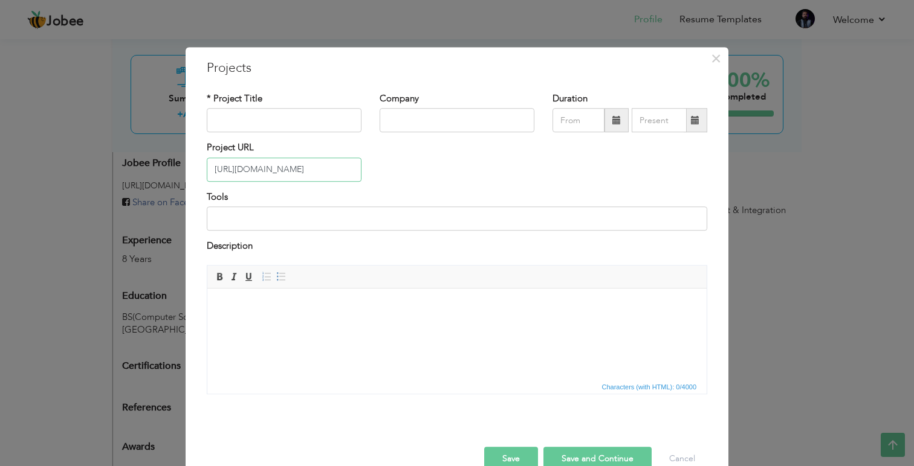
type input "[URL][DOMAIN_NAME]"
click at [254, 126] on input "text" at bounding box center [284, 121] width 155 height 24
paste input "piyur"
click at [219, 126] on input "piyur" at bounding box center [284, 121] width 155 height 24
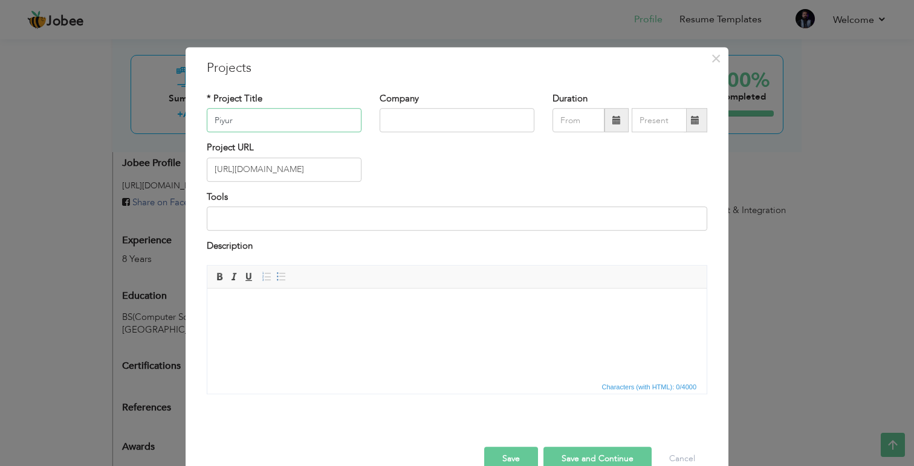
type input "Piyur"
click at [442, 126] on input "text" at bounding box center [456, 121] width 155 height 24
type input "Buzz Interactive"
click at [298, 230] on input at bounding box center [457, 219] width 500 height 24
type input "Three js, GLSL Shaders"
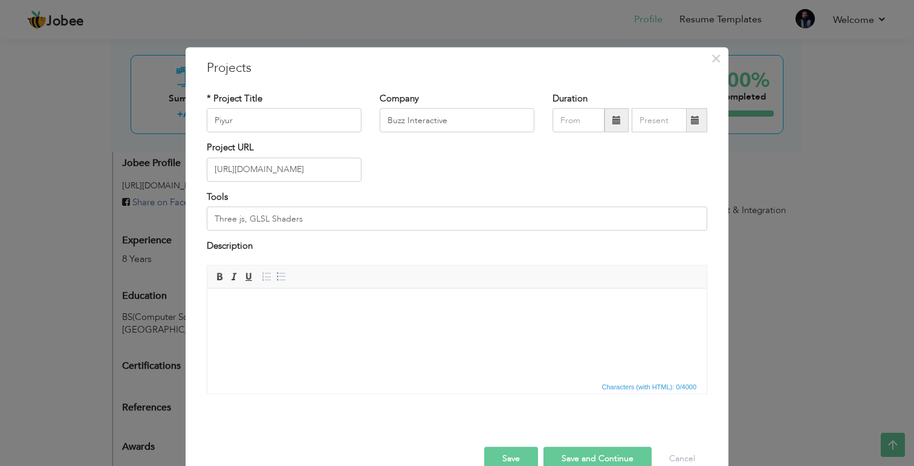
click at [277, 302] on body at bounding box center [456, 306] width 475 height 13
click at [473, 315] on html "3D Website using Three.js, GLSL shaders, and post-processing" at bounding box center [456, 306] width 499 height 37
click at [505, 457] on button "Save" at bounding box center [511, 459] width 54 height 24
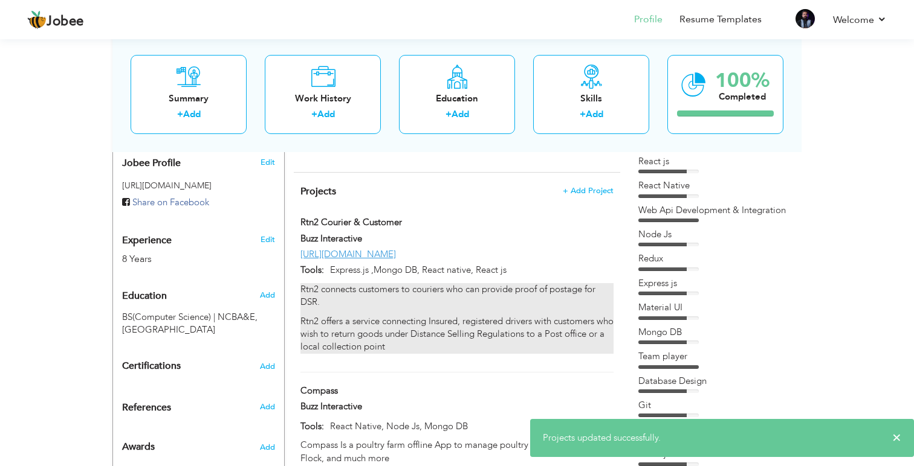
click at [455, 323] on p "Rtn2 offers a service connecting Insured, registered drivers with customers who…" at bounding box center [456, 334] width 313 height 39
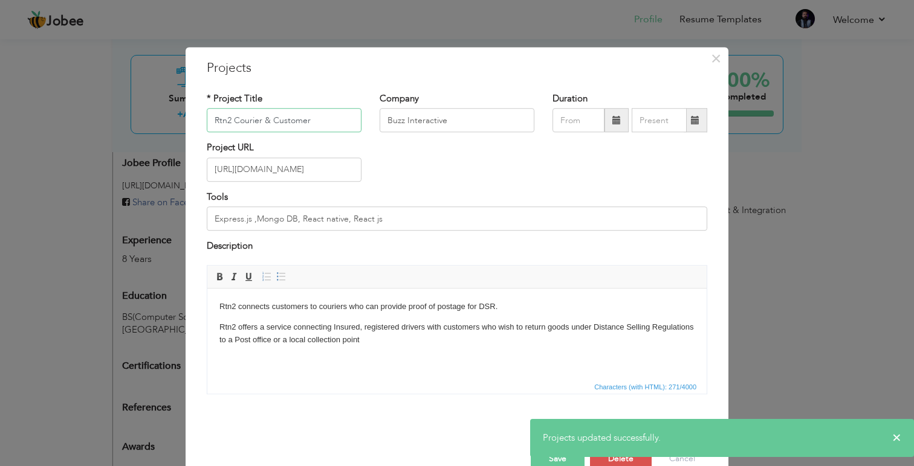
scroll to position [27, 0]
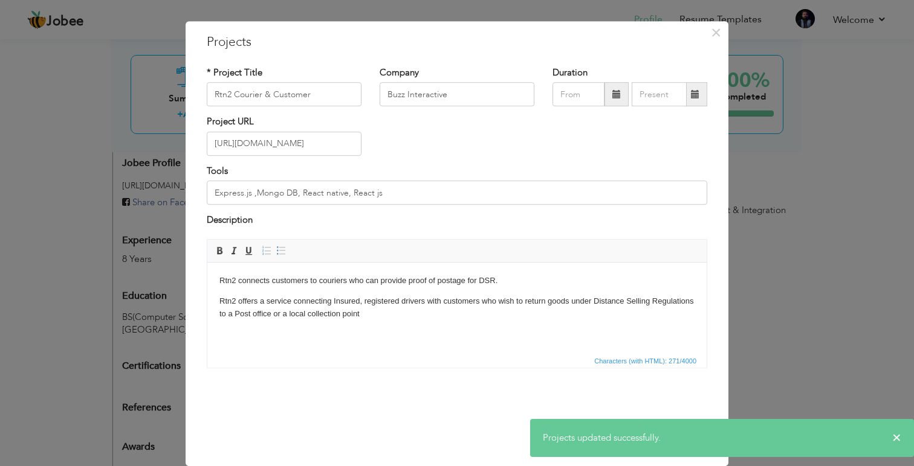
click at [791, 186] on div "× Projects * Project Title Rtn2 Courier & Customer Company Buzz Interactive Dur…" at bounding box center [457, 233] width 914 height 466
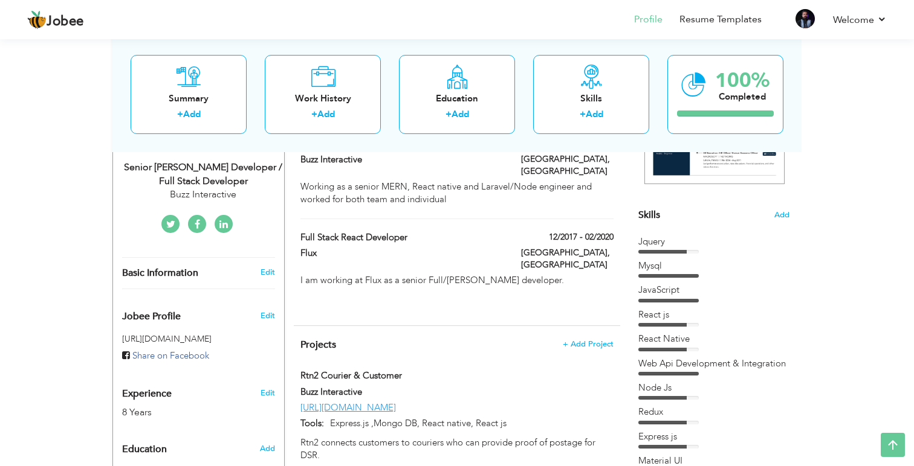
scroll to position [262, 0]
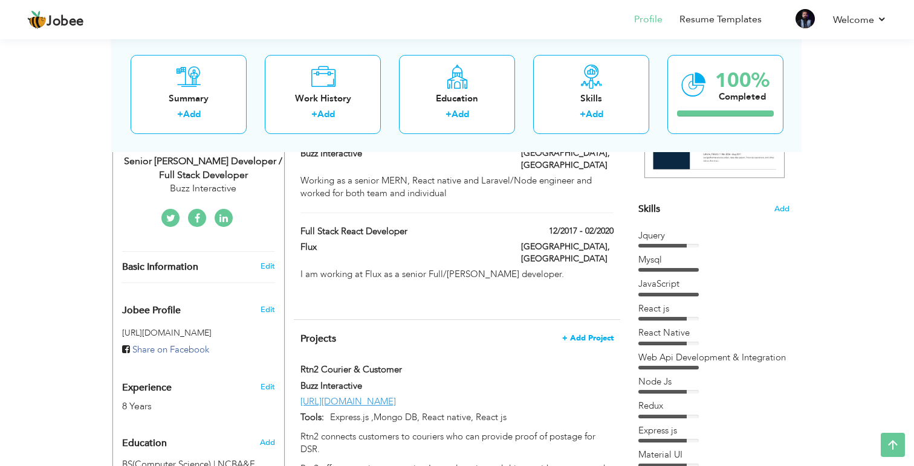
click at [587, 334] on span "+ Add Project" at bounding box center [587, 338] width 51 height 8
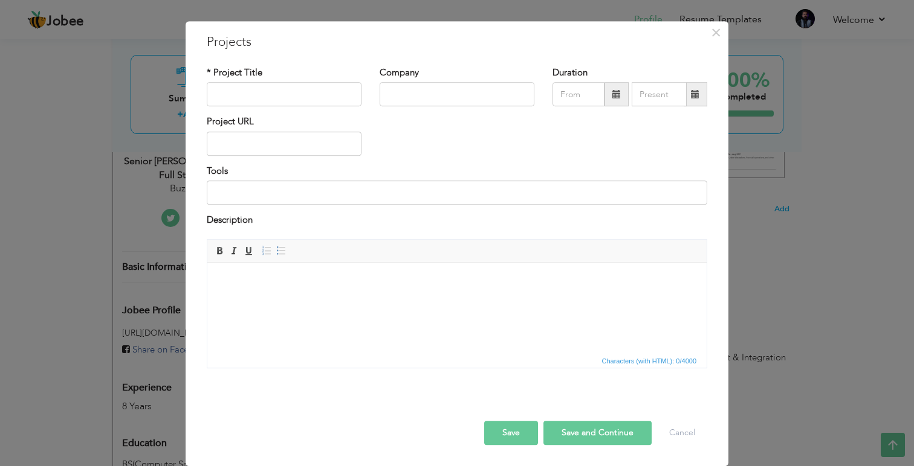
scroll to position [0, 0]
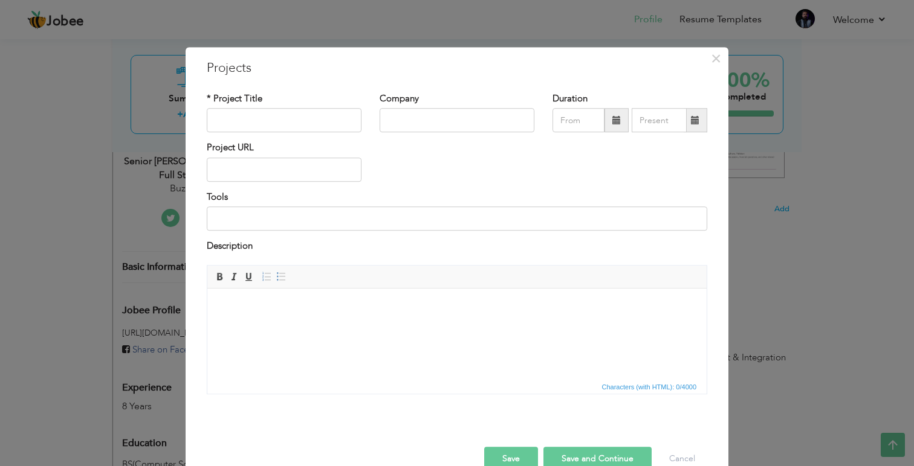
click at [245, 37] on div "× Projects * Project Title Company Duration Project URL Tools Description" at bounding box center [457, 233] width 914 height 466
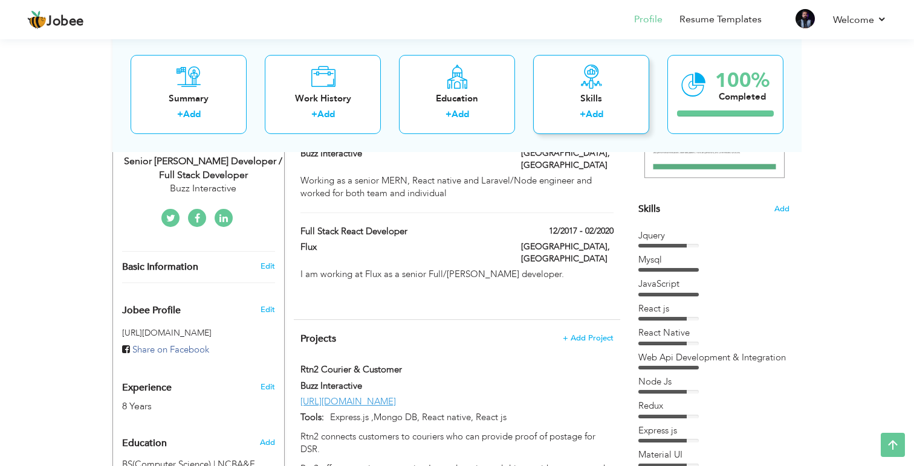
click at [580, 122] on div "+ Add" at bounding box center [591, 116] width 97 height 16
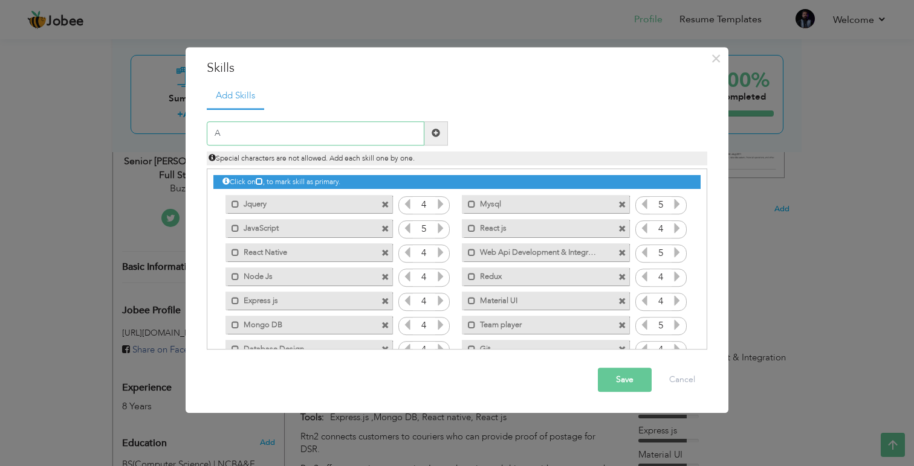
type input "AI"
type input "n8n"
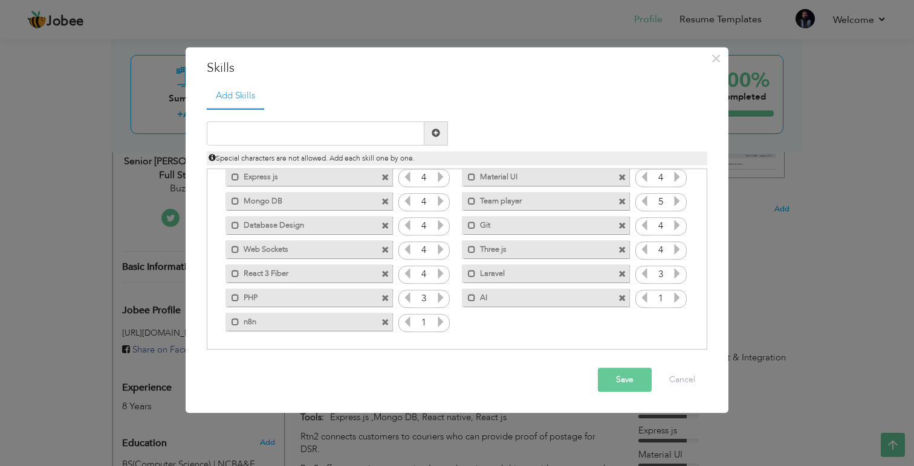
click at [500, 294] on label "AI" at bounding box center [537, 296] width 122 height 15
click at [620, 297] on span at bounding box center [622, 299] width 8 height 8
click at [671, 323] on icon at bounding box center [676, 322] width 11 height 11
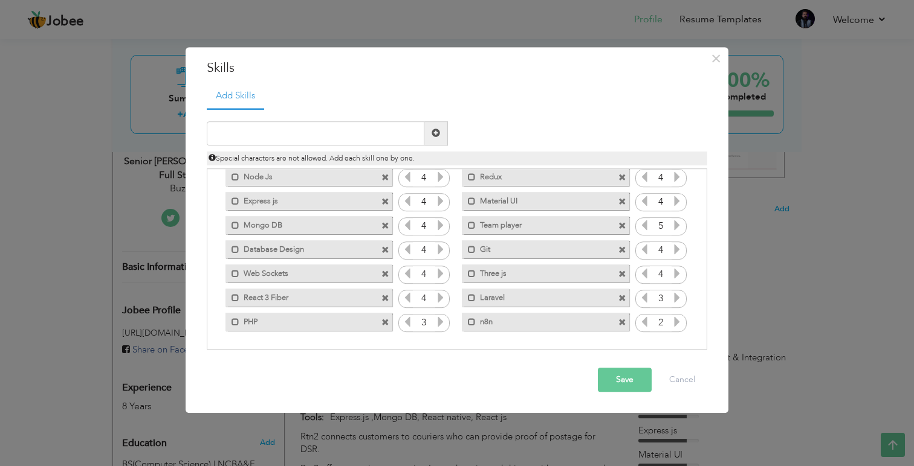
click at [671, 323] on icon at bounding box center [676, 322] width 11 height 11
click at [247, 137] on input "text" at bounding box center [316, 133] width 218 height 24
type input "OpenAI"
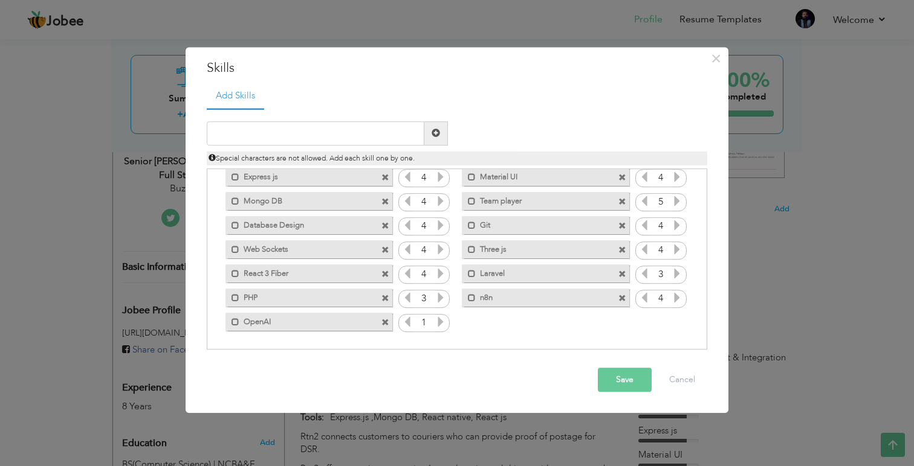
click at [440, 326] on icon at bounding box center [440, 322] width 11 height 11
click at [408, 325] on icon at bounding box center [407, 322] width 11 height 11
click at [440, 321] on icon at bounding box center [440, 322] width 11 height 11
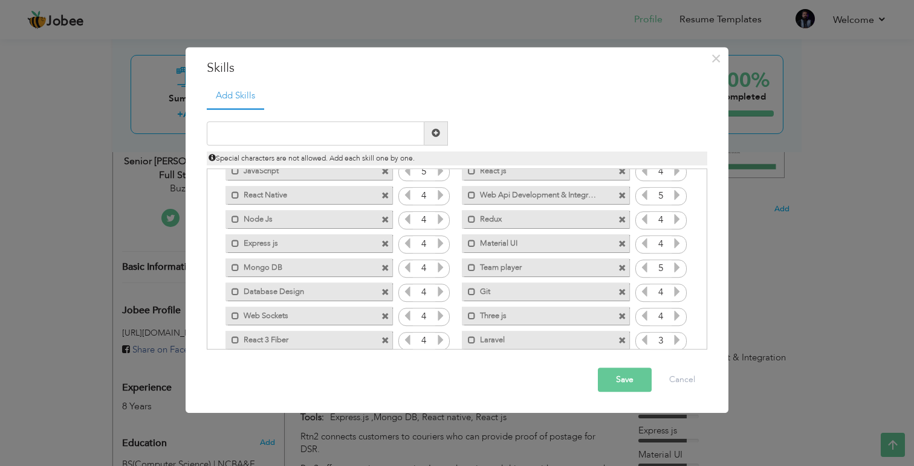
scroll to position [0, 0]
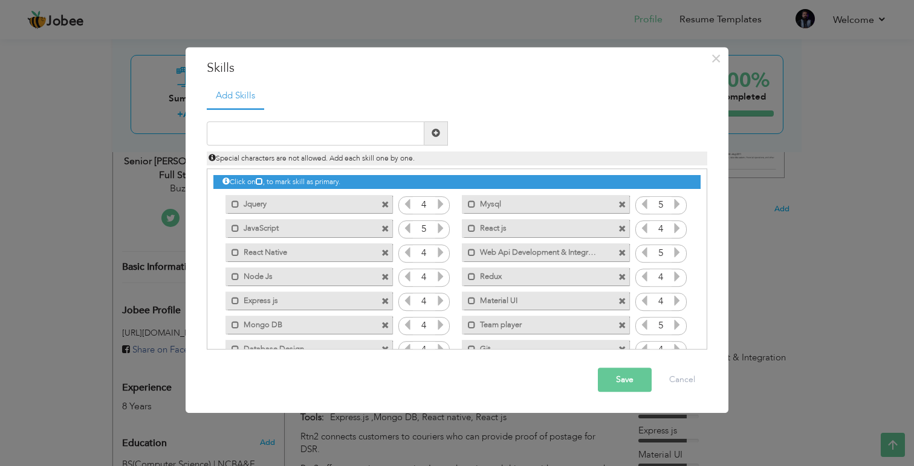
click at [625, 386] on button "Save" at bounding box center [625, 380] width 54 height 24
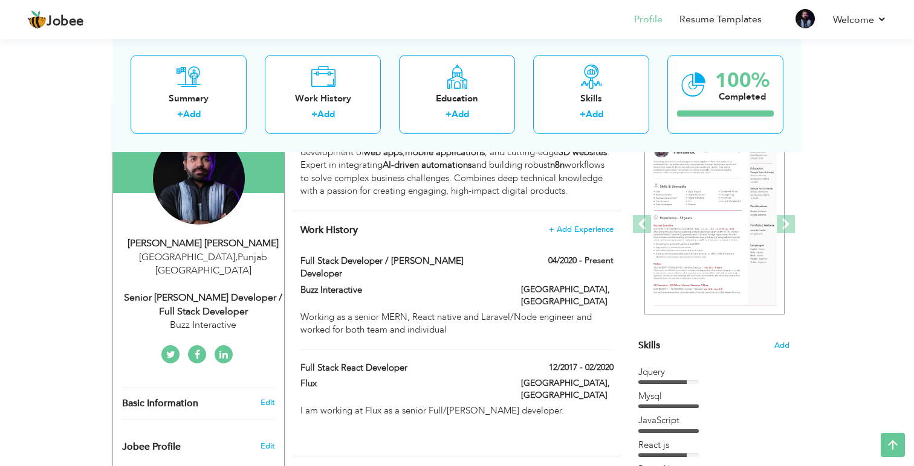
scroll to position [116, 0]
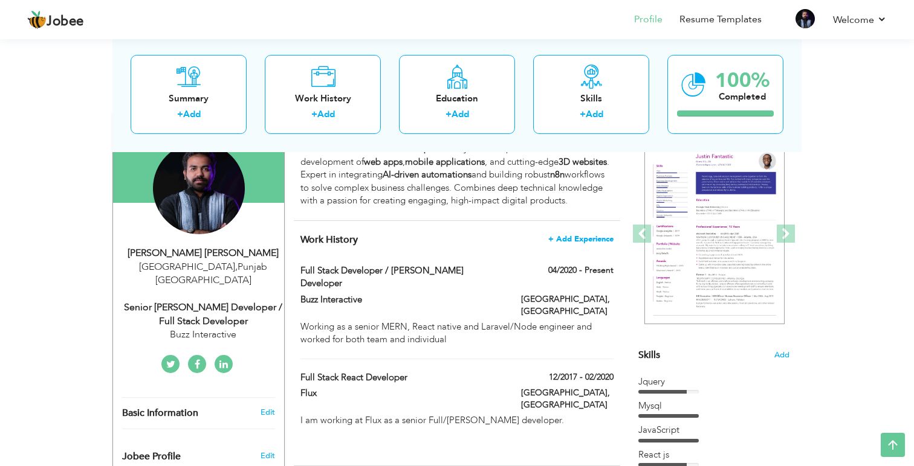
click at [573, 244] on span "+ Add Experience" at bounding box center [580, 239] width 65 height 8
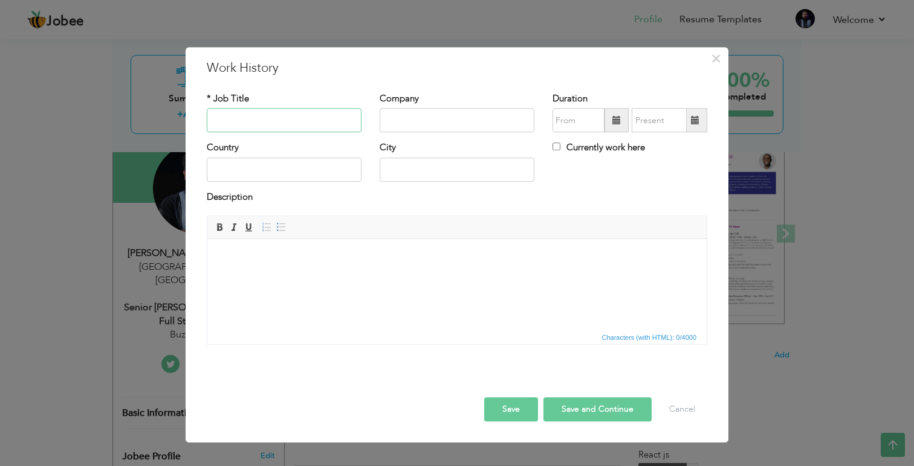
click at [249, 123] on input "text" at bounding box center [284, 121] width 155 height 24
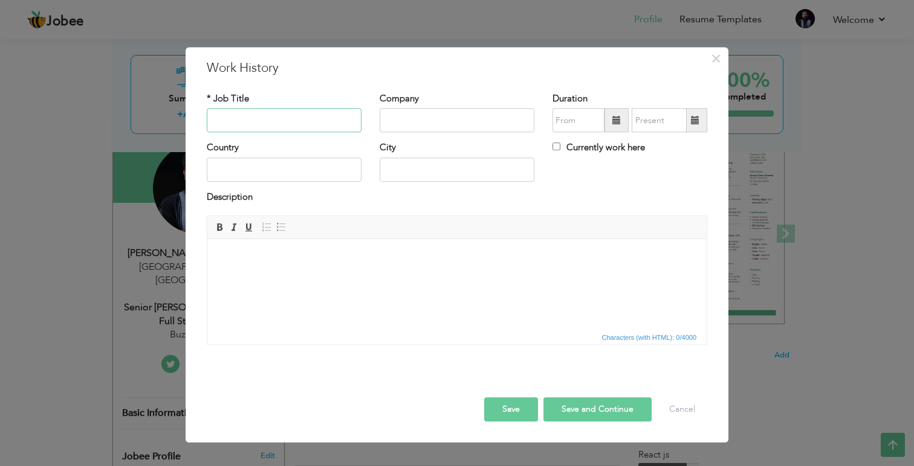
click at [250, 122] on input "text" at bounding box center [284, 121] width 155 height 24
click at [408, 121] on input "text" at bounding box center [456, 121] width 155 height 24
type input "Alpha3"
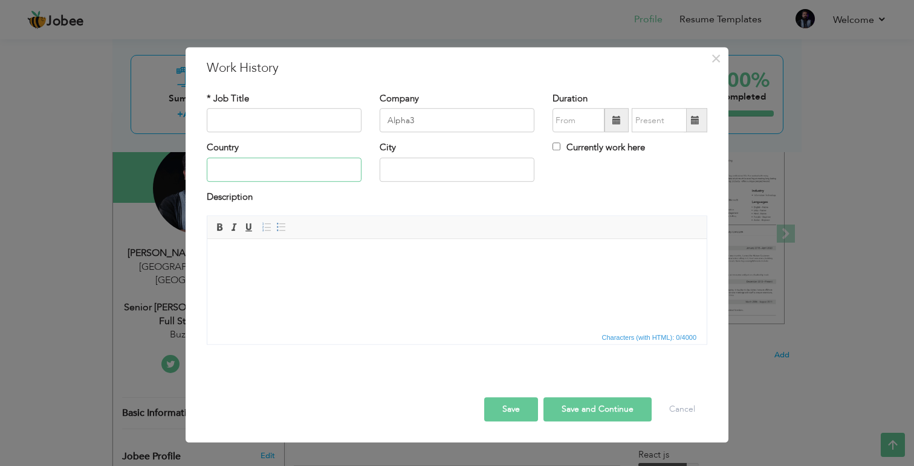
click at [250, 173] on input "text" at bounding box center [284, 170] width 155 height 24
type input "[GEOGRAPHIC_DATA]"
click at [411, 172] on input "text" at bounding box center [456, 170] width 155 height 24
click at [499, 401] on button "Save" at bounding box center [511, 410] width 54 height 24
click at [660, 408] on button "Cancel" at bounding box center [682, 410] width 50 height 24
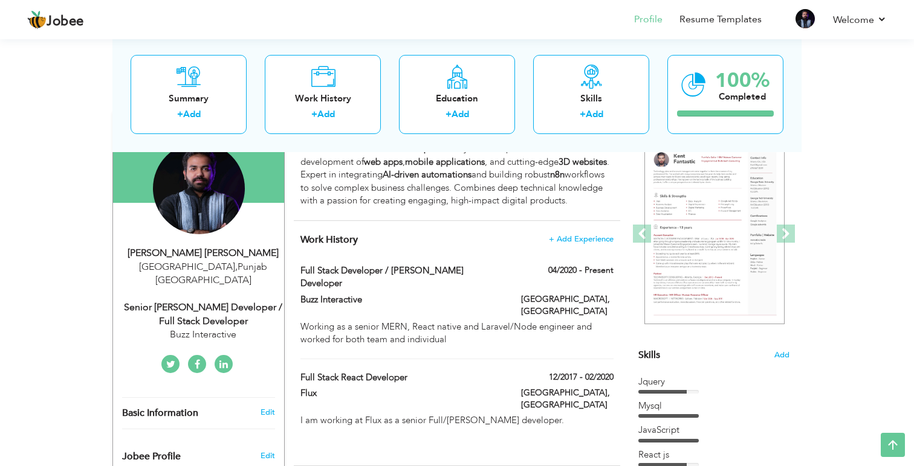
scroll to position [0, 0]
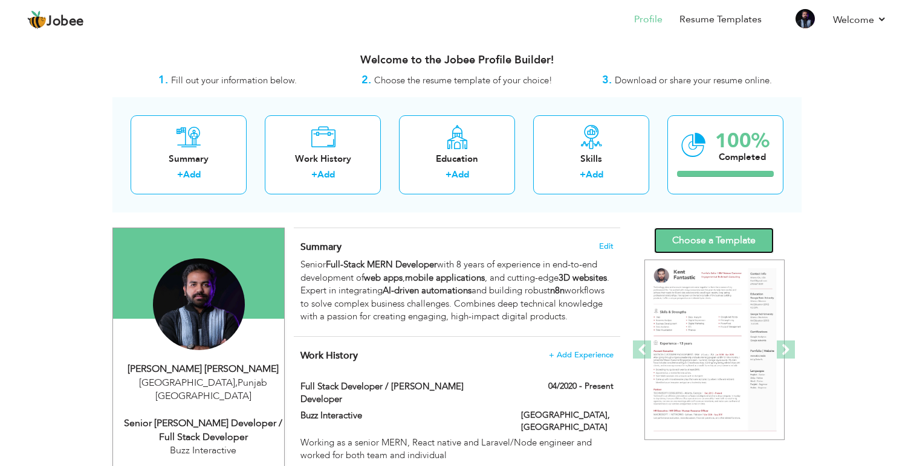
click at [687, 243] on link "Choose a Template" at bounding box center [714, 241] width 120 height 26
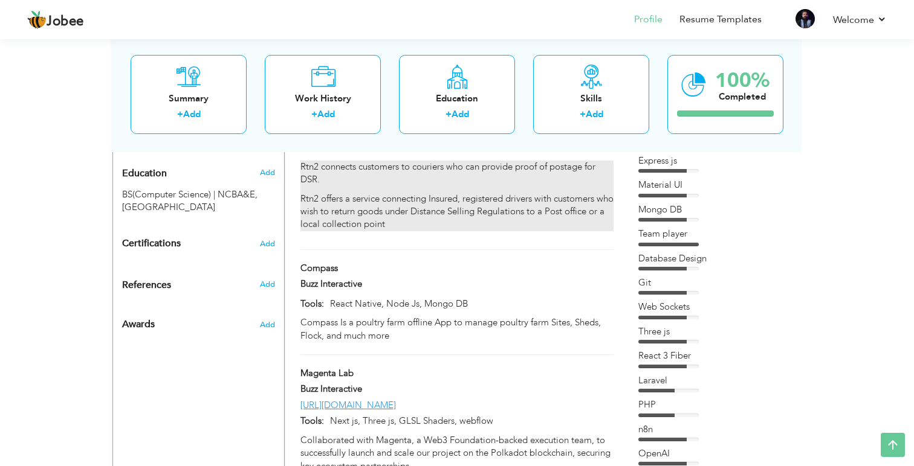
scroll to position [544, 0]
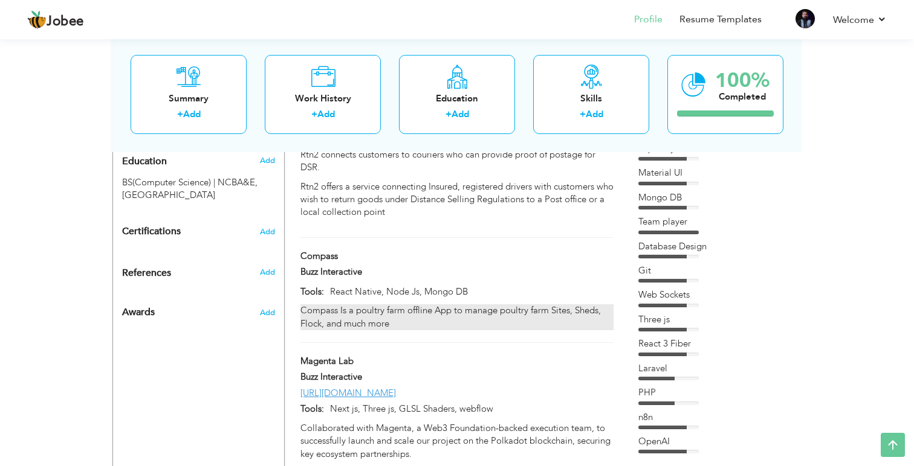
click at [373, 305] on div "Compass Is a poultry farm offline App to manage poultry farm Sites, Sheds, Floc…" at bounding box center [456, 318] width 313 height 26
type input "Compass"
type input "Buzz Interactive"
type input "React Native, Node Js, Mongo DB"
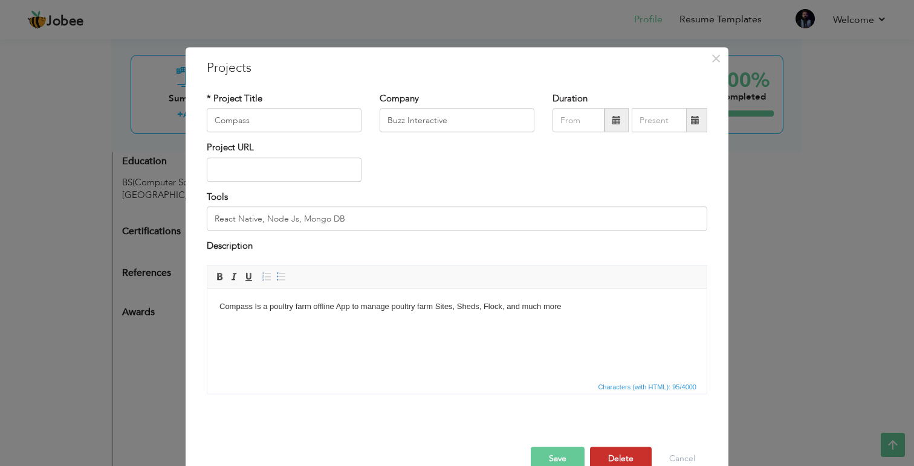
click at [605, 460] on button "Delete" at bounding box center [621, 459] width 62 height 24
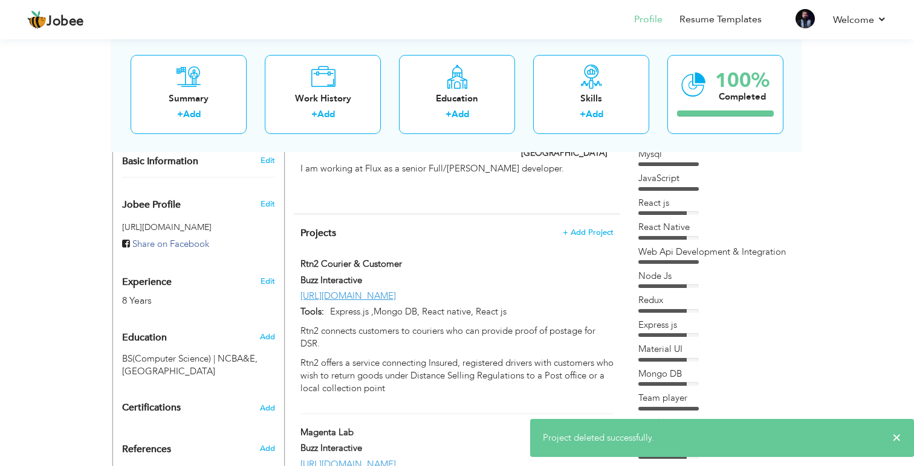
scroll to position [364, 0]
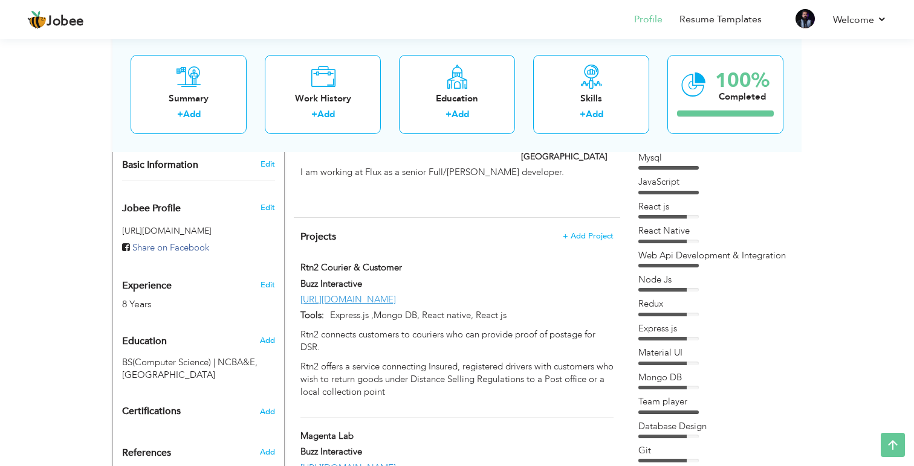
click at [392, 231] on h4 "Projects + Add Project" at bounding box center [456, 237] width 313 height 12
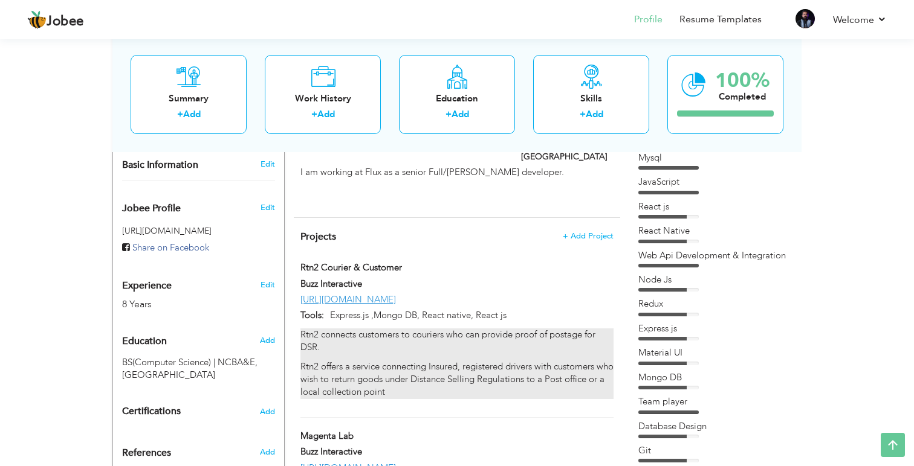
click at [355, 361] on p "Rtn2 offers a service connecting Insured, registered drivers with customers who…" at bounding box center [456, 380] width 313 height 39
type input "Rtn2 Courier & Customer"
type input "[URL][DOMAIN_NAME]"
type input "Express.js ,Mongo DB, React native, React js"
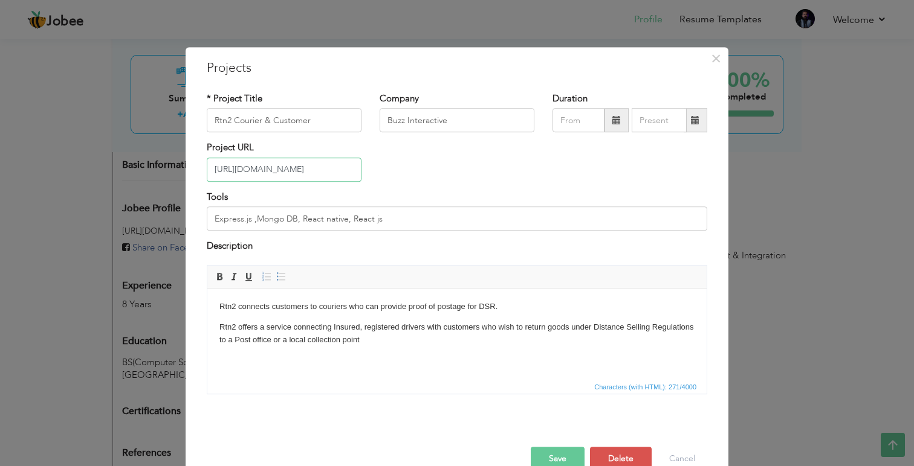
click at [294, 168] on input "[URL][DOMAIN_NAME]" at bounding box center [284, 170] width 155 height 24
click at [561, 459] on button "Save" at bounding box center [558, 459] width 54 height 24
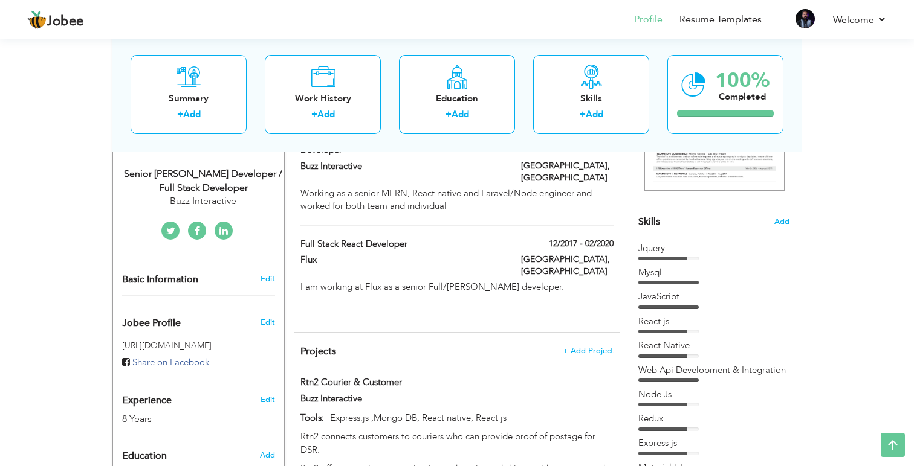
scroll to position [0, 0]
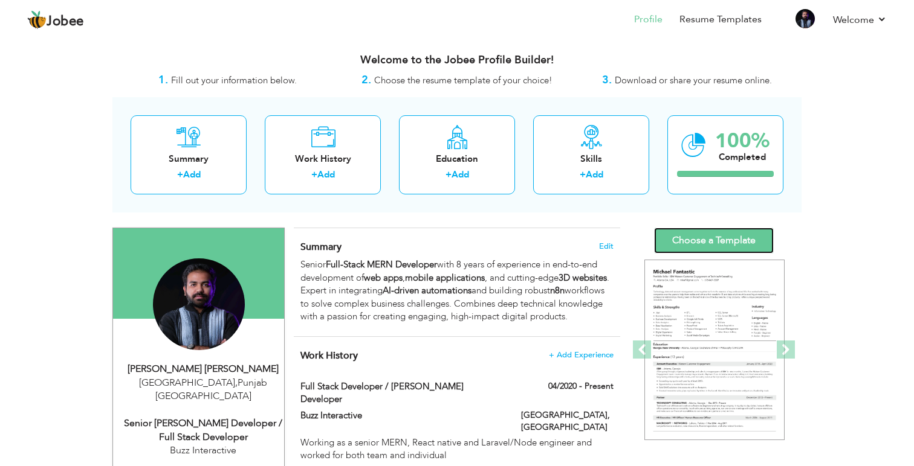
click at [718, 233] on link "Choose a Template" at bounding box center [714, 241] width 120 height 26
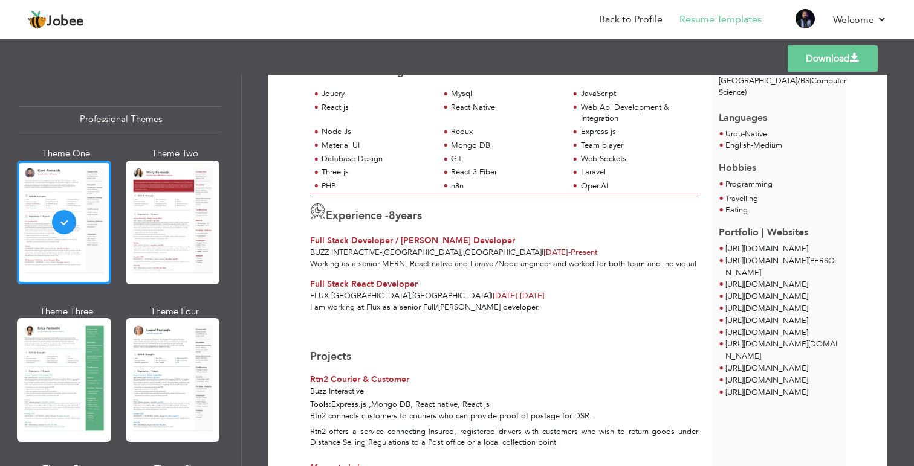
scroll to position [190, 0]
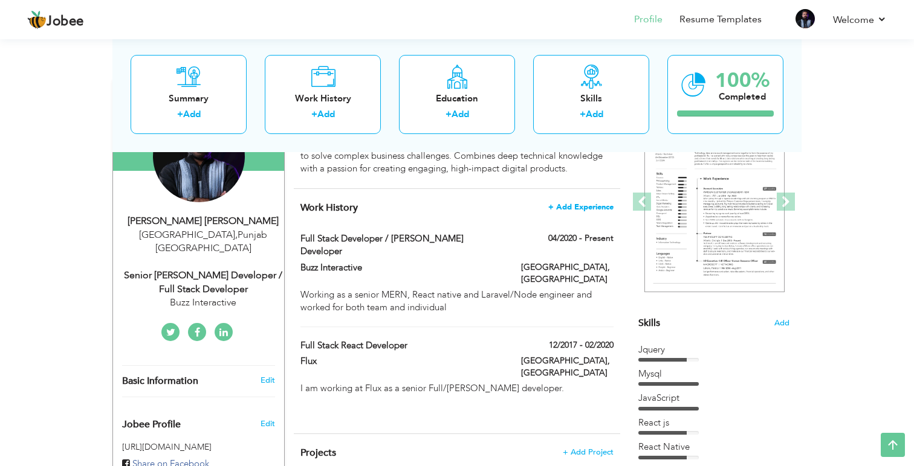
scroll to position [146, 0]
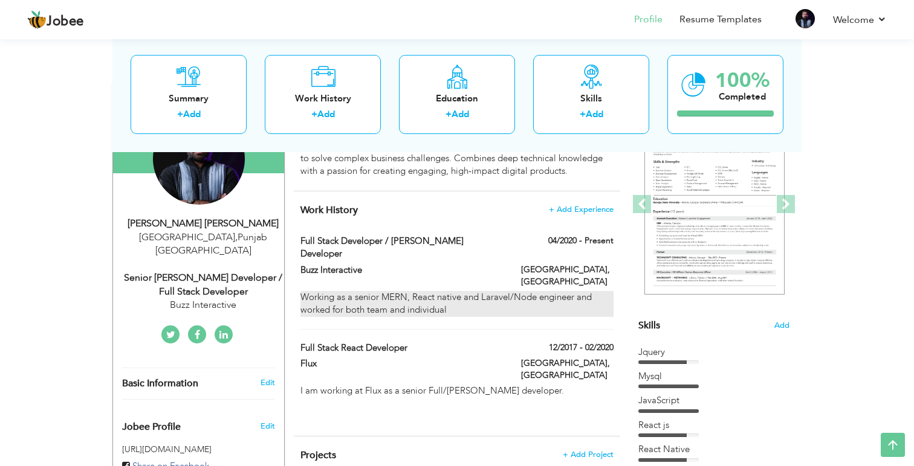
click at [592, 291] on div "Working as a senior MERN, React native and Laravel/Node engineer and worked for…" at bounding box center [456, 304] width 313 height 26
type input "Full Stack Developer / [PERSON_NAME] Developer"
type input "Buzz Interactive"
type input "04/2020"
type input "[GEOGRAPHIC_DATA]"
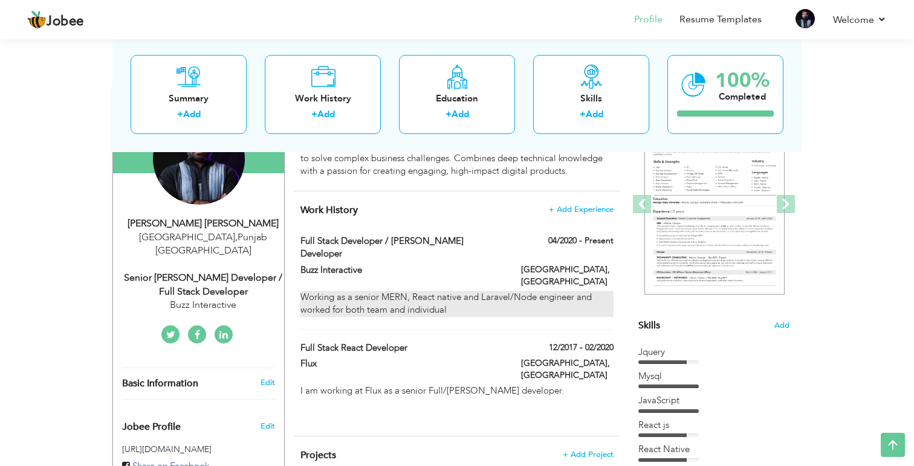
type input "[GEOGRAPHIC_DATA]"
checkbox input "true"
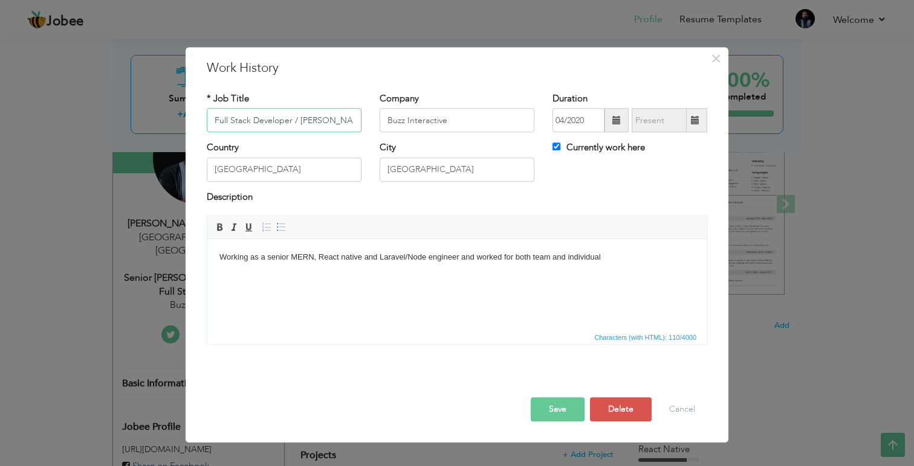
scroll to position [0, 34]
click at [256, 260] on body "Working as a senior MERN, React native and Laravel/Node engineer and worked for…" at bounding box center [456, 257] width 475 height 13
click at [280, 259] on body "Working as a senior MERN, React native and Laravel/Node engineer and worked for…" at bounding box center [456, 257] width 475 height 13
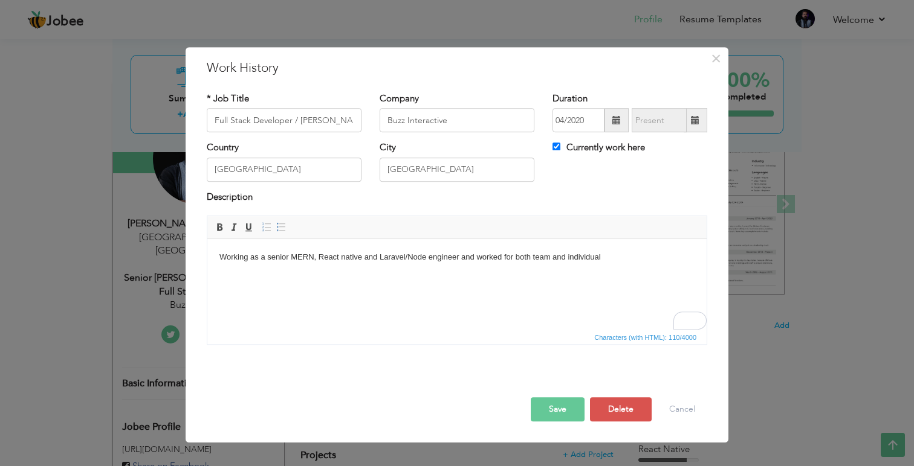
click at [300, 254] on body "Working as a senior MERN, React native and Laravel/Node engineer and worked for…" at bounding box center [456, 257] width 475 height 13
click at [398, 262] on body "Working as a senior MERN/Full Stack Engineer, React native and Laravel/Node eng…" at bounding box center [456, 257] width 475 height 13
click at [675, 259] on body "Working as a senior MERN/Full Stack Engineer, React native and Laravel/Node eng…" at bounding box center [456, 257] width 475 height 13
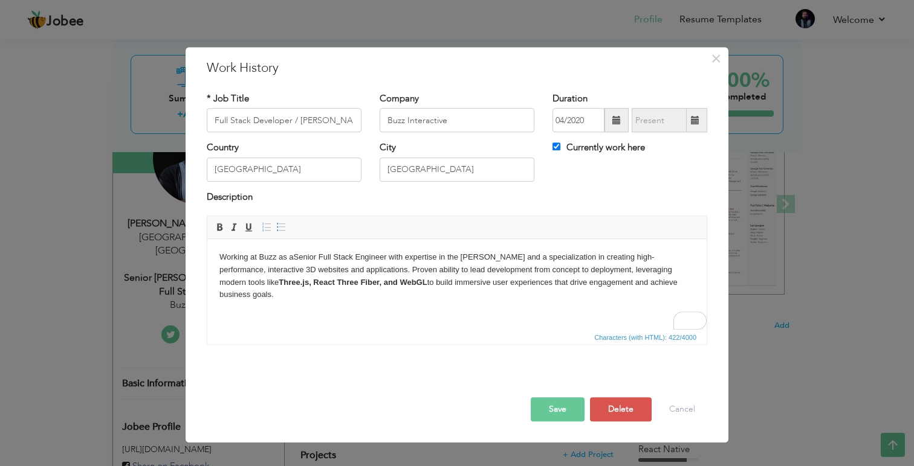
click at [558, 410] on button "Save" at bounding box center [558, 410] width 54 height 24
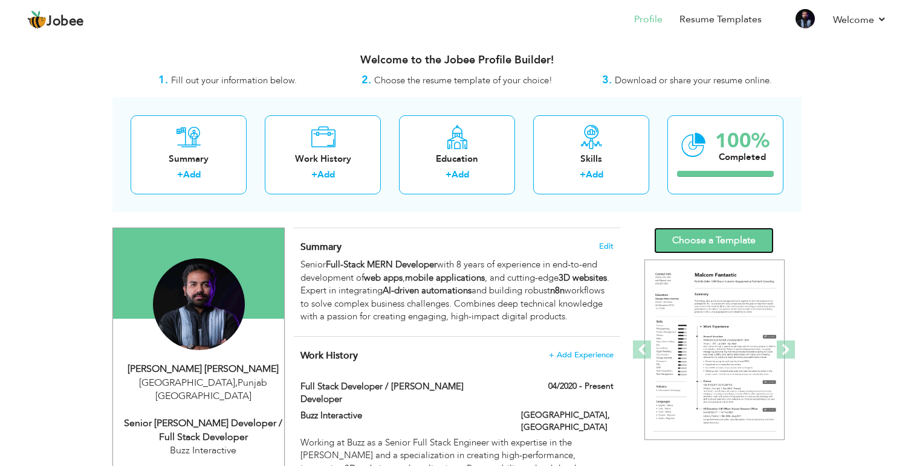
click at [705, 249] on link "Choose a Template" at bounding box center [714, 241] width 120 height 26
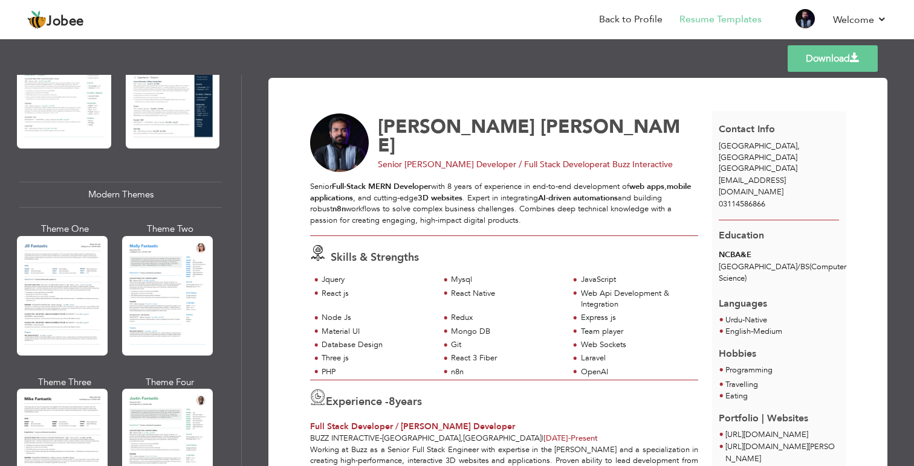
scroll to position [460, 0]
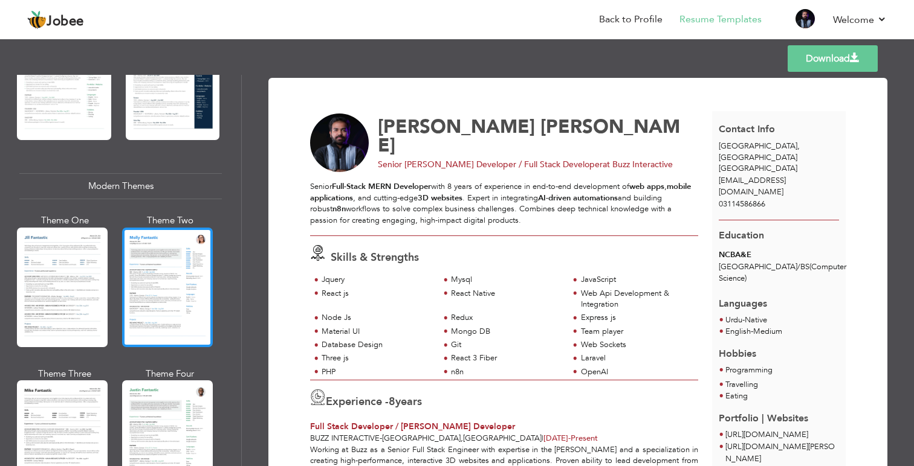
click at [179, 285] on div at bounding box center [167, 288] width 91 height 120
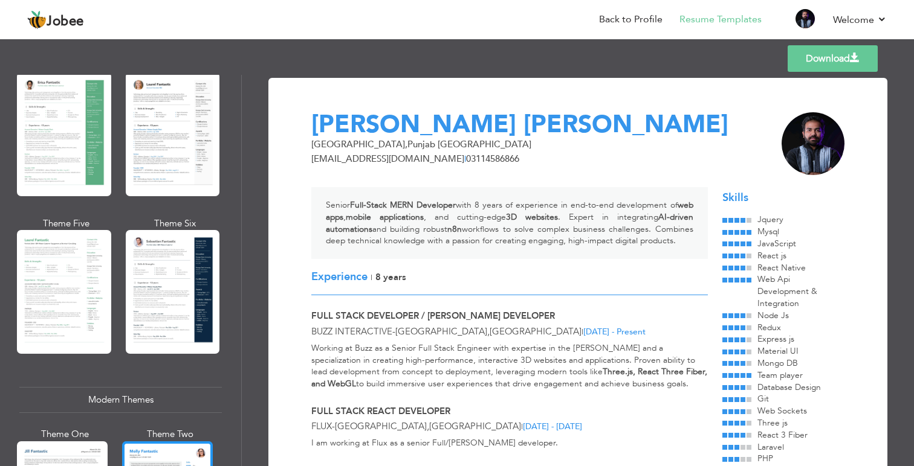
scroll to position [192, 0]
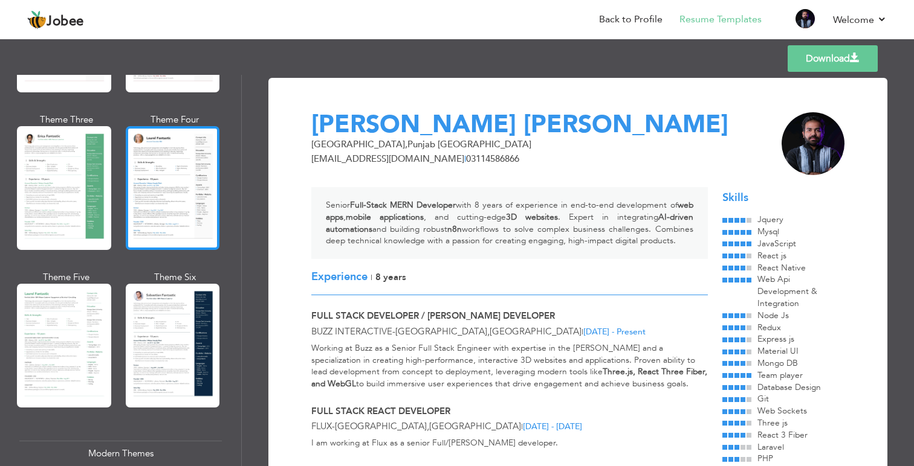
click at [136, 214] on div at bounding box center [173, 188] width 94 height 124
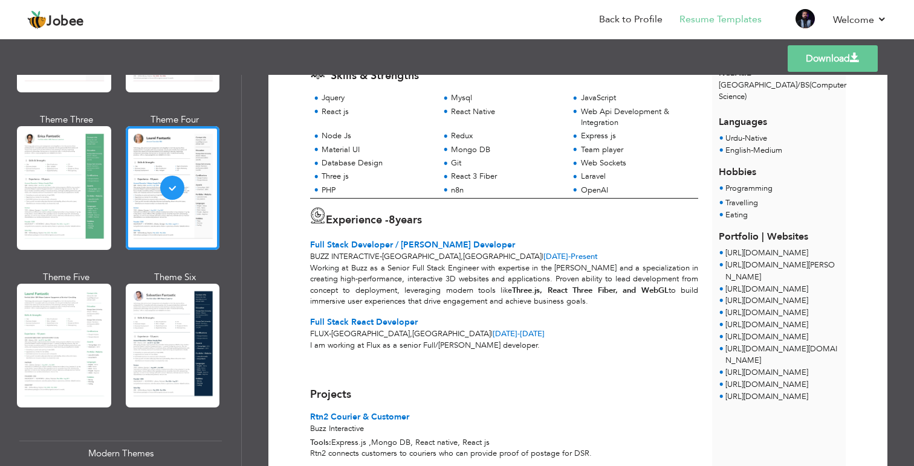
scroll to position [0, 0]
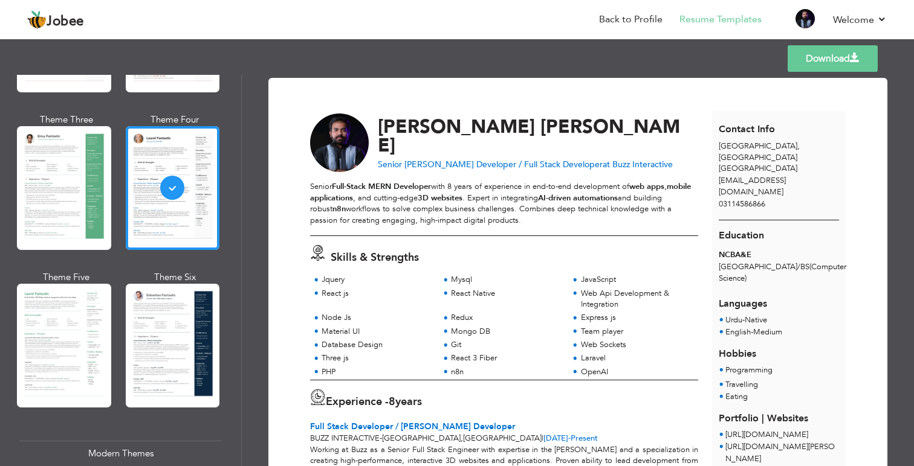
click at [789, 65] on link "Download" at bounding box center [832, 58] width 90 height 27
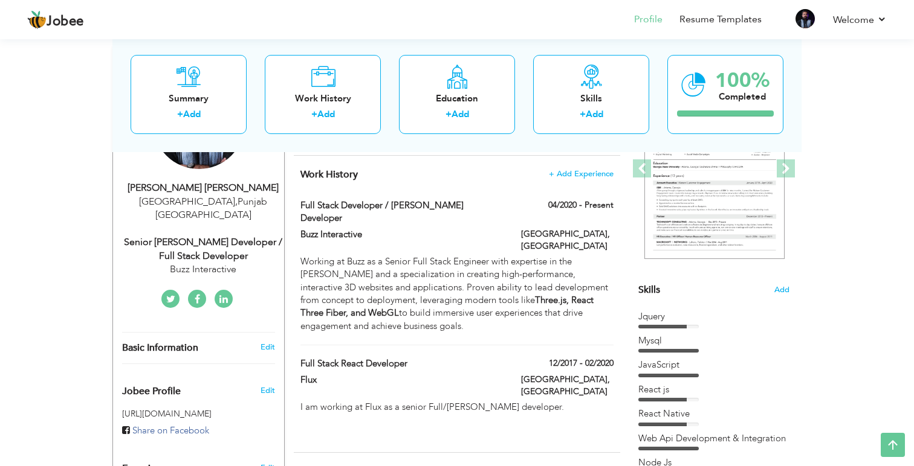
scroll to position [170, 0]
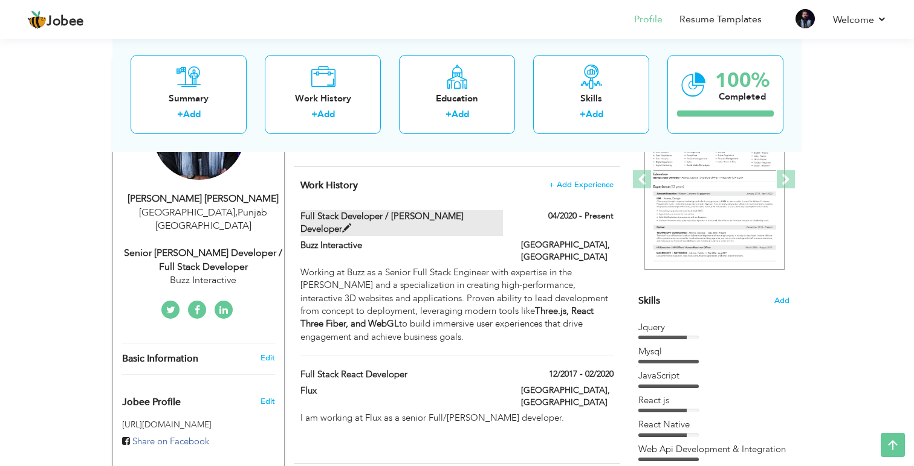
click at [371, 224] on label "Full Stack Developer / [PERSON_NAME] Developer" at bounding box center [401, 223] width 203 height 26
type input "Full Stack Developer / [PERSON_NAME] Developer"
type input "Buzz Interactive"
type input "04/2020"
type input "[GEOGRAPHIC_DATA]"
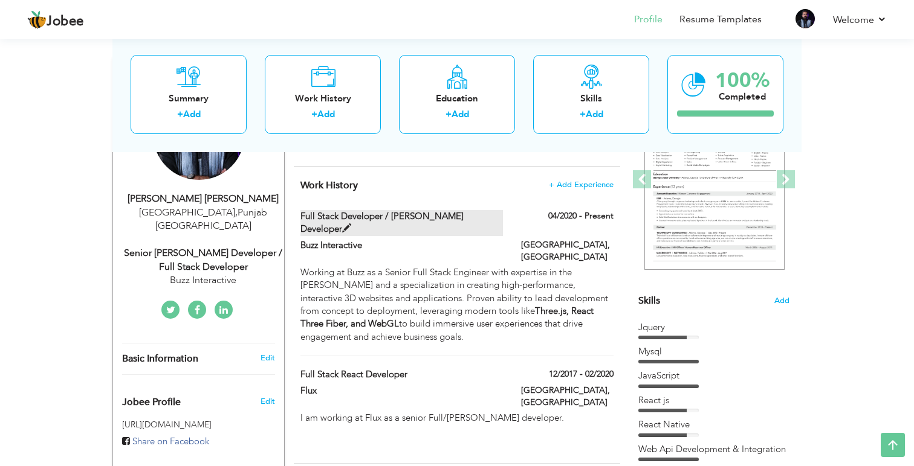
type input "[GEOGRAPHIC_DATA]"
checkbox input "true"
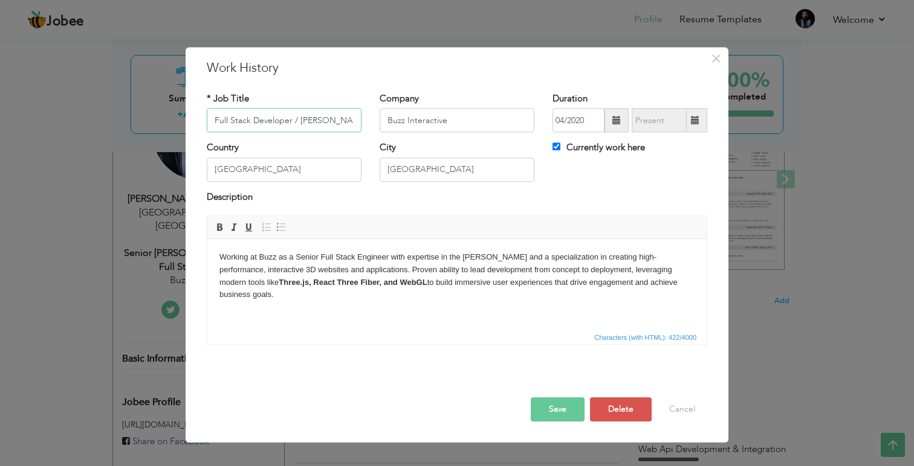
scroll to position [0, 34]
click at [285, 121] on input "Full Stack Developer / [PERSON_NAME] Developer" at bounding box center [284, 121] width 155 height 24
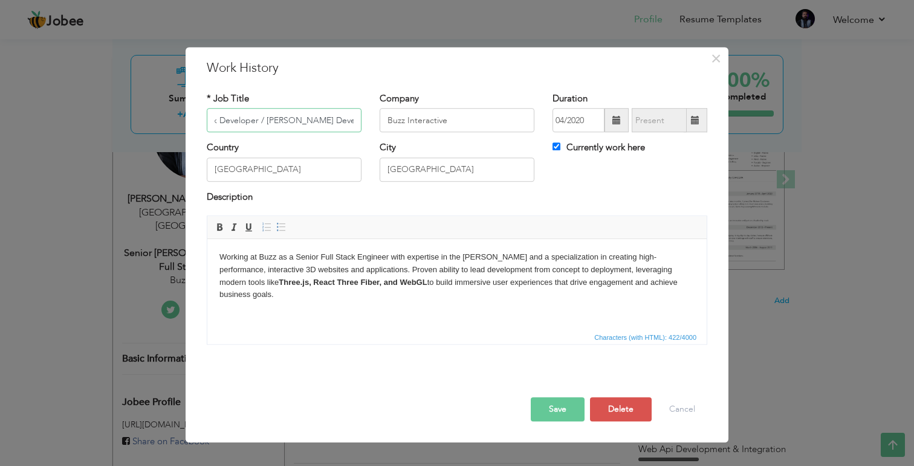
scroll to position [0, 0]
paste input "Senior Full Stack Engineer (MERN) | Specialist in Interactive 3D Web Experiences"
type input "Senior Full Stack Engineer (MERN) | Specialist in Interactive 3D Web Experiences"
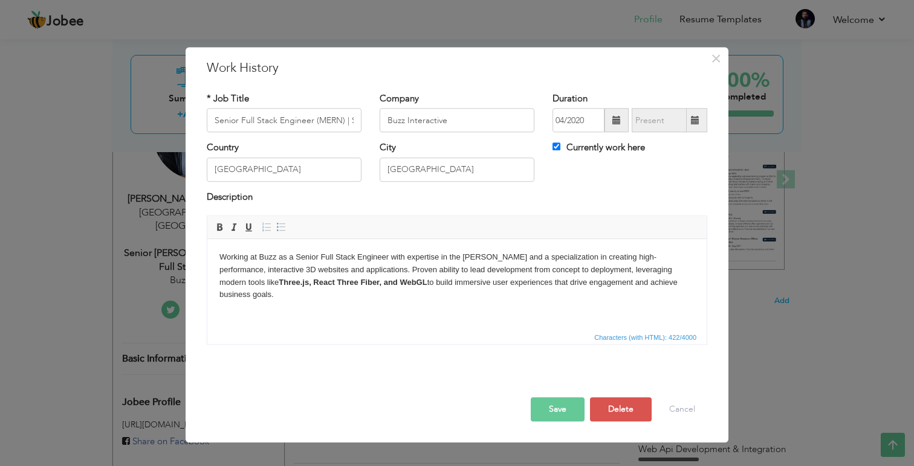
click at [569, 414] on button "Save" at bounding box center [558, 410] width 54 height 24
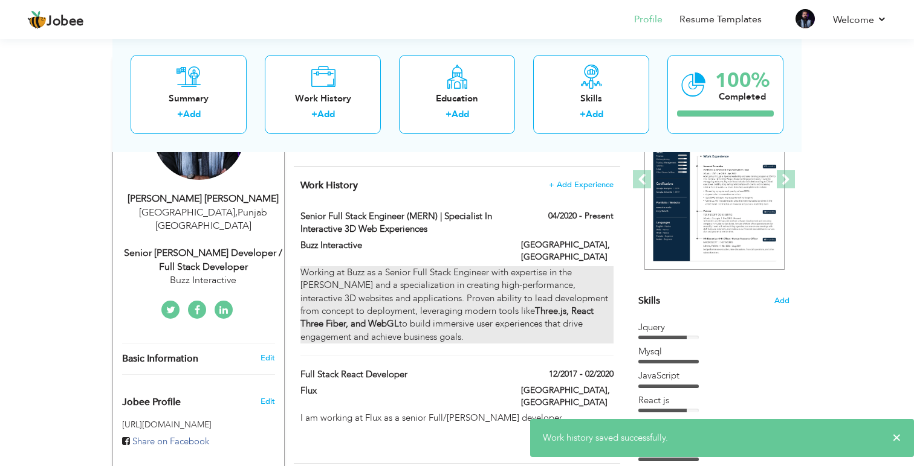
click at [386, 320] on div "Working at Buzz as a Senior Full Stack Engineer with expertise in the [PERSON_N…" at bounding box center [456, 305] width 313 height 78
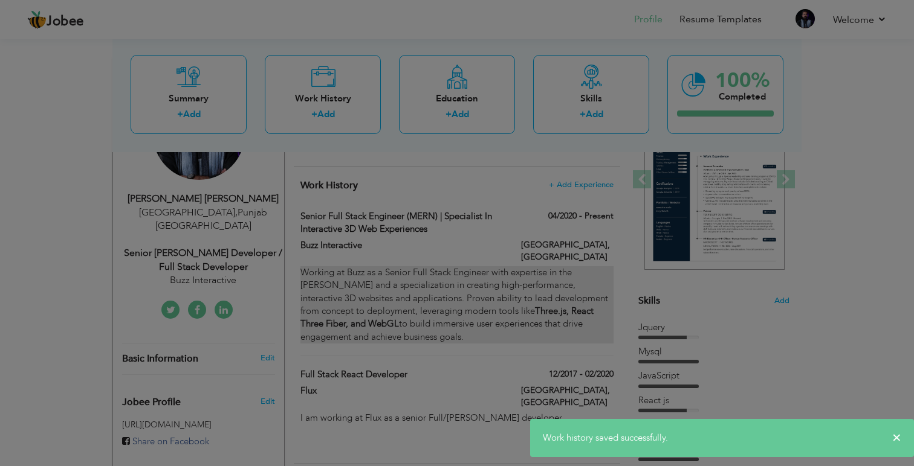
click at [0, 0] on html "Working at Buzz as a Senior Full Stack Engineer with expertise in the [PERSON_N…" at bounding box center [0, 0] width 0 height 0
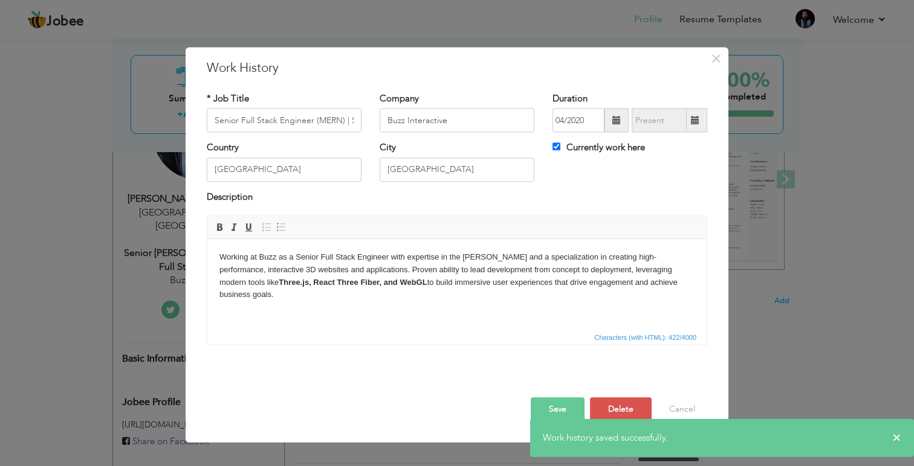
click at [466, 257] on body "Working at Buzz as a Senior Full Stack Engineer with expertise in the [PERSON_N…" at bounding box center [456, 276] width 475 height 50
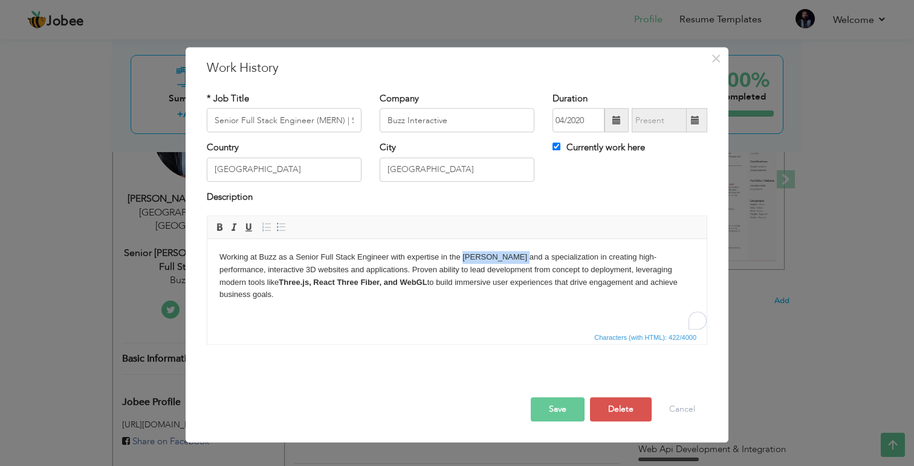
click at [508, 254] on body "Working at Buzz as a Senior Full Stack Engineer with expertise in the [PERSON_N…" at bounding box center [456, 276] width 475 height 50
click at [501, 254] on body "Working at Buzz as a Senior Full Stack Engineer with expertise in the [PERSON_N…" at bounding box center [456, 276] width 475 height 50
drag, startPoint x: 295, startPoint y: 257, endPoint x: 356, endPoint y: 256, distance: 60.4
click at [356, 256] on body "Working at Buzz as a Senior Full Stack Engineer with expertise in the [PERSON_N…" at bounding box center [456, 276] width 475 height 50
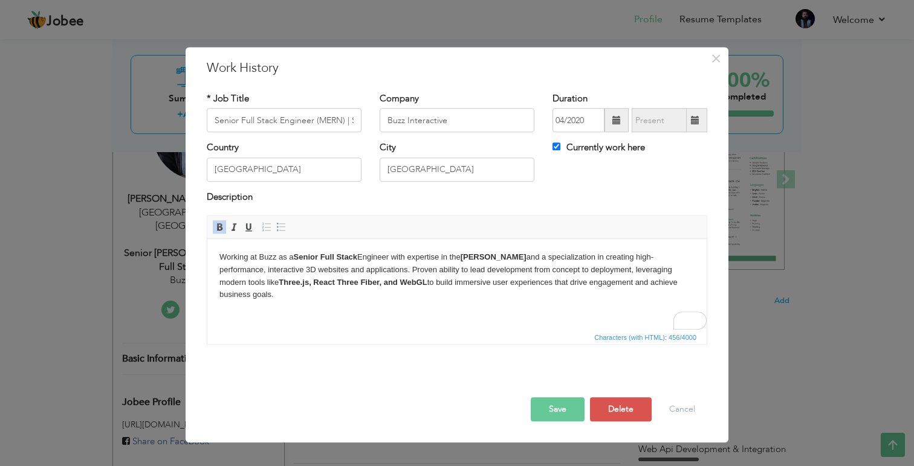
click at [554, 404] on button "Save" at bounding box center [558, 410] width 54 height 24
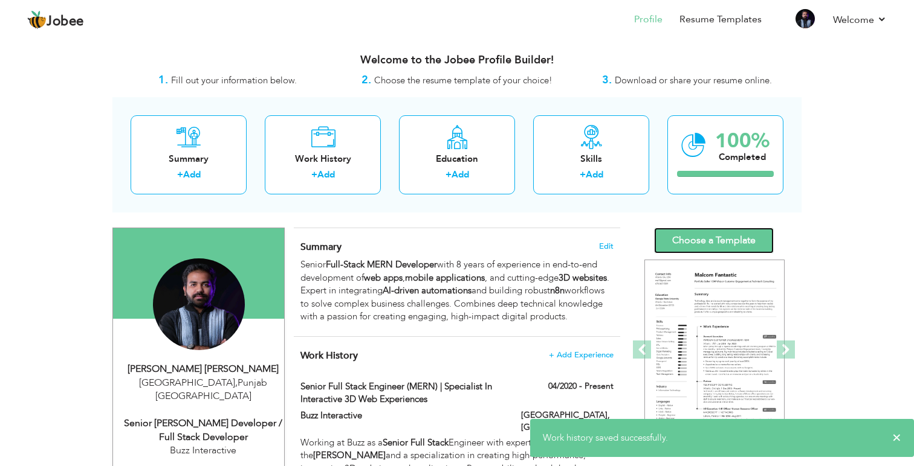
click at [705, 242] on link "Choose a Template" at bounding box center [714, 241] width 120 height 26
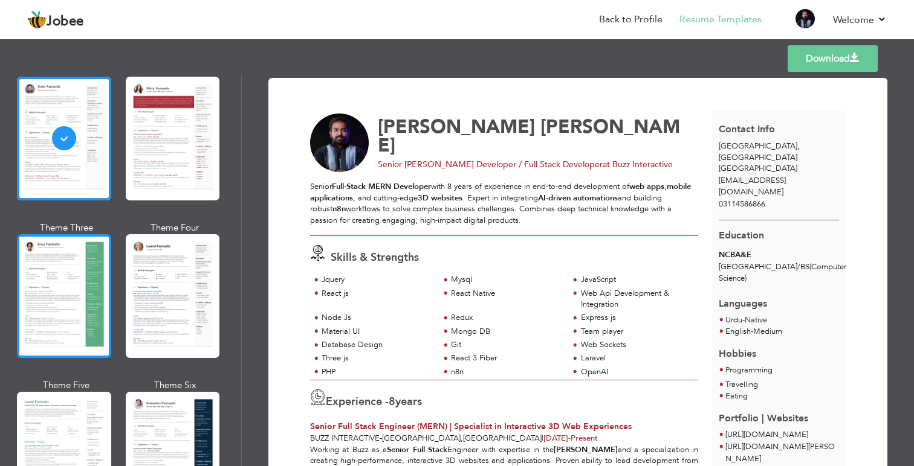
scroll to position [88, 0]
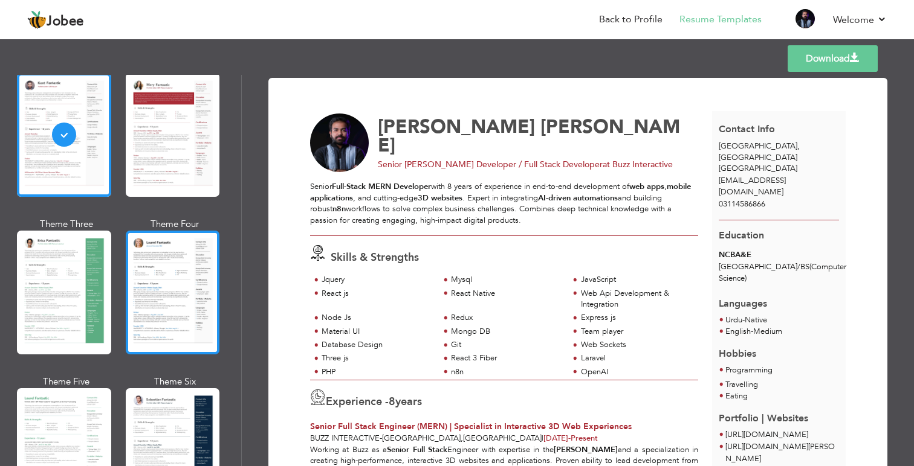
click at [130, 316] on div at bounding box center [173, 293] width 94 height 124
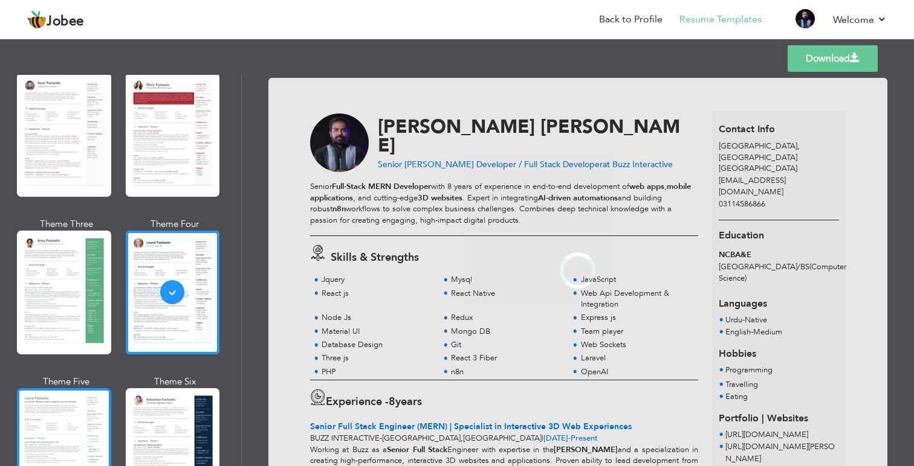
click at [59, 418] on div at bounding box center [64, 451] width 94 height 124
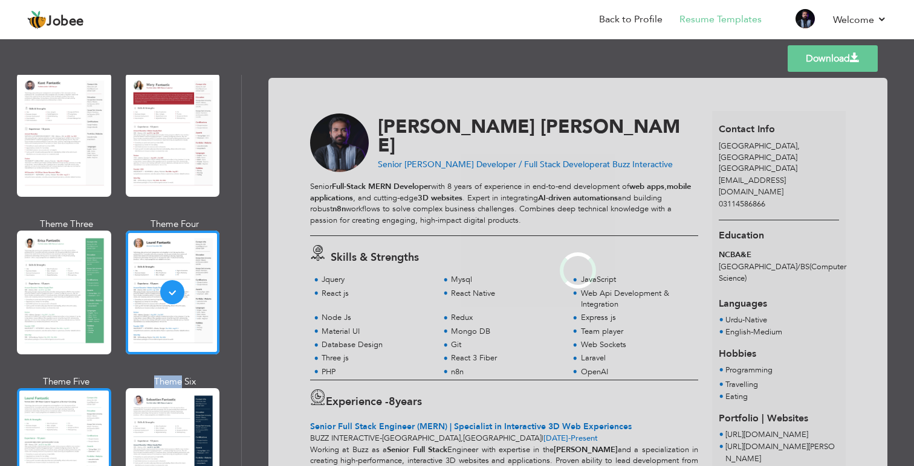
click at [59, 418] on div "Professional Themes Theme One Theme Two Theme Three Theme Four" at bounding box center [457, 271] width 914 height 392
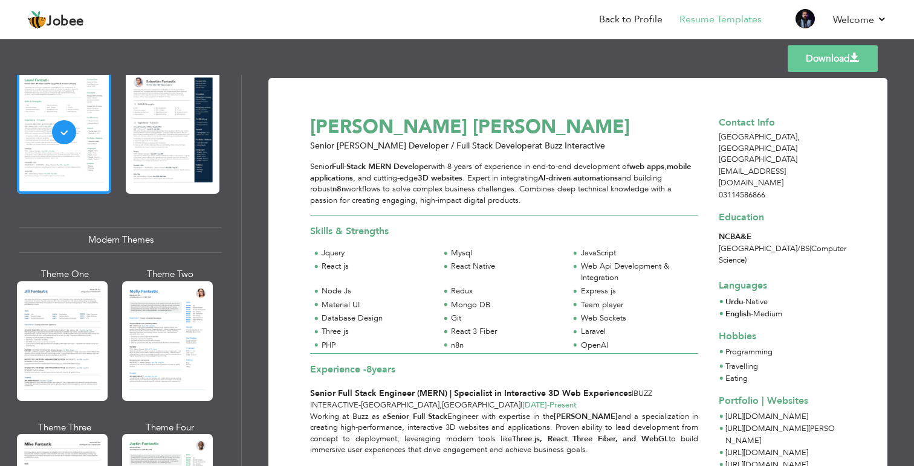
scroll to position [408, 0]
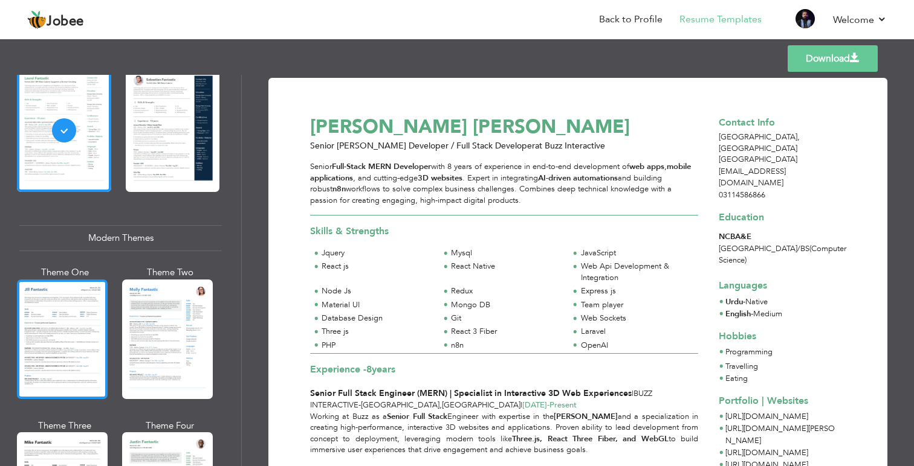
click at [60, 339] on div at bounding box center [62, 340] width 91 height 120
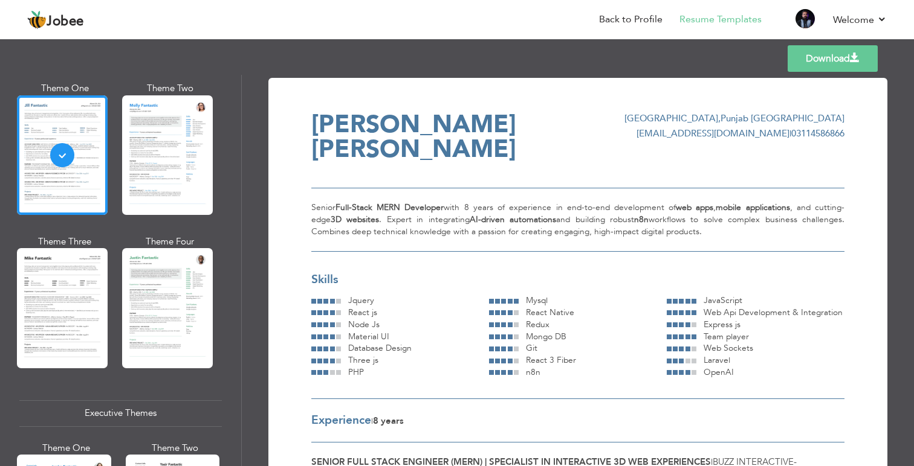
scroll to position [613, 0]
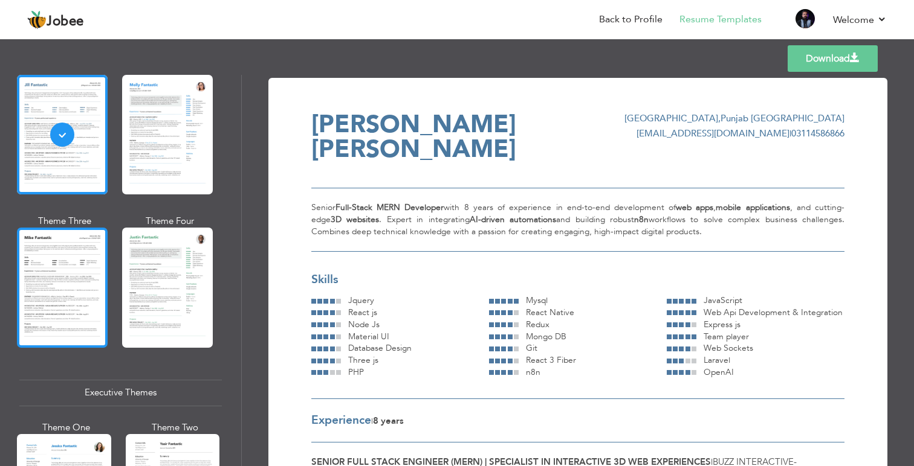
click at [73, 321] on div at bounding box center [62, 288] width 91 height 120
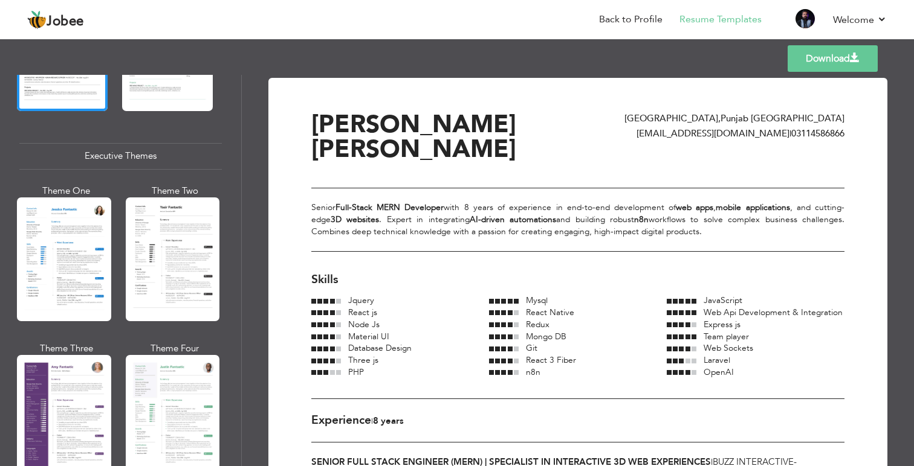
scroll to position [873, 0]
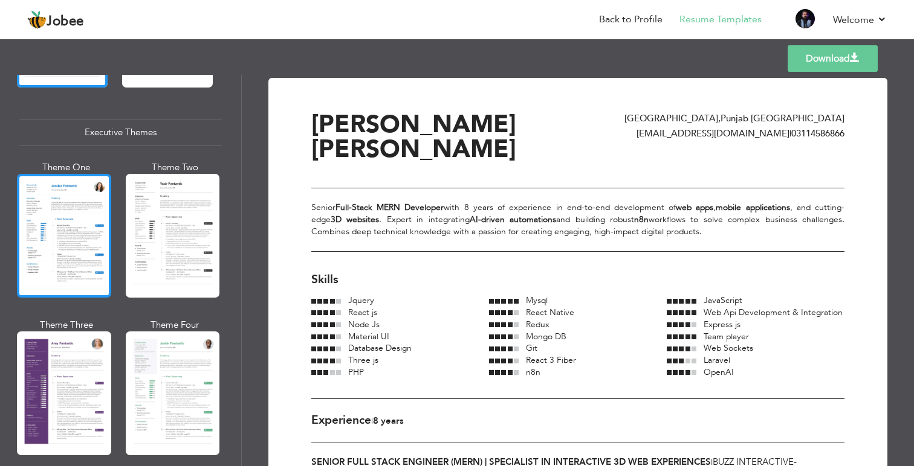
click at [64, 232] on div at bounding box center [64, 236] width 94 height 124
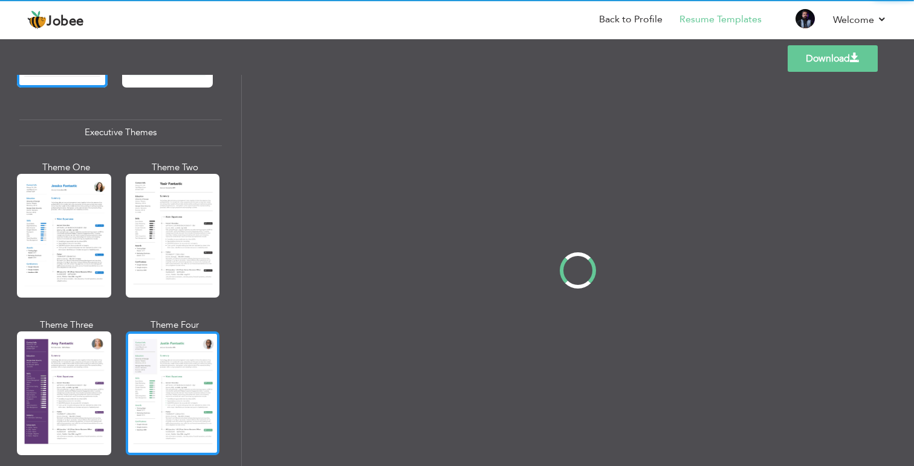
scroll to position [873, 0]
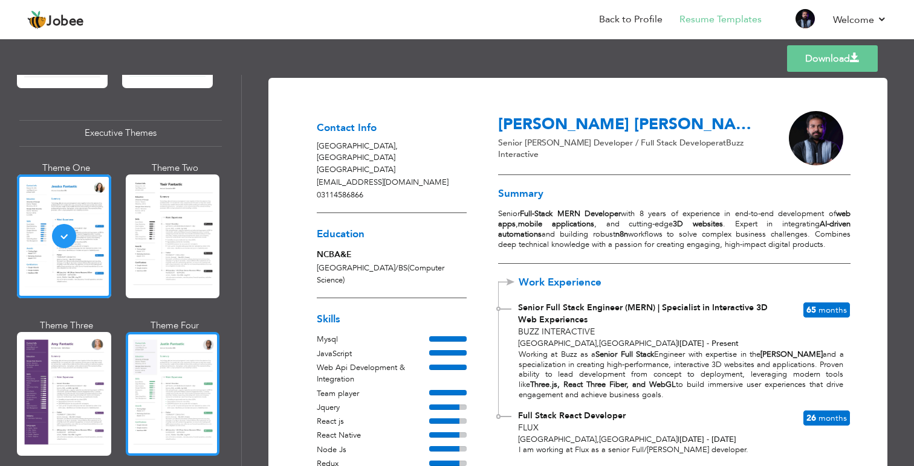
click at [158, 361] on div at bounding box center [173, 394] width 94 height 124
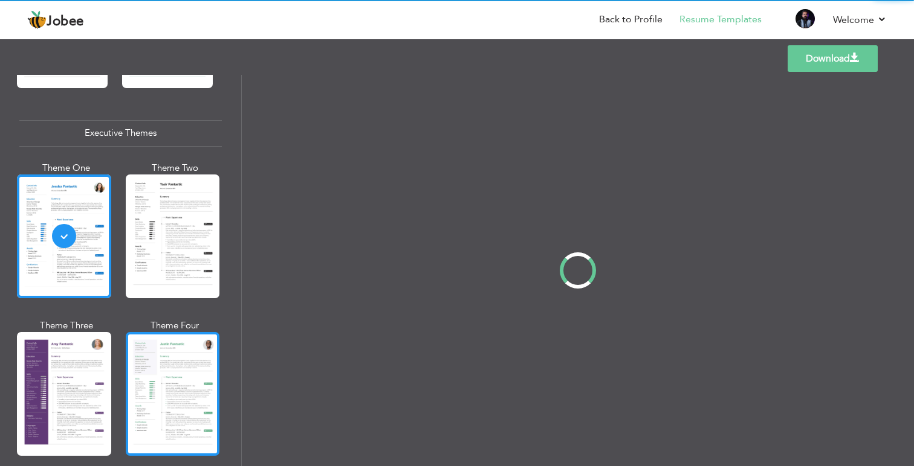
scroll to position [873, 0]
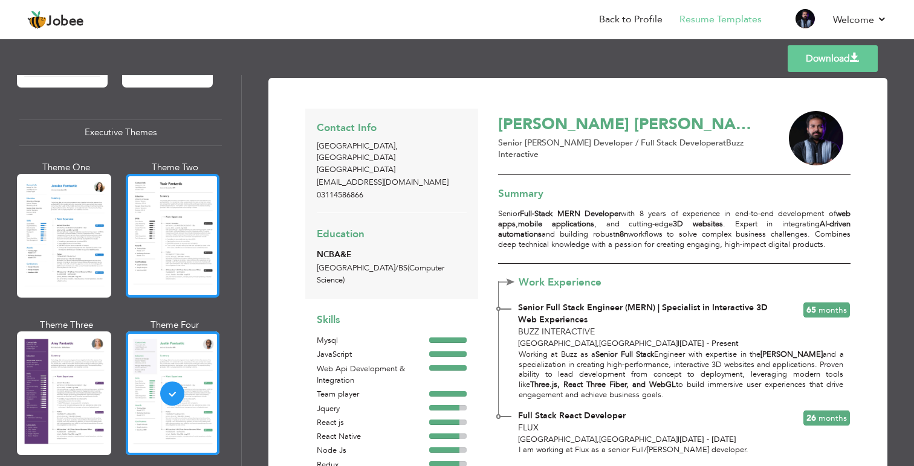
click at [180, 238] on div at bounding box center [173, 236] width 94 height 124
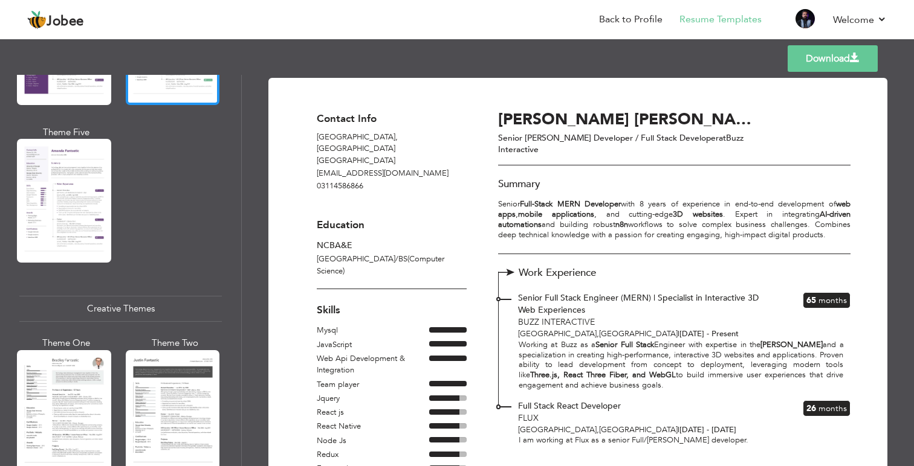
scroll to position [1237, 0]
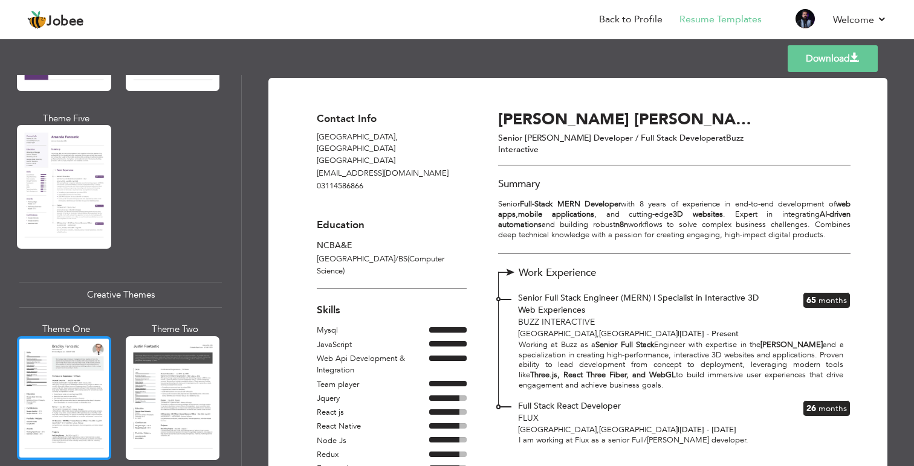
click at [60, 393] on div at bounding box center [64, 399] width 94 height 124
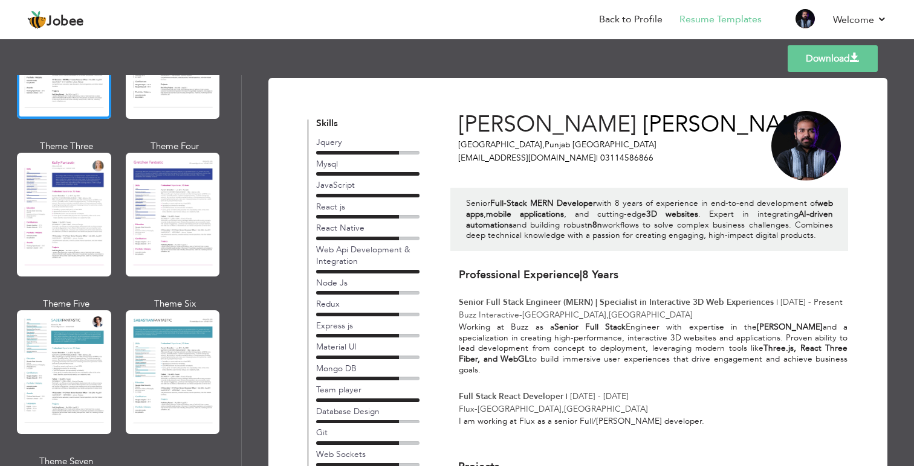
scroll to position [1561, 0]
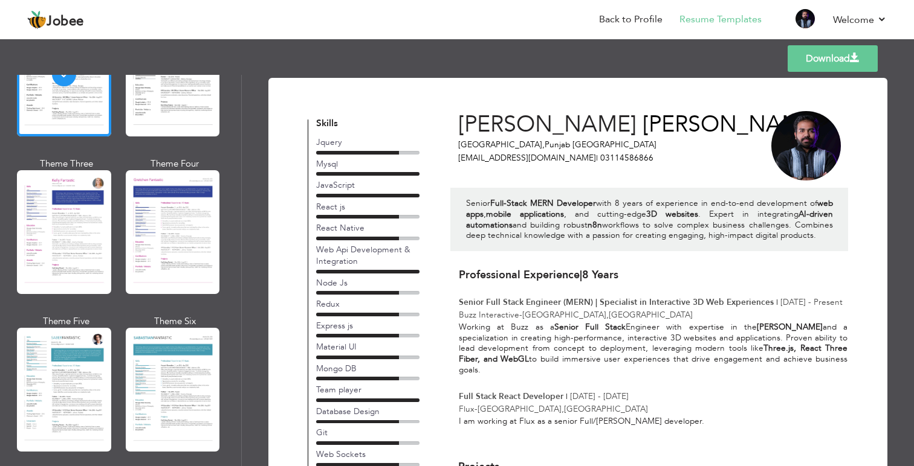
click at [144, 211] on div at bounding box center [173, 232] width 94 height 124
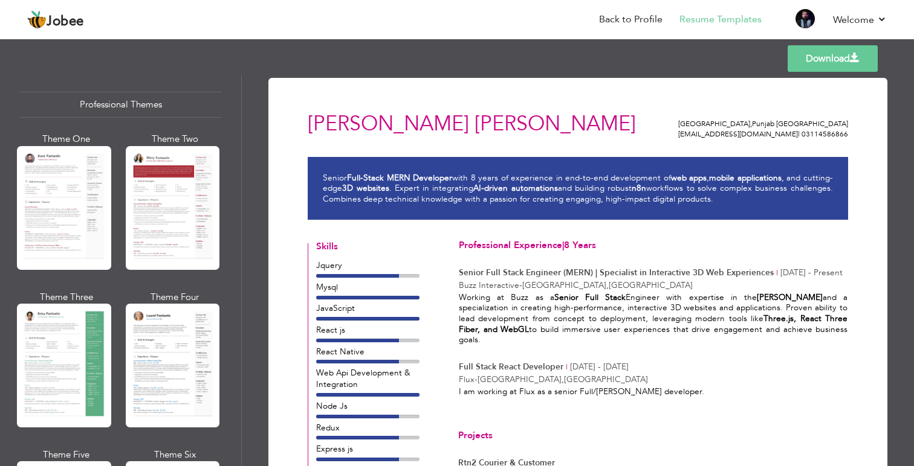
scroll to position [0, 0]
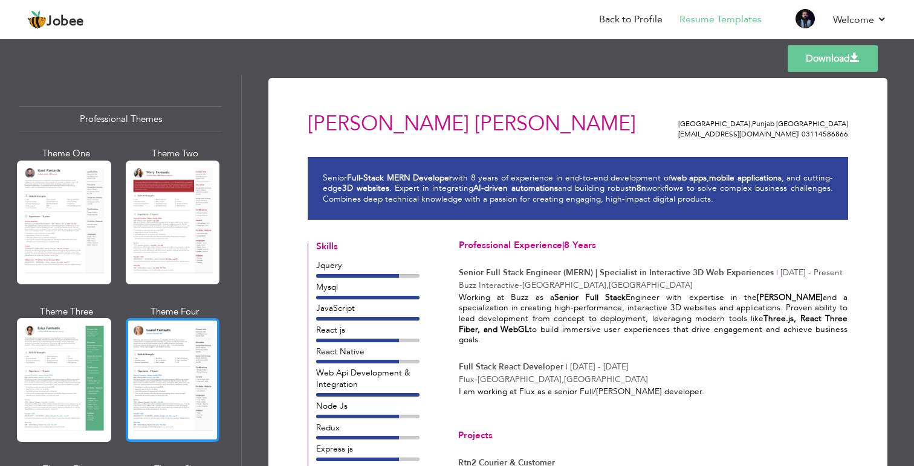
click at [192, 342] on div at bounding box center [173, 380] width 94 height 124
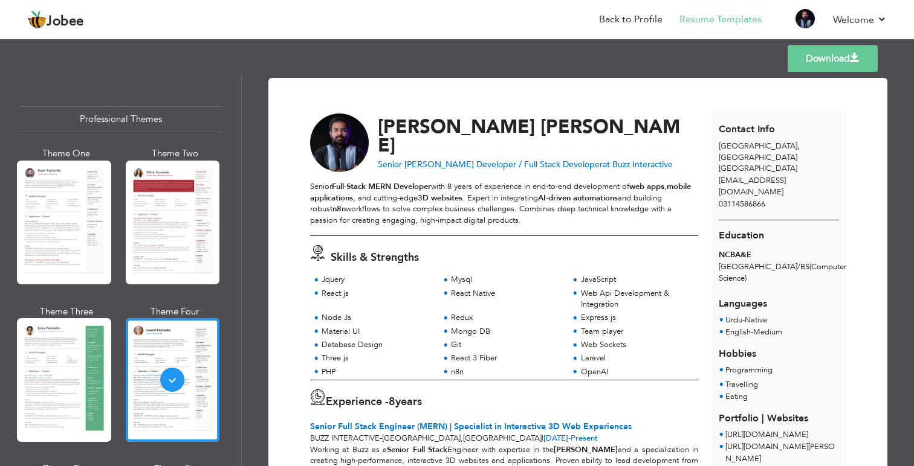
click at [802, 56] on link "Download" at bounding box center [832, 58] width 90 height 27
